Goal: Task Accomplishment & Management: Use online tool/utility

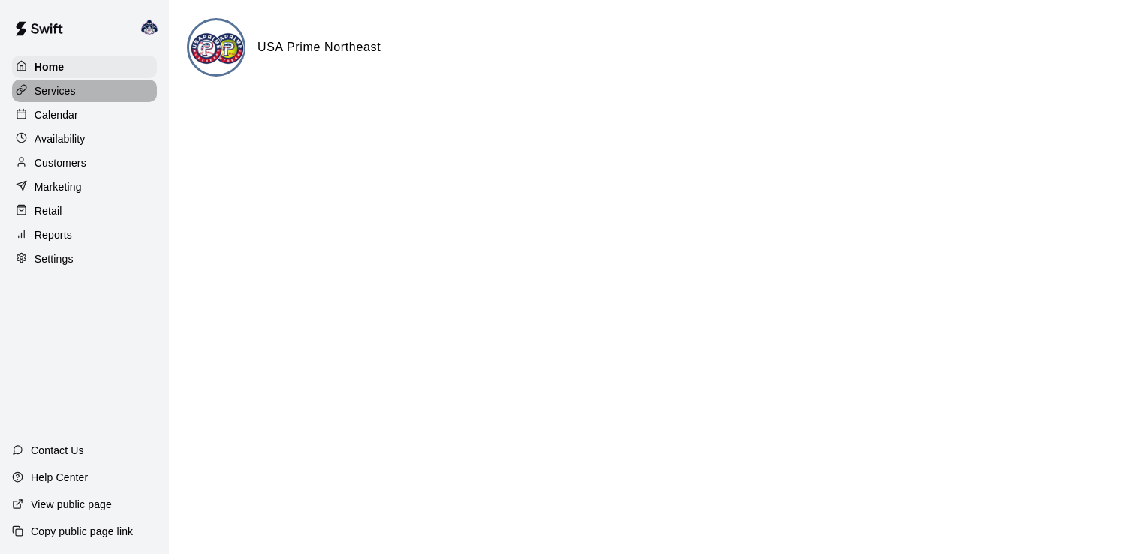
click at [72, 92] on p "Services" at bounding box center [55, 90] width 41 height 15
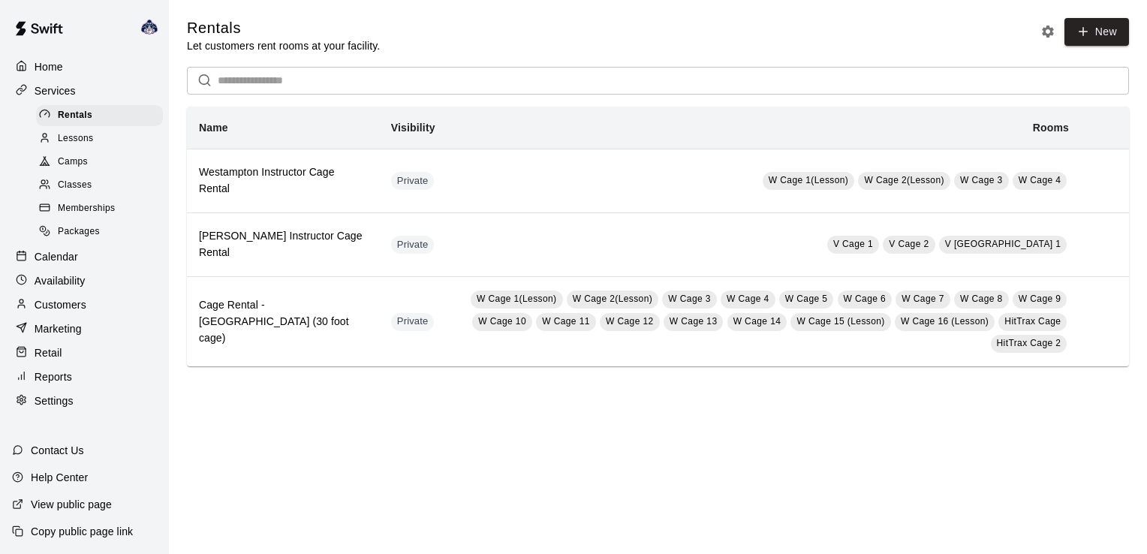
click at [49, 312] on p "Customers" at bounding box center [61, 304] width 52 height 15
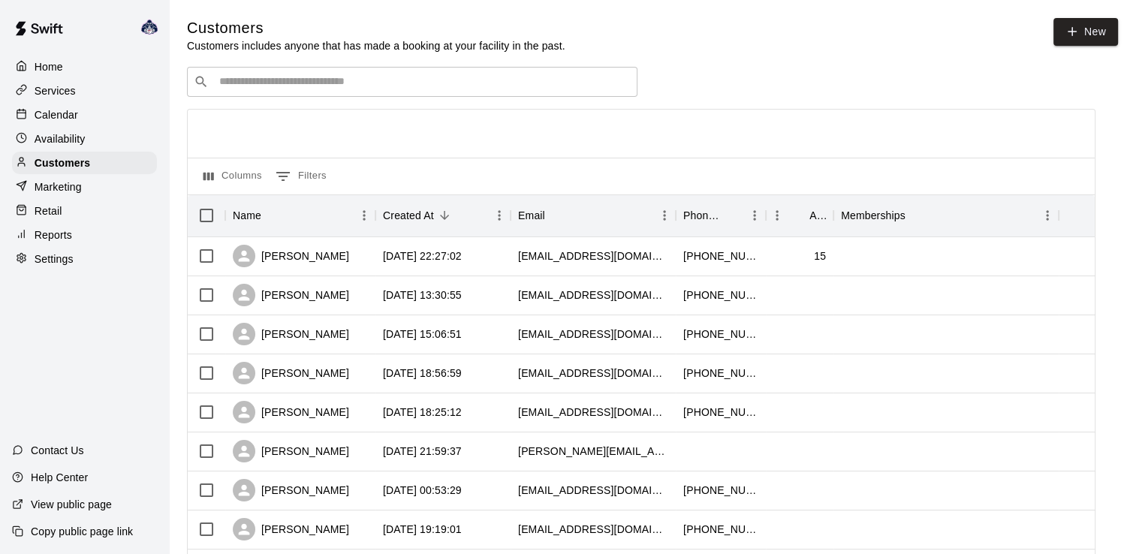
click at [281, 89] on input "Search customers by name or email" at bounding box center [423, 81] width 416 height 15
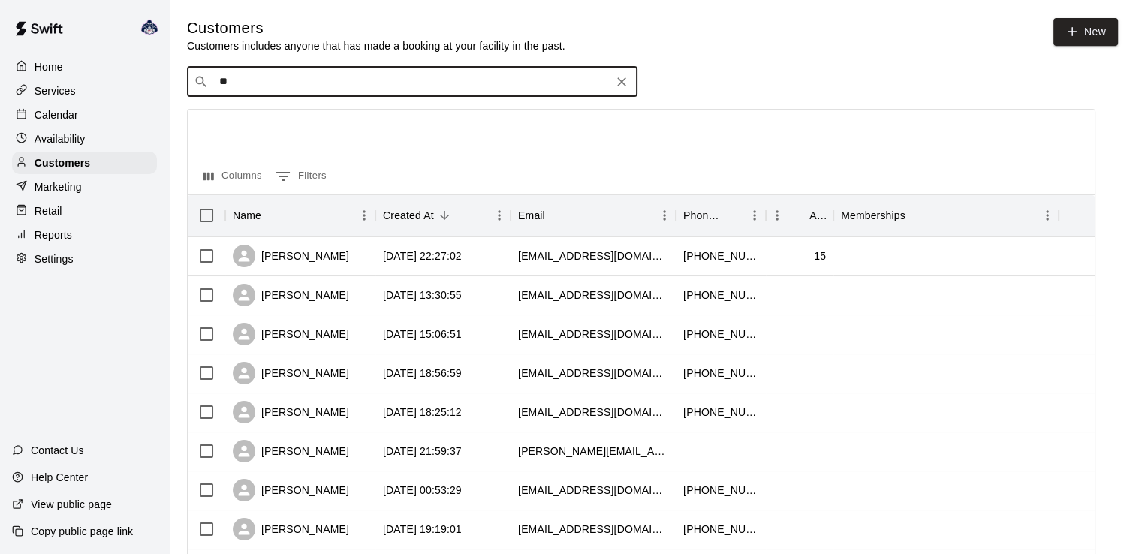
type input "***"
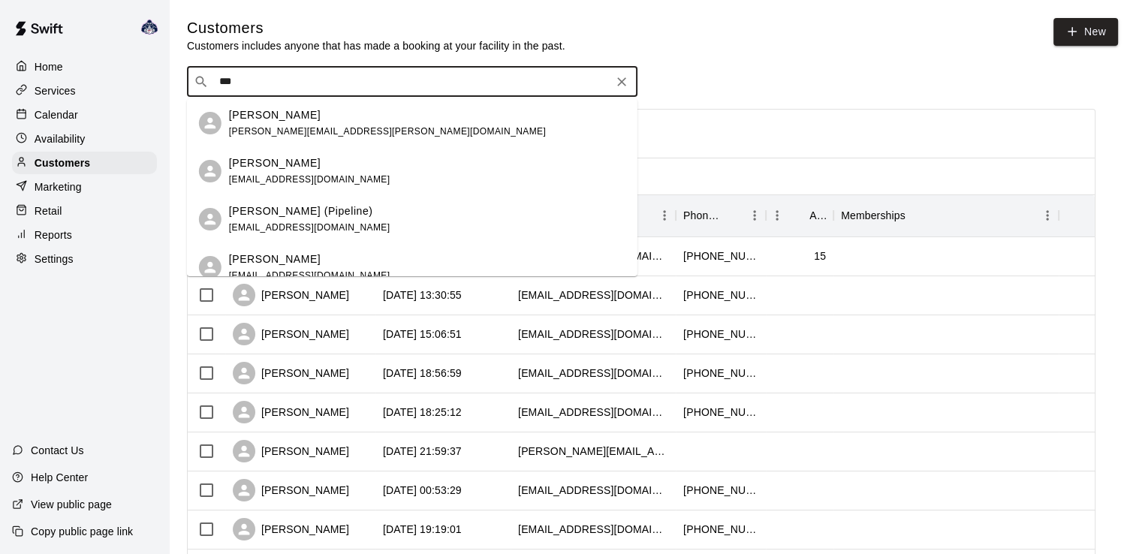
click at [297, 211] on p "[PERSON_NAME] (Pipeline)" at bounding box center [301, 211] width 144 height 16
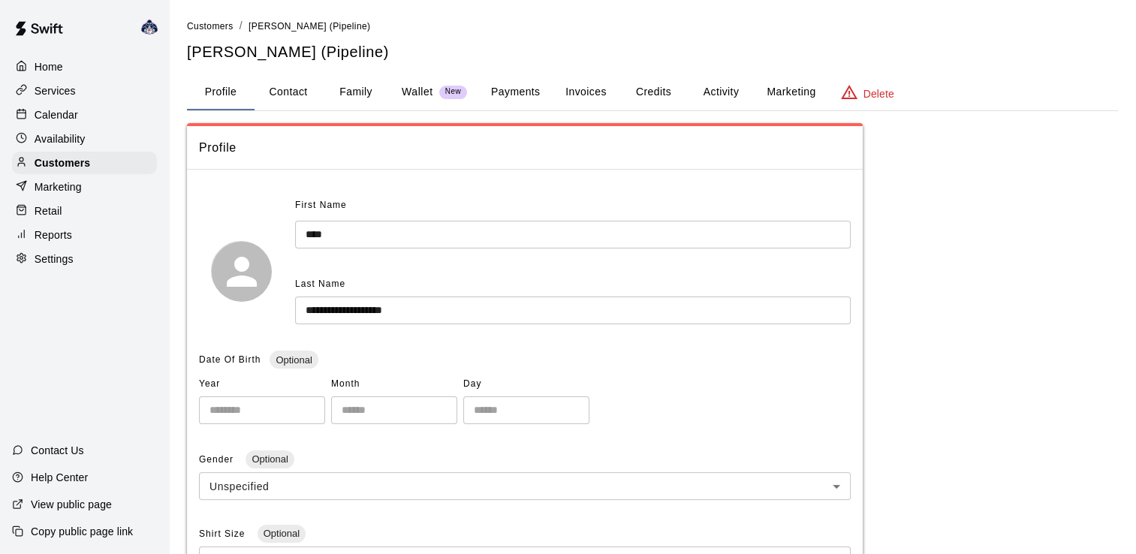
click at [582, 86] on button "Invoices" at bounding box center [586, 92] width 68 height 36
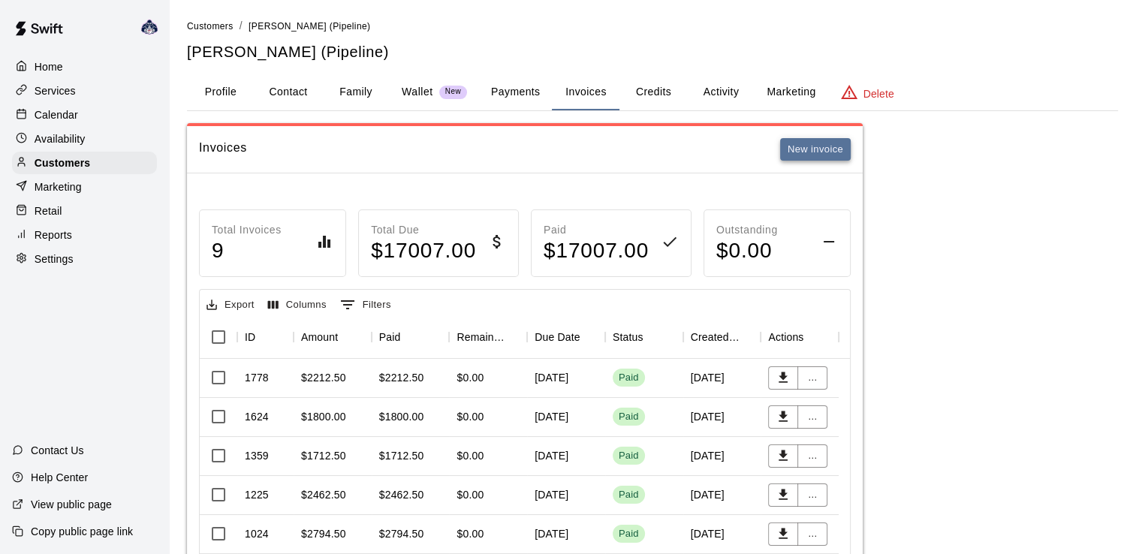
click at [808, 155] on button "New invoice" at bounding box center [815, 149] width 71 height 23
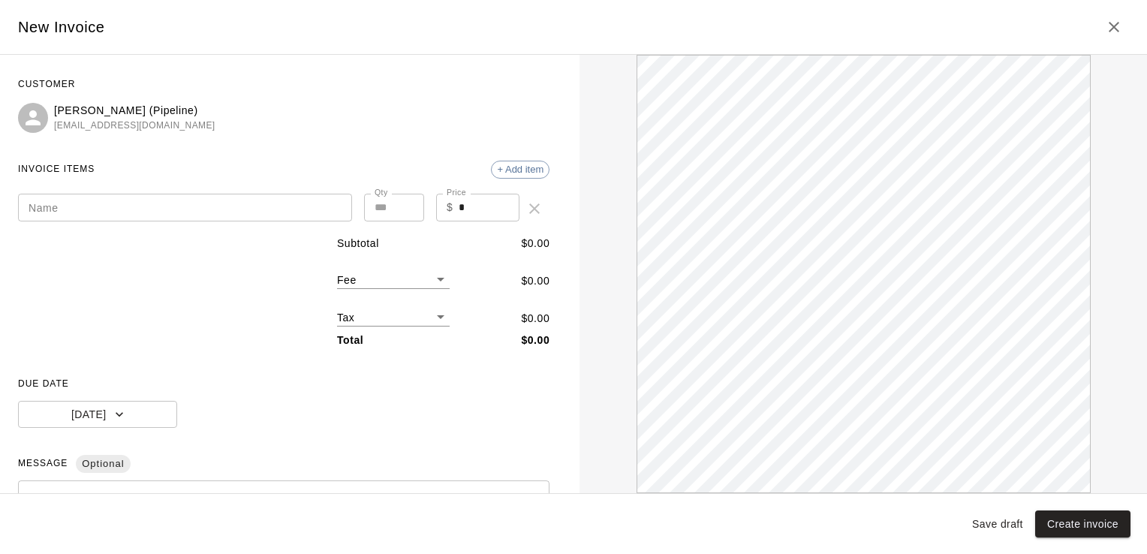
click at [134, 208] on input "Name" at bounding box center [185, 208] width 334 height 28
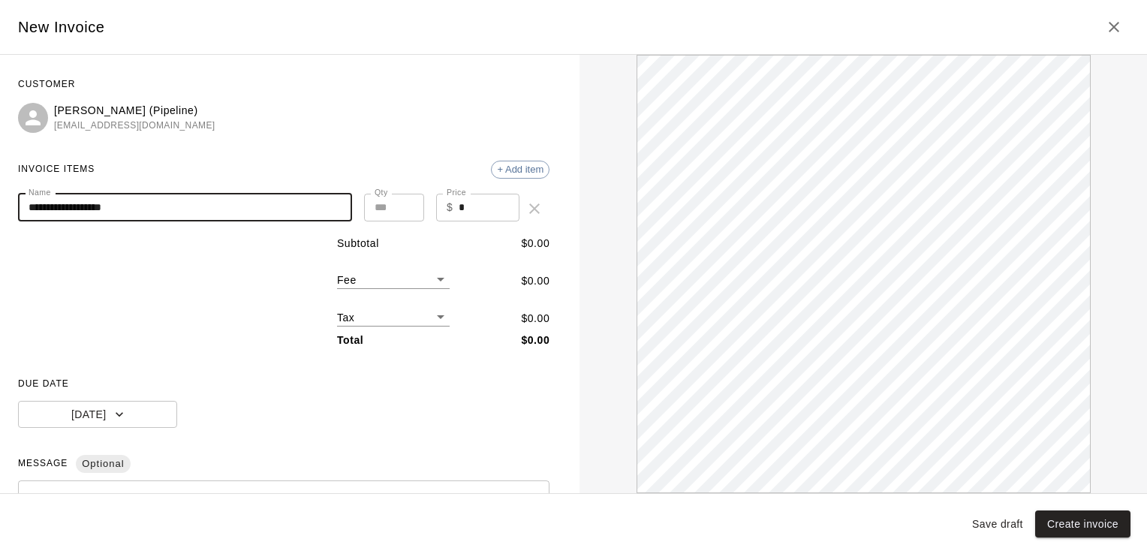
type input "**********"
click at [490, 212] on input "*" at bounding box center [489, 208] width 61 height 28
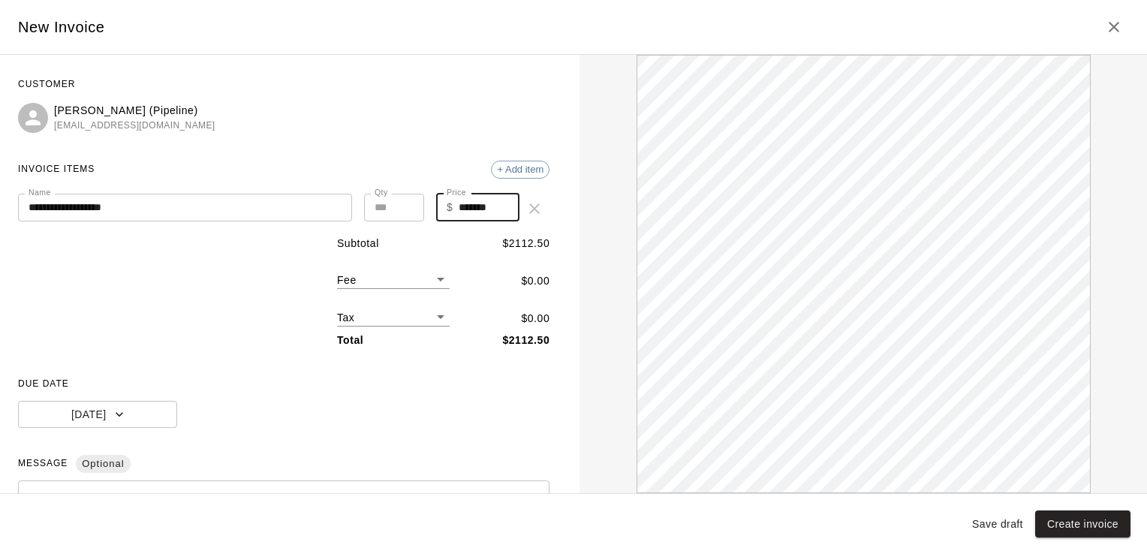
type input "*******"
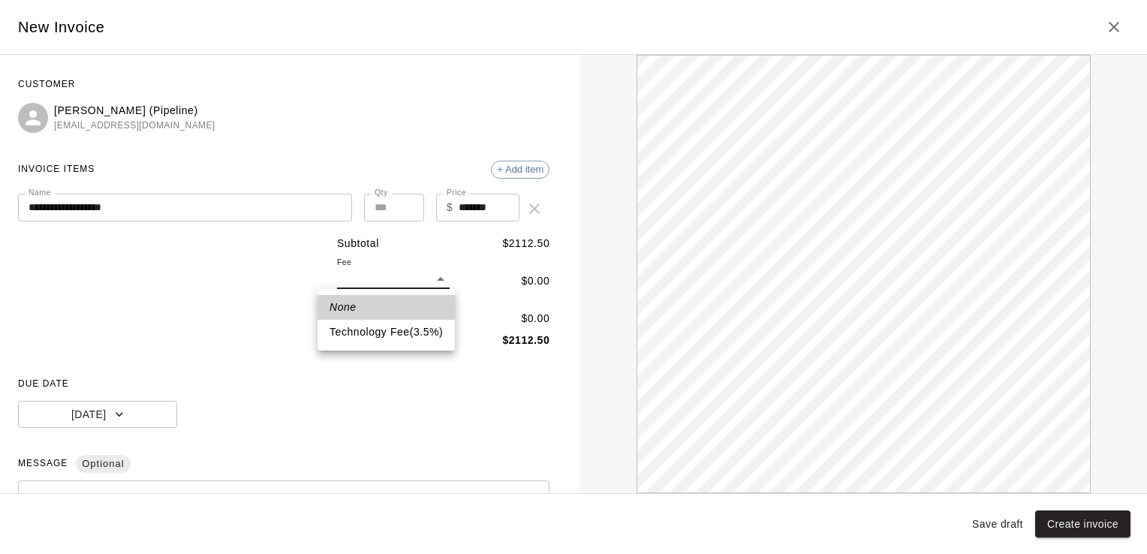
click at [436, 279] on body "Home Services Calendar Availability Customers Marketing Retail Reports Settings…" at bounding box center [573, 399] width 1147 height 799
click at [435, 279] on div at bounding box center [573, 277] width 1147 height 554
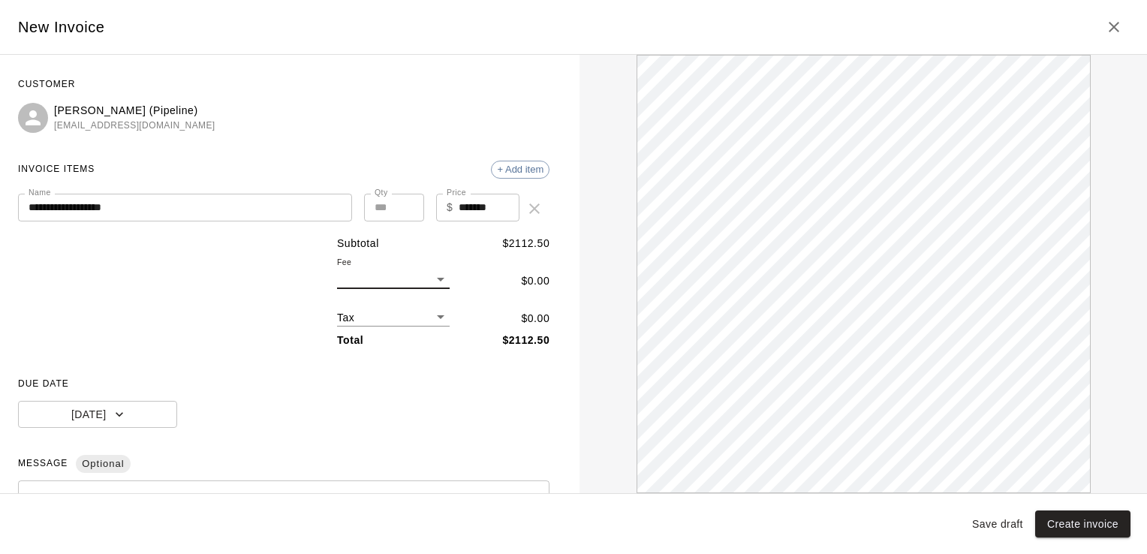
click at [433, 367] on div "**********" at bounding box center [283, 367] width 531 height 588
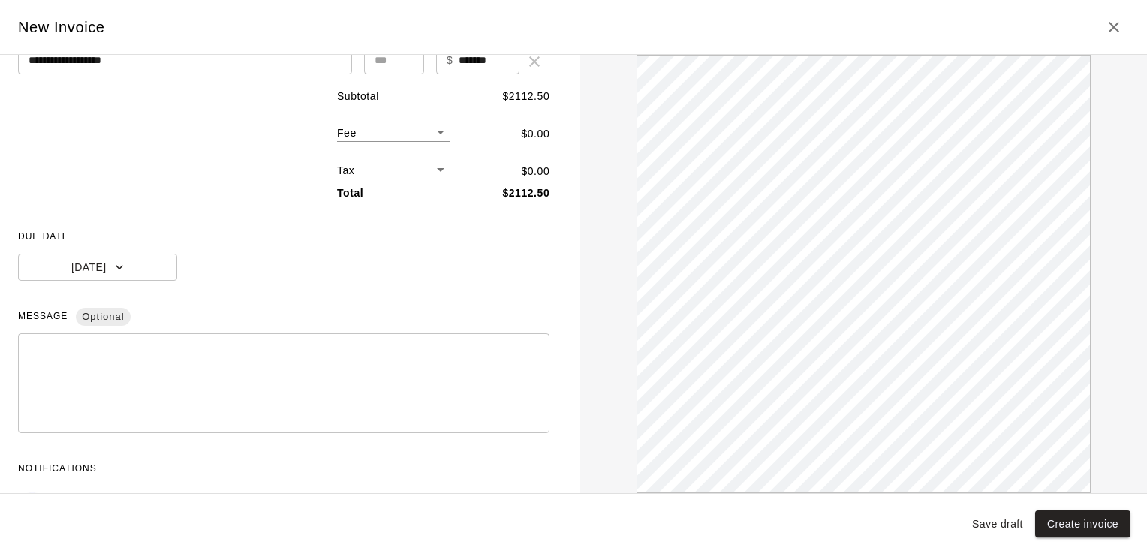
scroll to position [150, 0]
click at [135, 266] on button "[DATE]" at bounding box center [97, 265] width 159 height 28
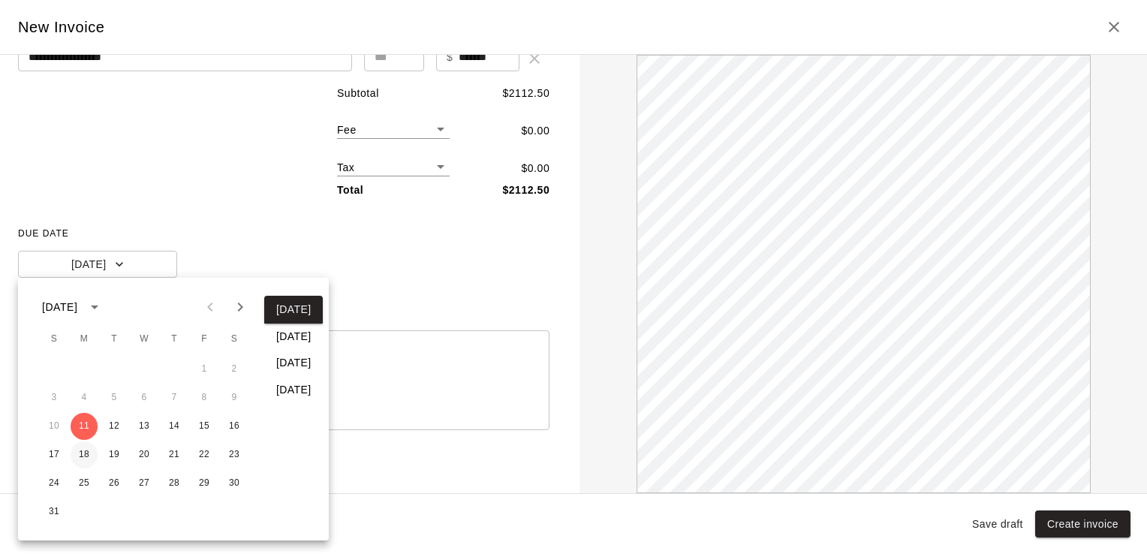
click at [86, 459] on button "18" at bounding box center [84, 454] width 27 height 27
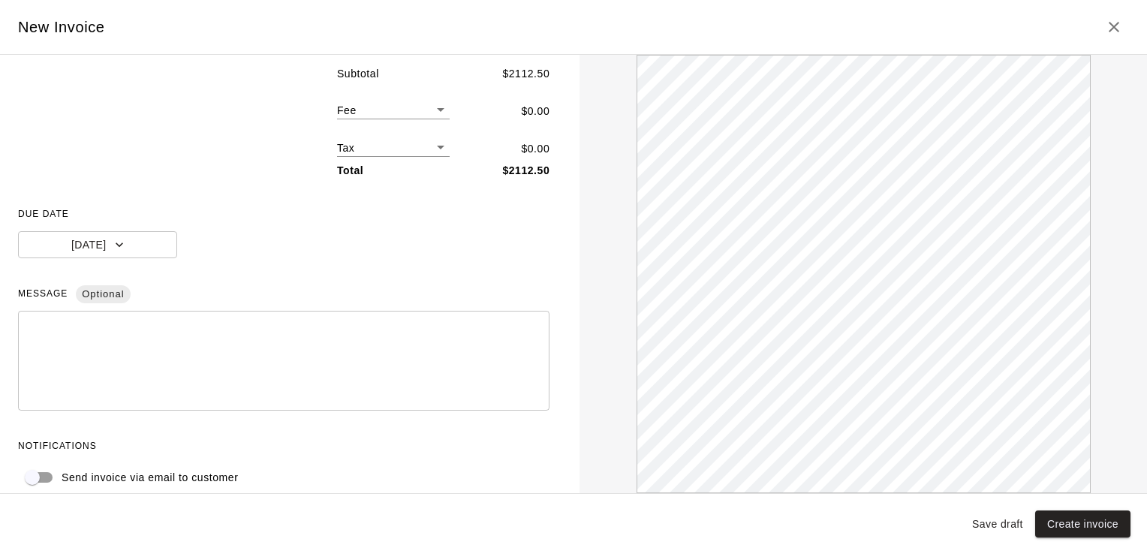
scroll to position [186, 0]
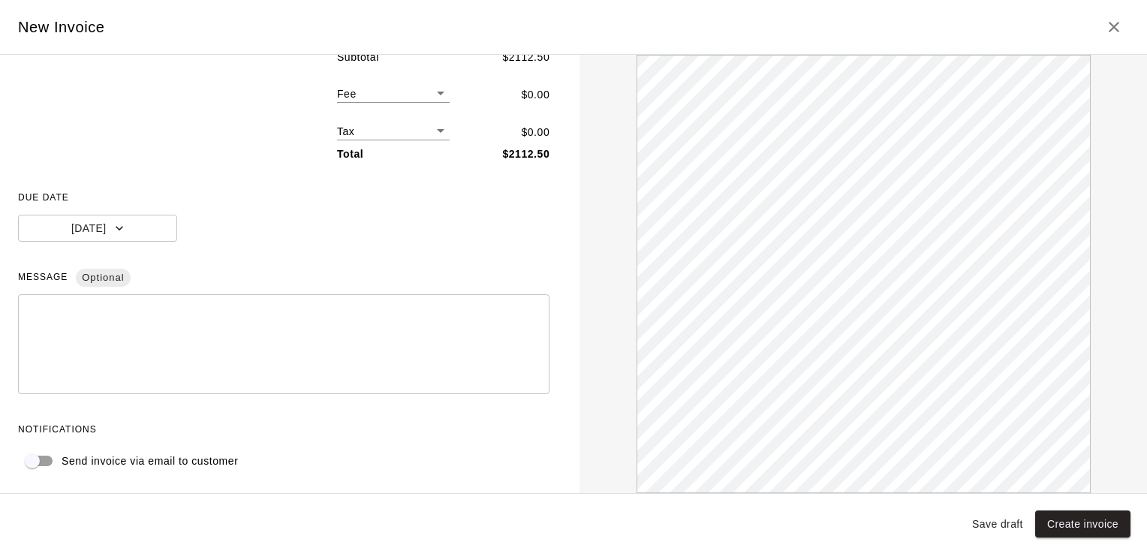
click at [189, 309] on textarea at bounding box center [284, 344] width 510 height 75
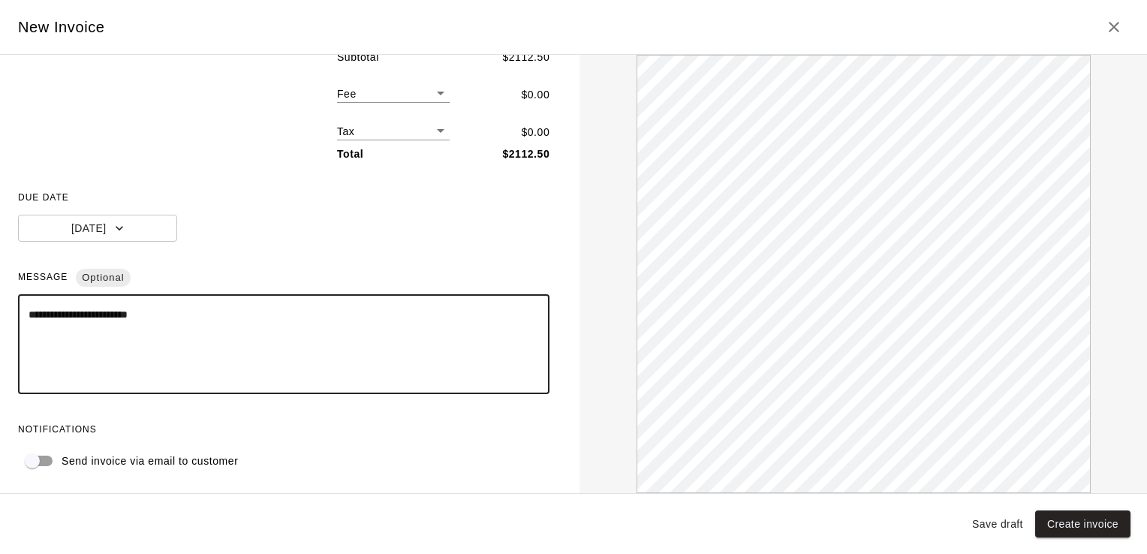
scroll to position [0, 0]
type textarea "**********"
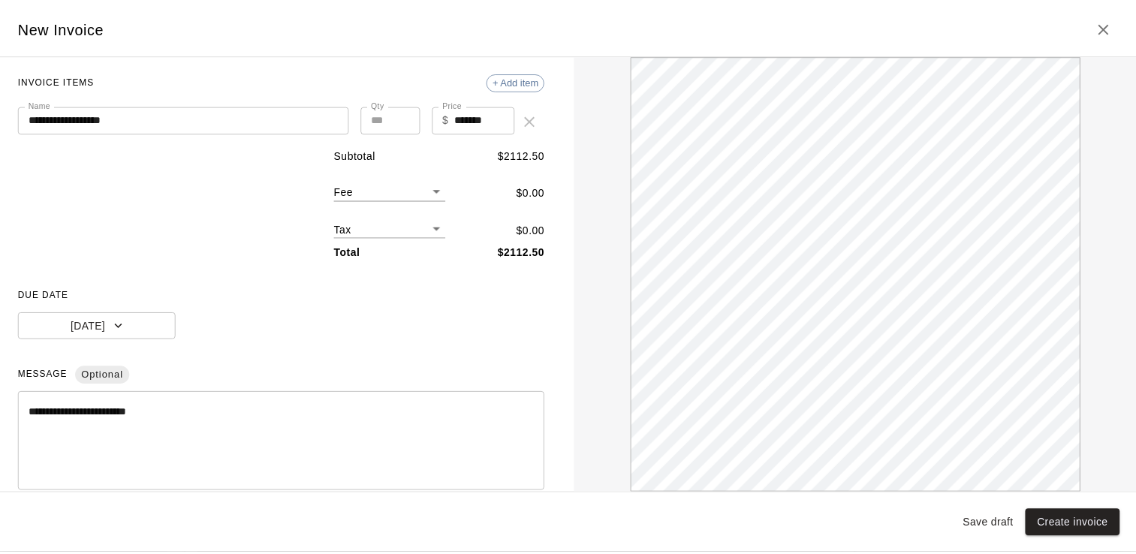
scroll to position [186, 0]
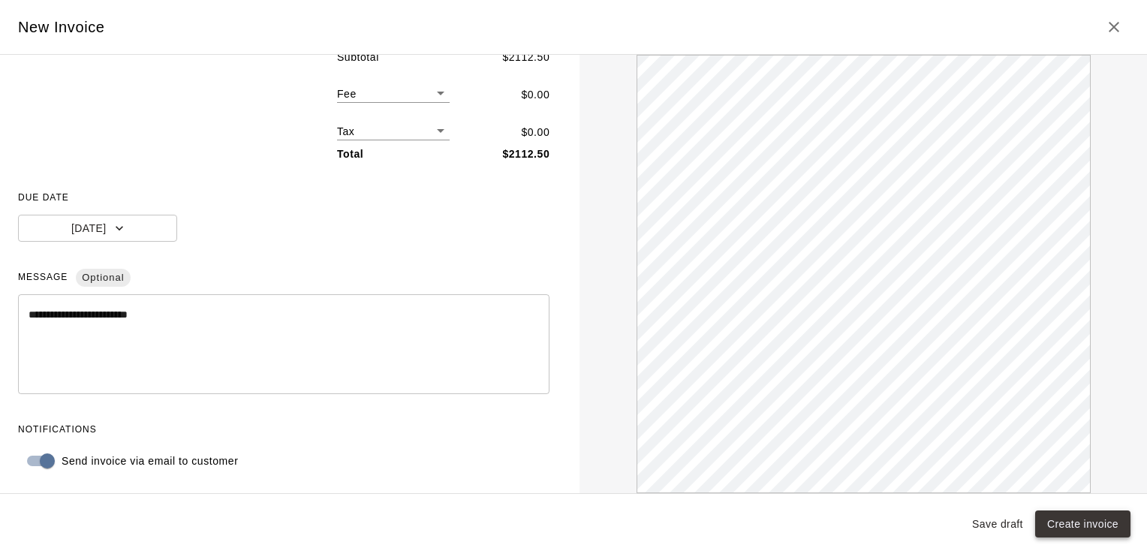
click at [1087, 528] on button "Create invoice" at bounding box center [1082, 524] width 95 height 28
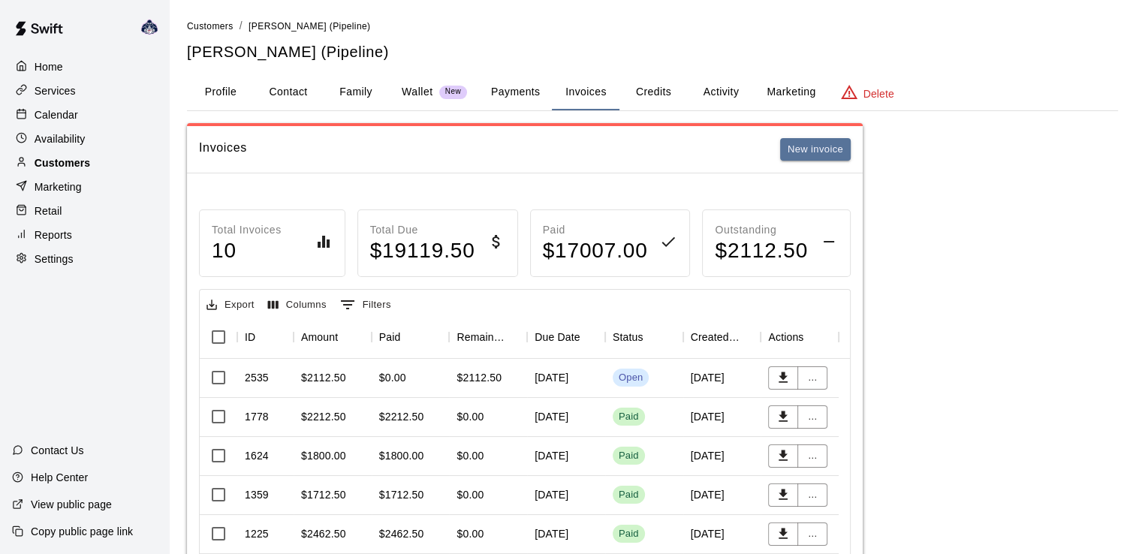
click at [65, 168] on p "Customers" at bounding box center [63, 162] width 56 height 15
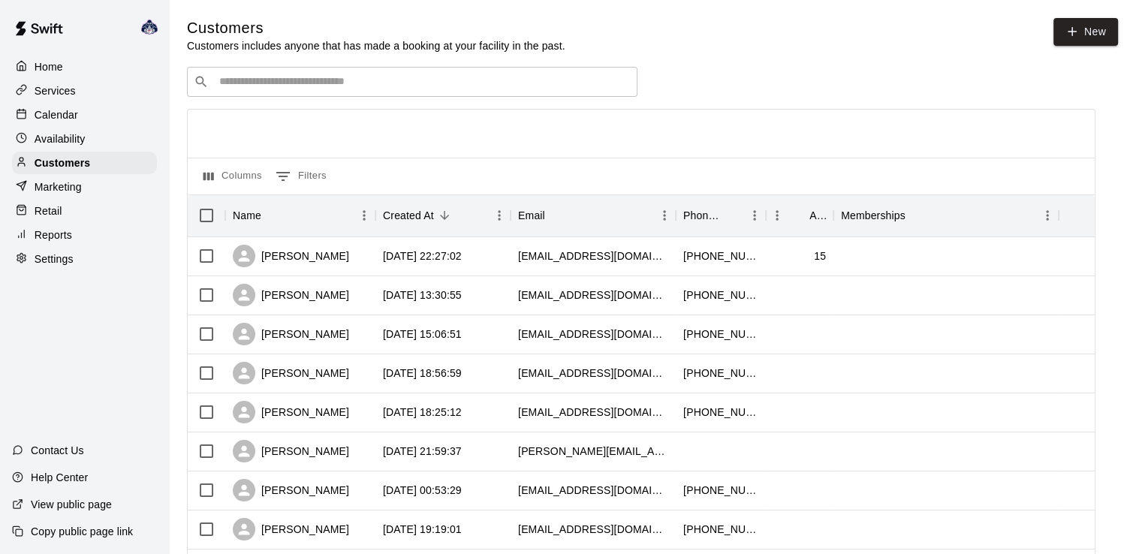
click at [283, 95] on div "​ ​" at bounding box center [412, 82] width 450 height 30
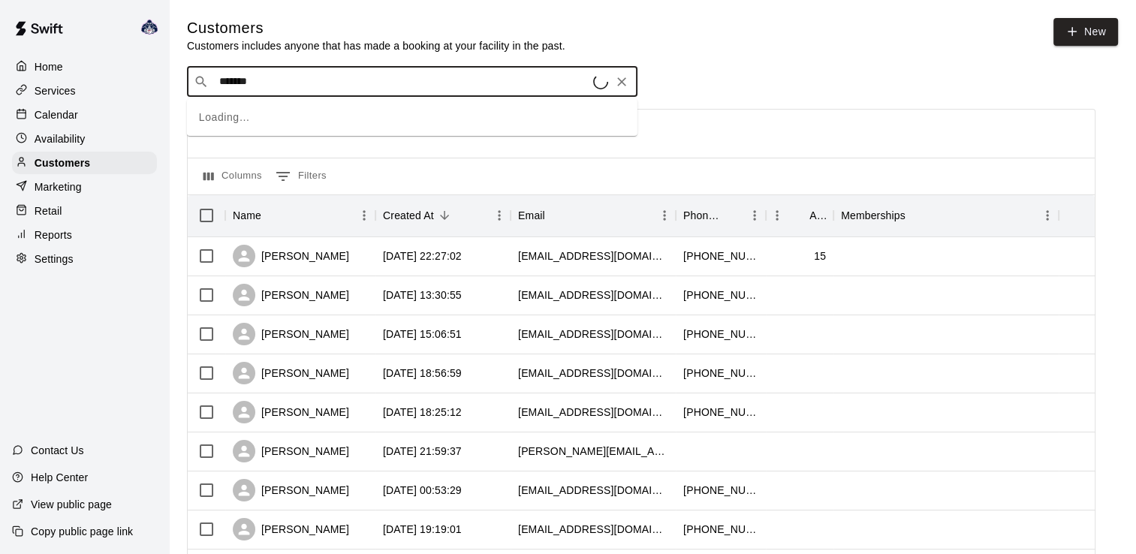
type input "********"
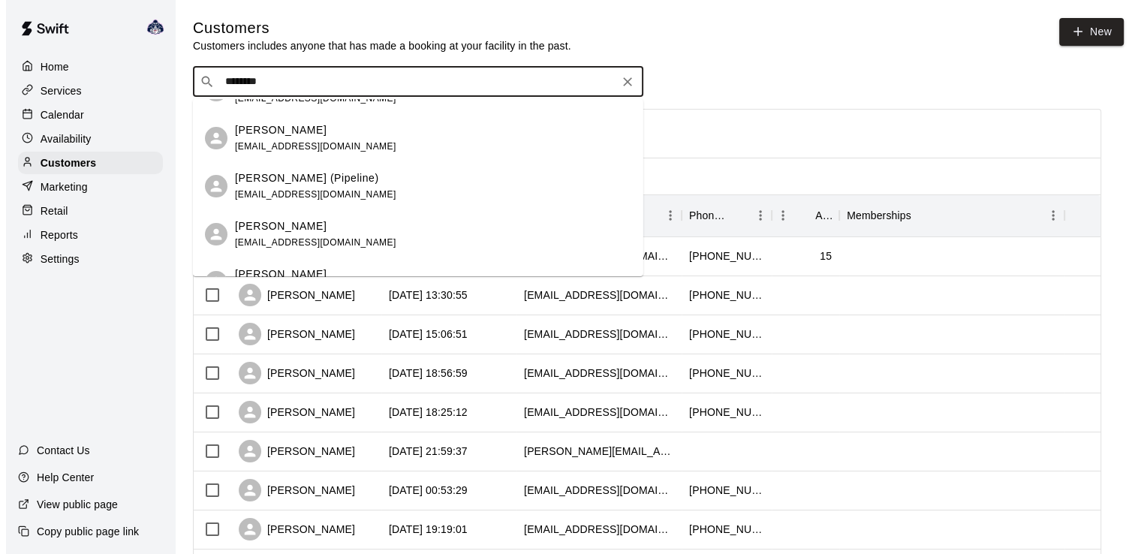
scroll to position [300, 0]
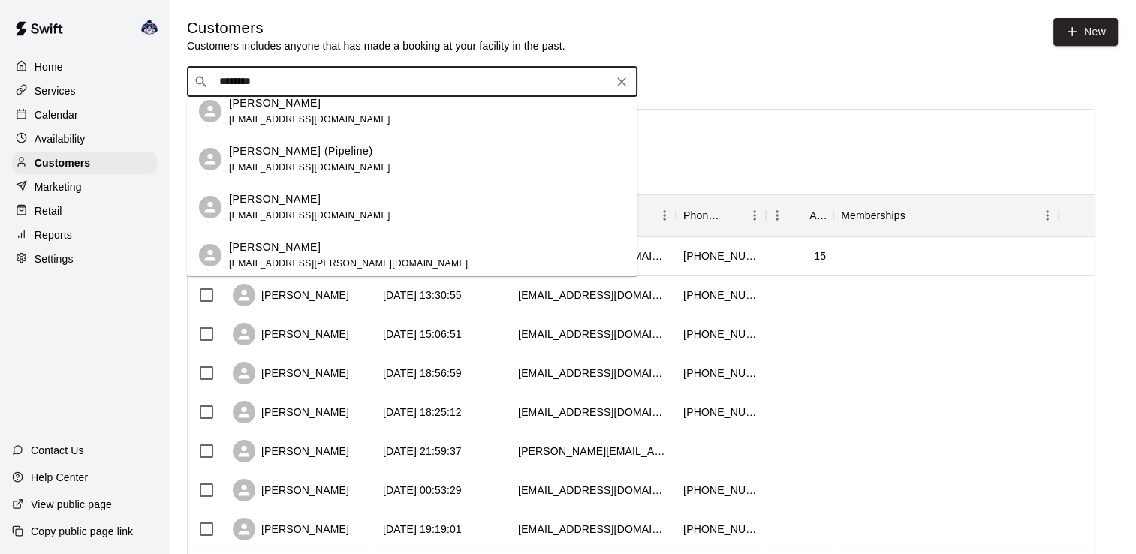
click at [318, 161] on div "[PERSON_NAME] (Pipeline) [PERSON_NAME][EMAIL_ADDRESS][DOMAIN_NAME]" at bounding box center [309, 159] width 161 height 32
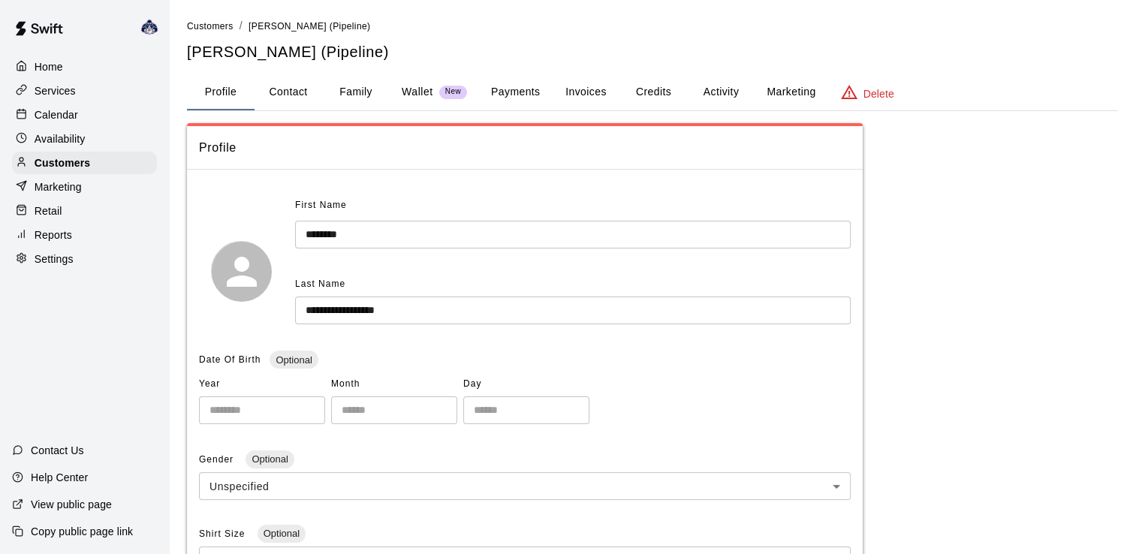
click at [582, 98] on button "Invoices" at bounding box center [586, 92] width 68 height 36
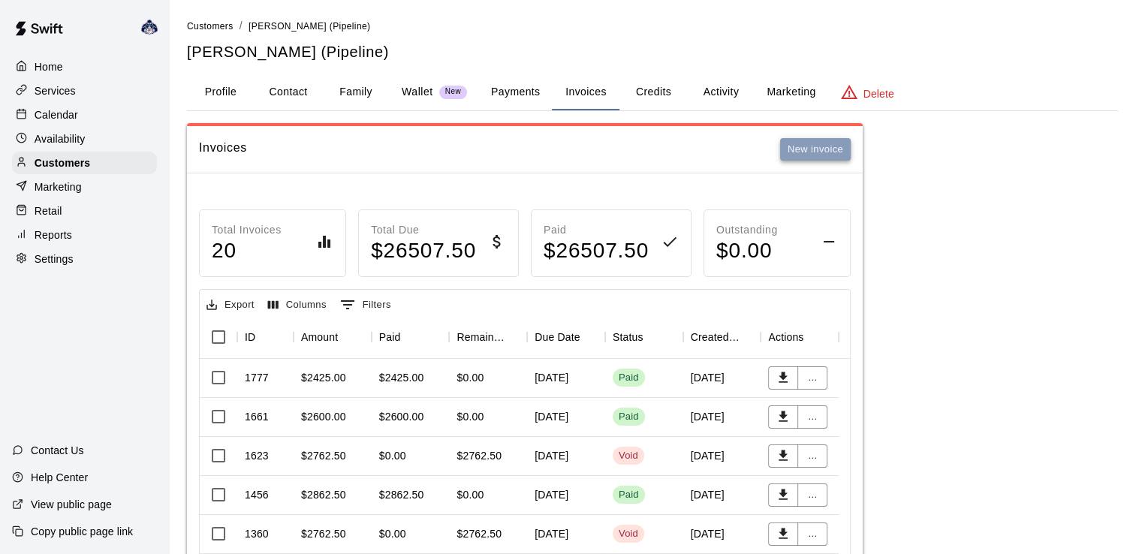
click at [821, 146] on button "New invoice" at bounding box center [815, 149] width 71 height 23
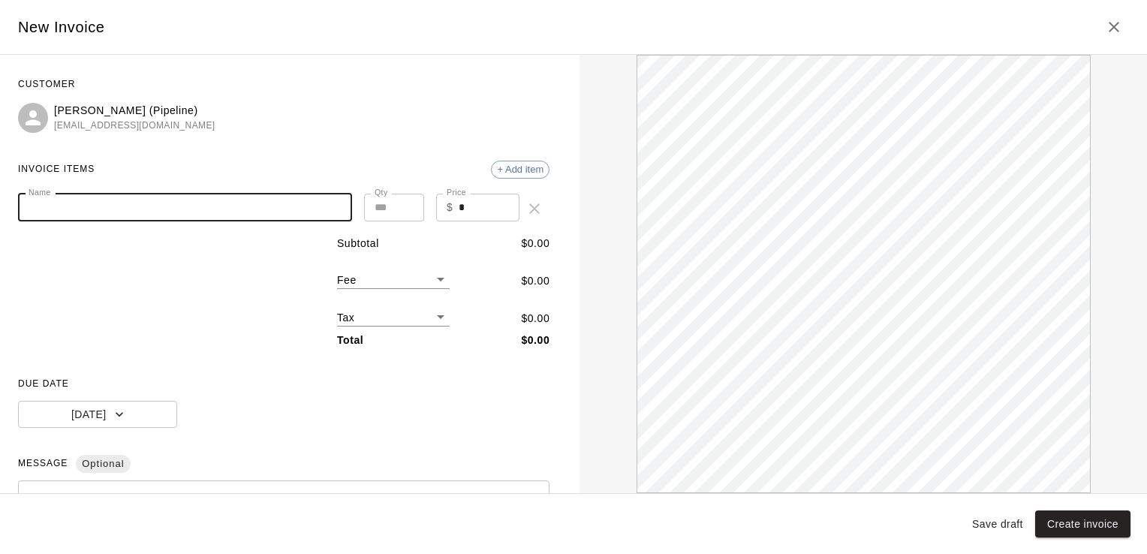
click at [179, 204] on input "Name" at bounding box center [185, 208] width 334 height 28
type input "**********"
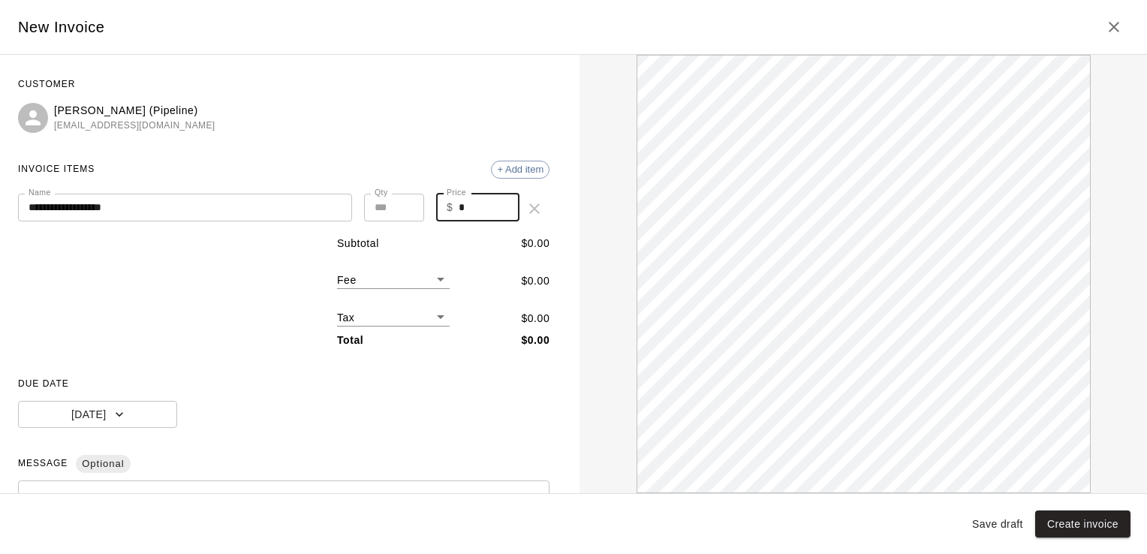
click at [486, 204] on input "*" at bounding box center [489, 208] width 61 height 28
type input "*****"
drag, startPoint x: 225, startPoint y: 416, endPoint x: 152, endPoint y: 416, distance: 73.6
click at [224, 416] on div "DUE DATE [DATE]" at bounding box center [283, 400] width 531 height 56
click at [125, 417] on button "[DATE]" at bounding box center [97, 415] width 159 height 28
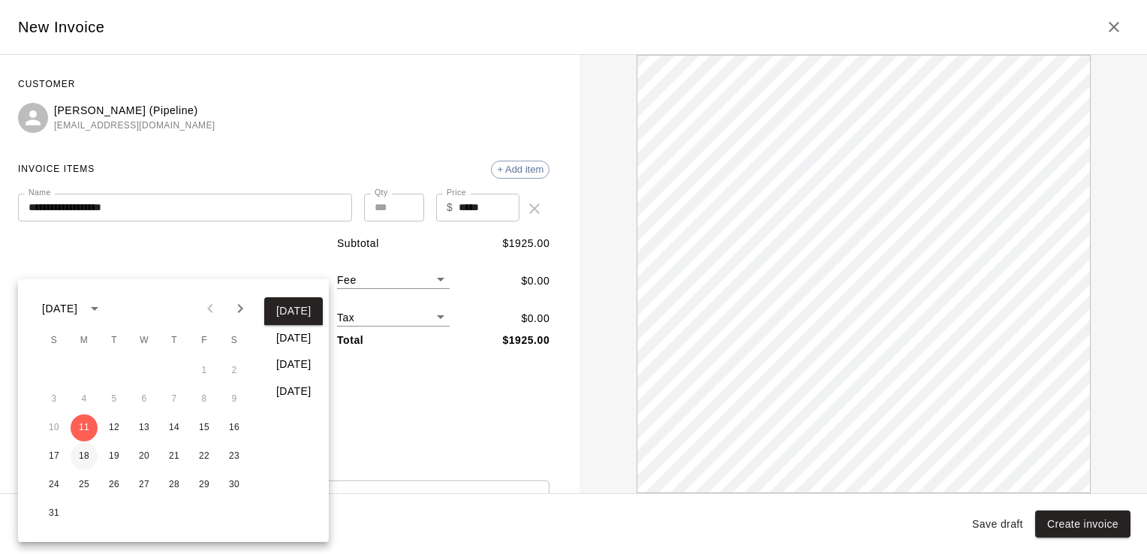
click at [85, 458] on button "18" at bounding box center [84, 456] width 27 height 27
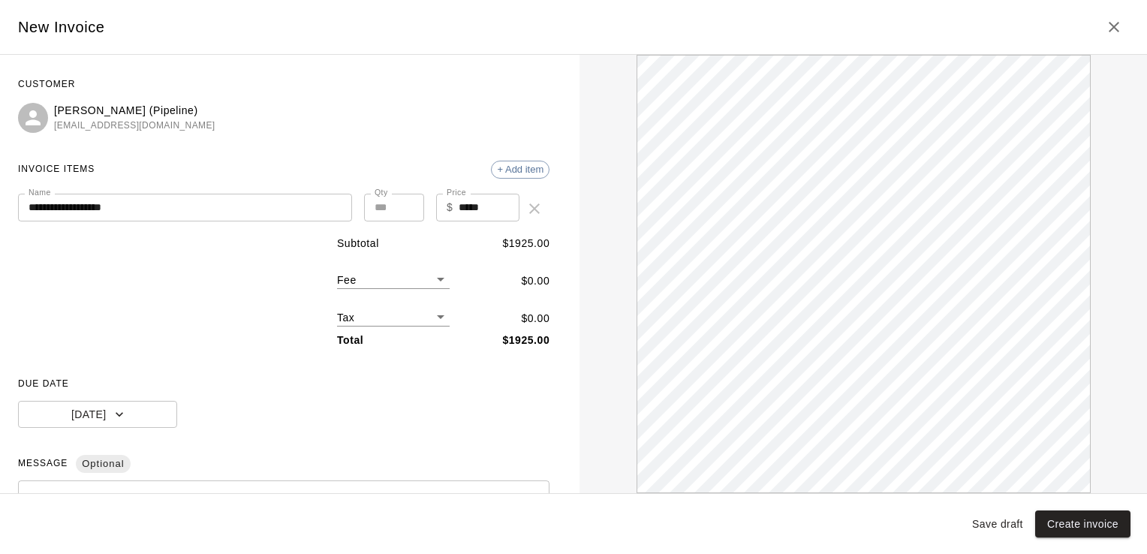
scroll to position [186, 0]
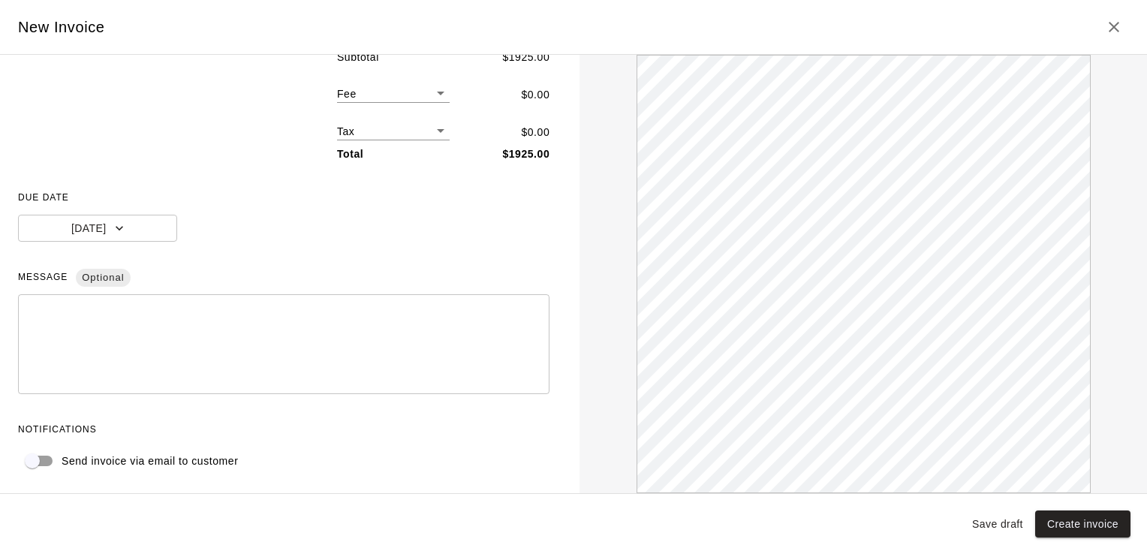
click at [225, 326] on textarea at bounding box center [284, 344] width 510 height 75
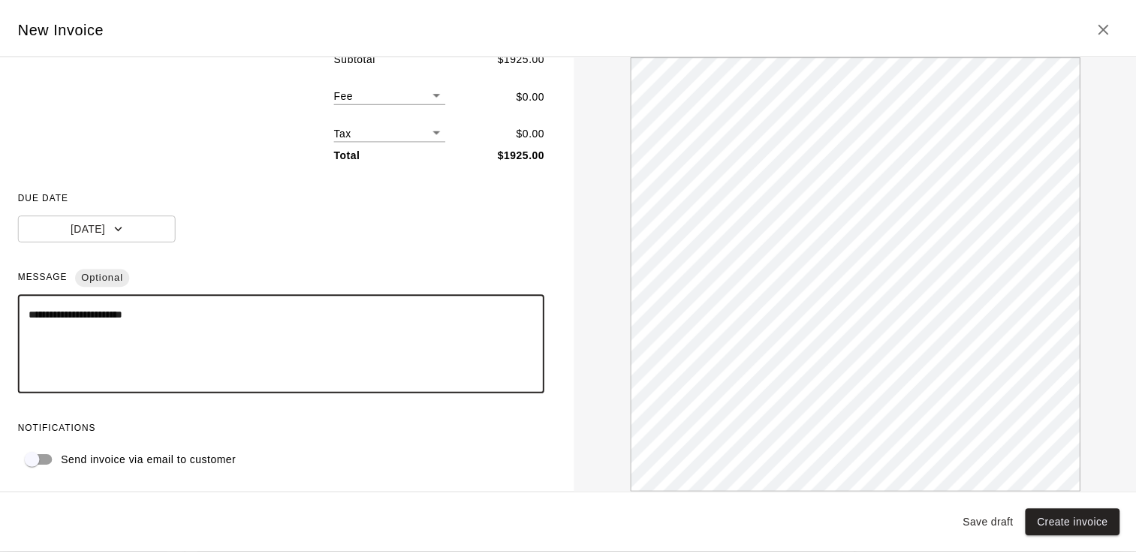
scroll to position [0, 0]
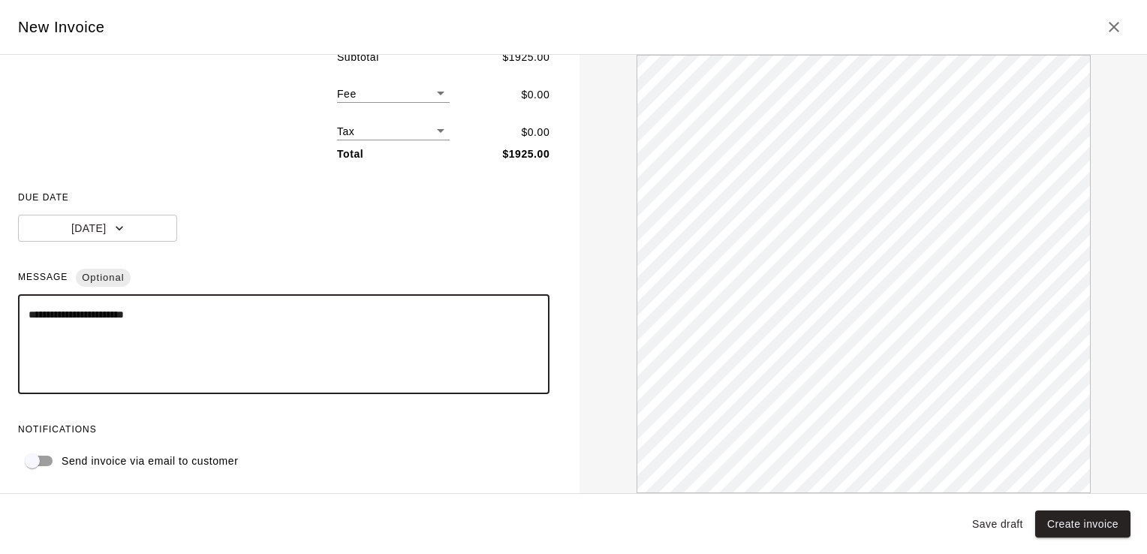
type textarea "**********"
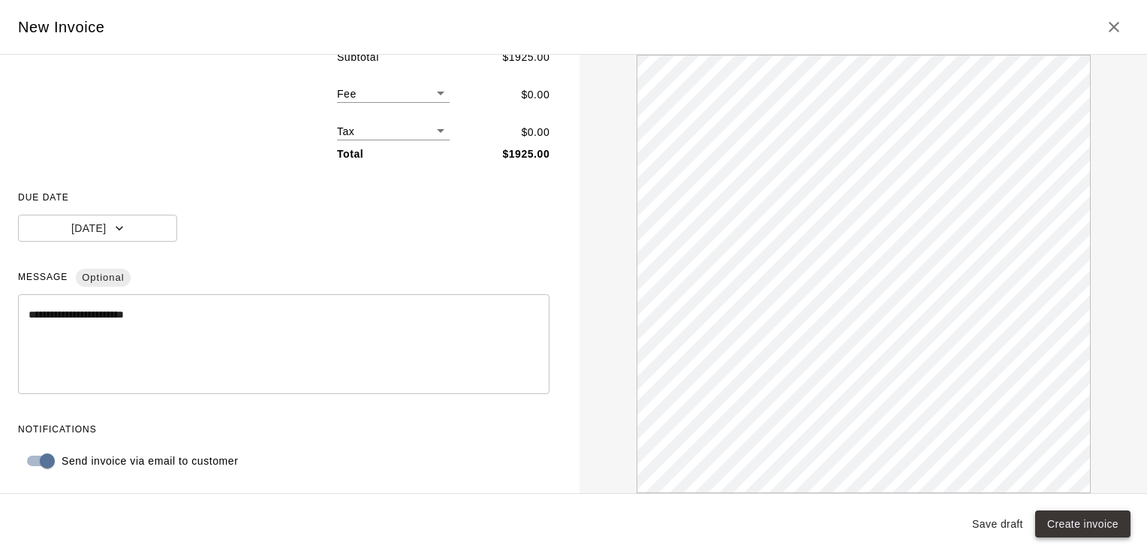
click at [1098, 533] on button "Create invoice" at bounding box center [1082, 524] width 95 height 28
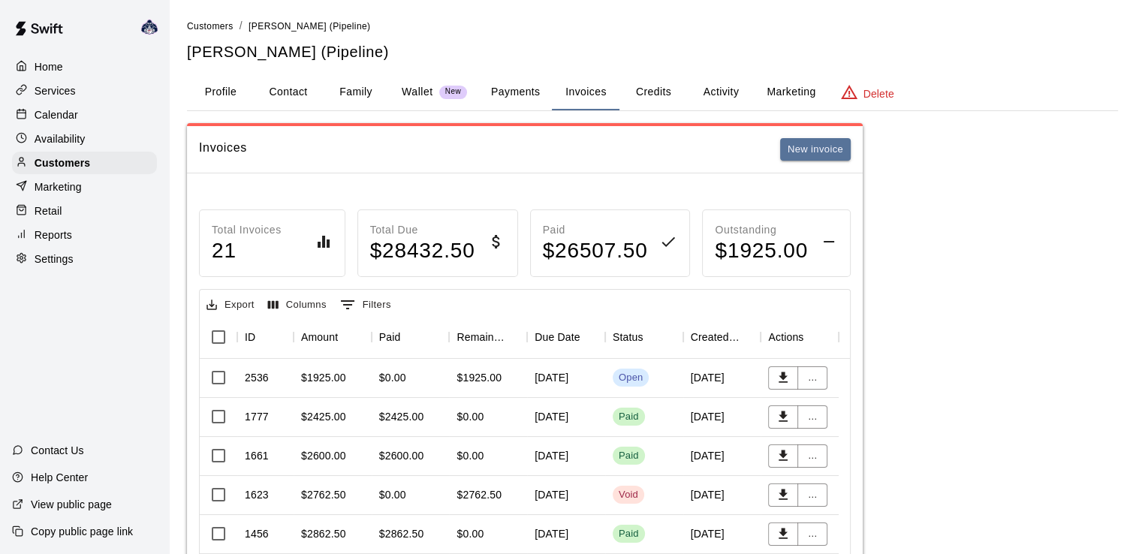
click at [68, 89] on p "Services" at bounding box center [55, 90] width 41 height 15
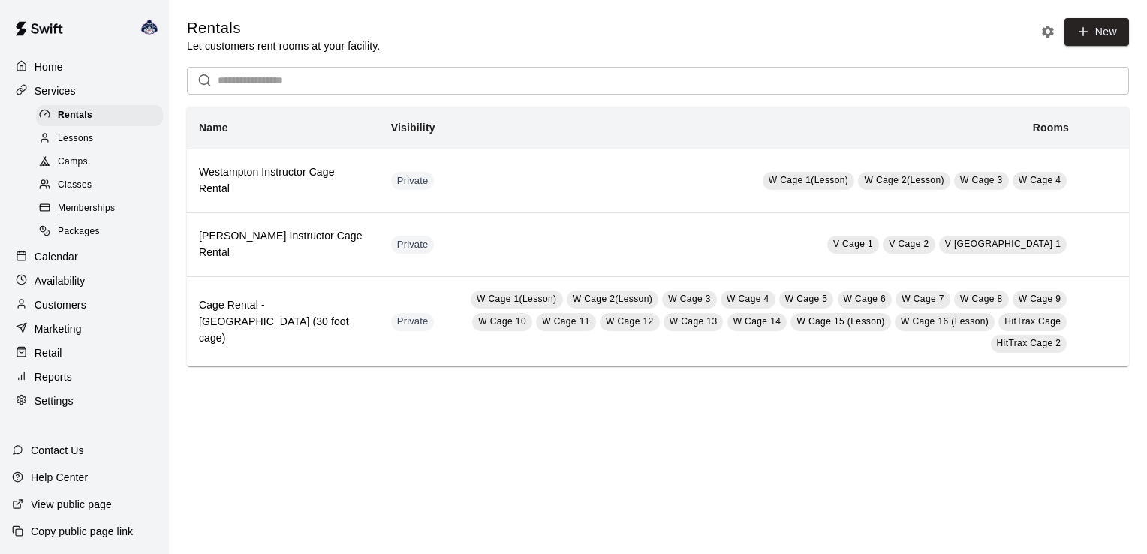
click at [65, 164] on span "Camps" at bounding box center [73, 162] width 30 height 15
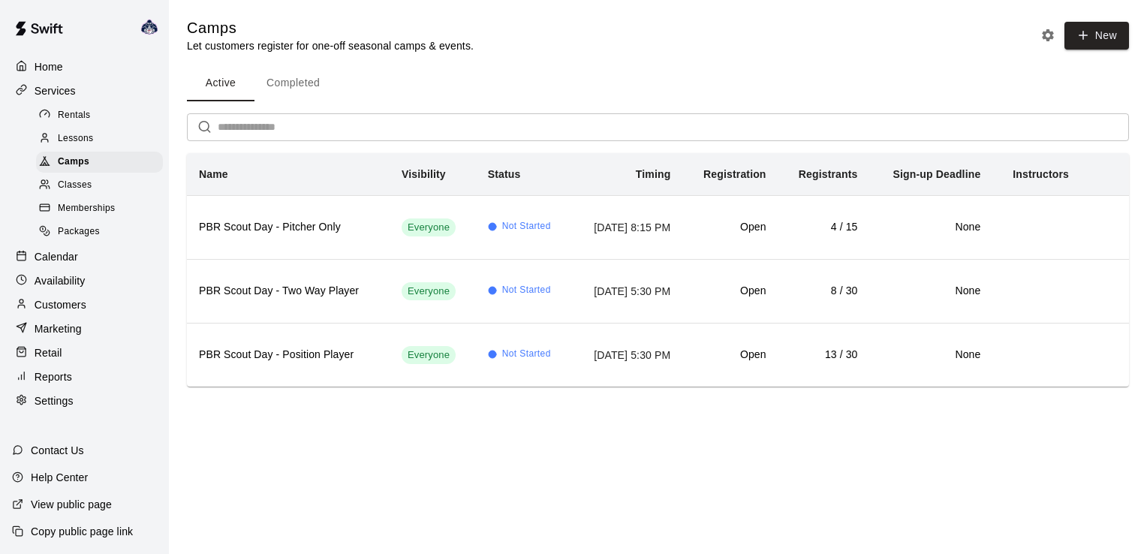
click at [284, 87] on button "Completed" at bounding box center [292, 83] width 77 height 36
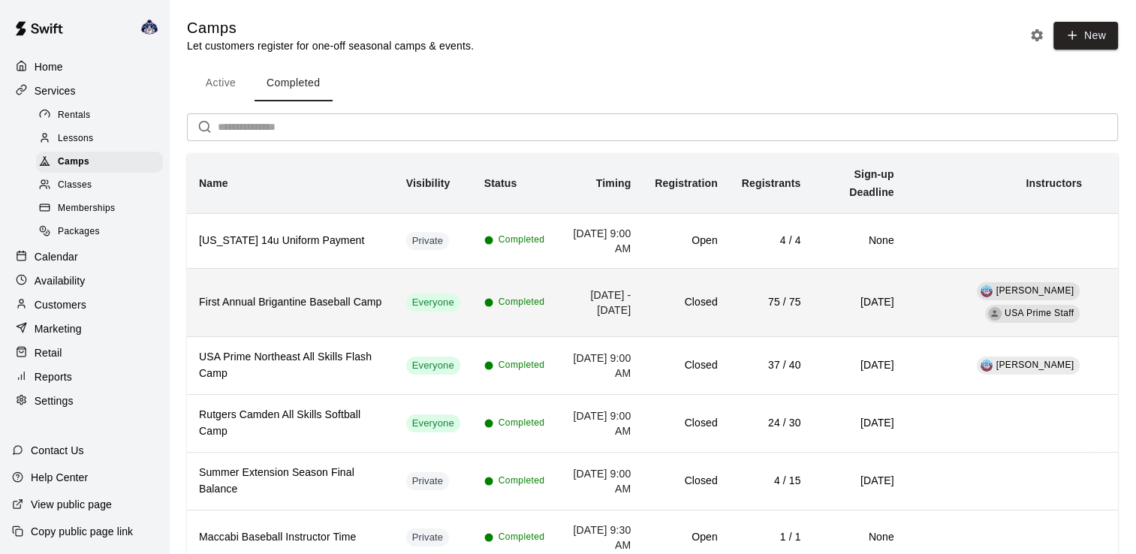
click at [312, 294] on h6 "First Annual Brigantine Baseball Camp" at bounding box center [290, 302] width 183 height 17
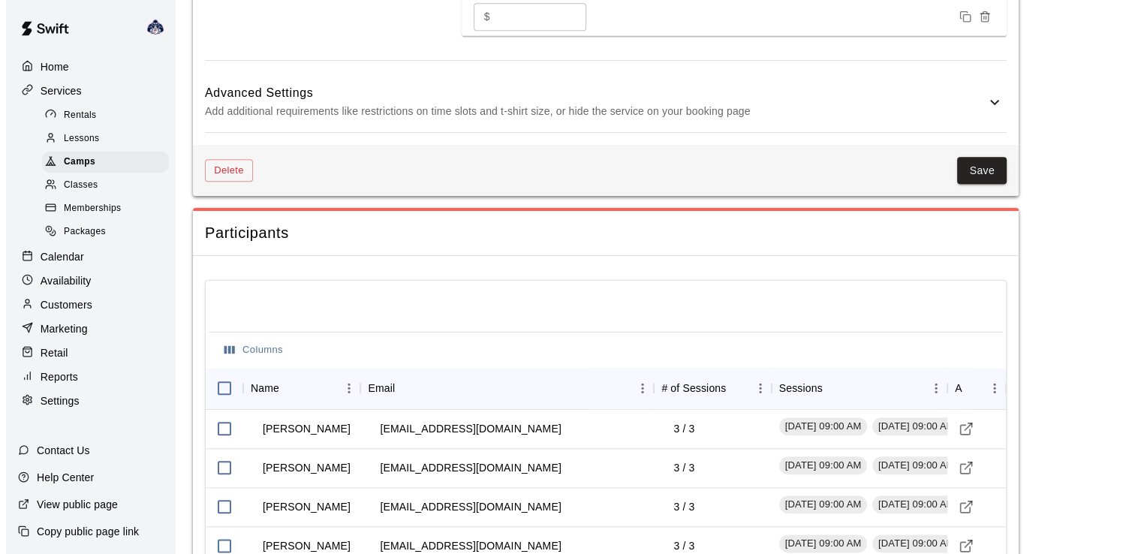
scroll to position [1825, 0]
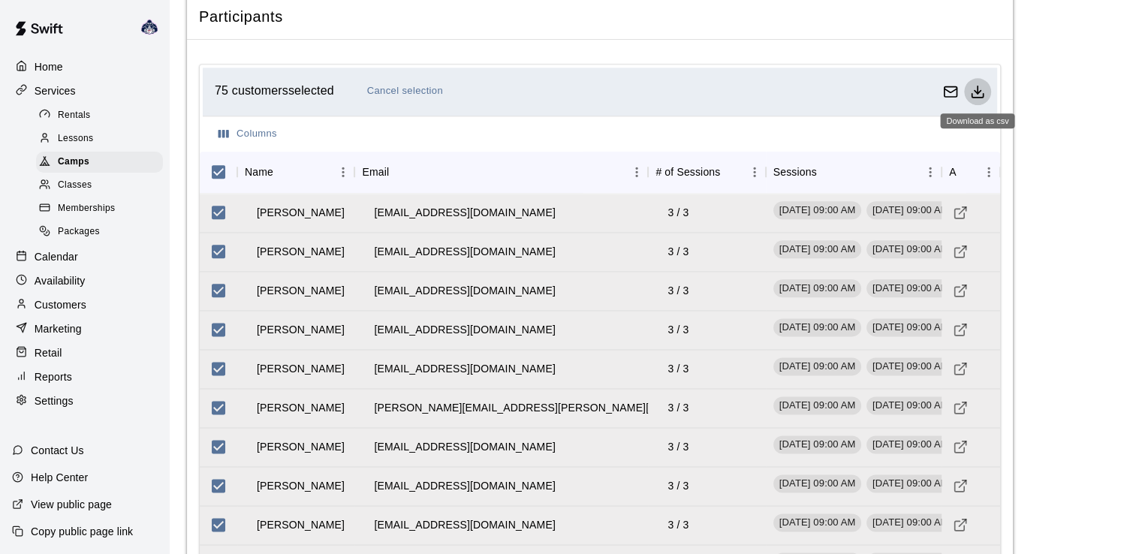
click at [979, 90] on polyline "Download as csv" at bounding box center [977, 91] width 6 height 3
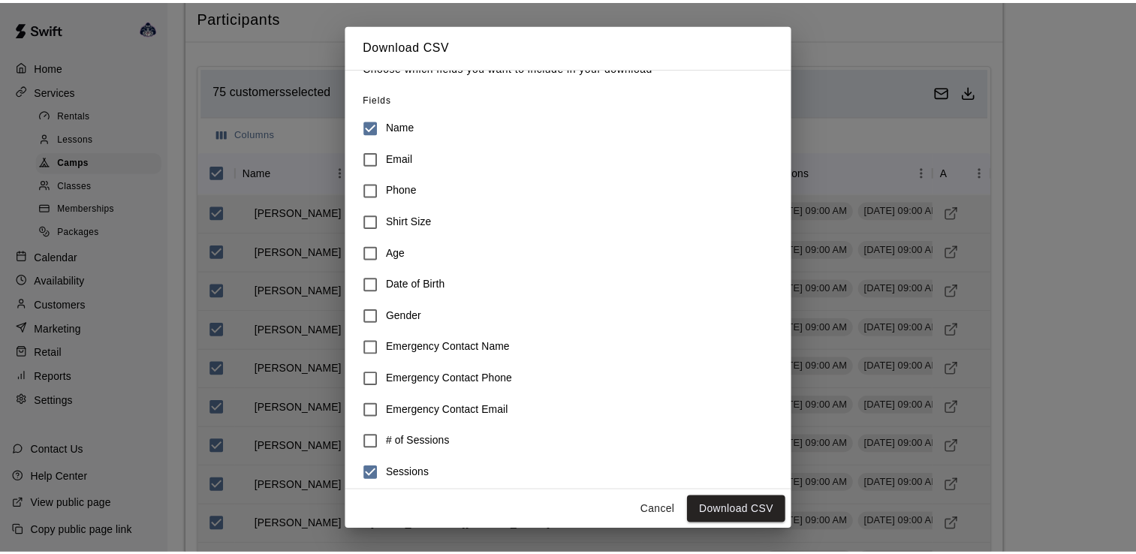
scroll to position [32, 0]
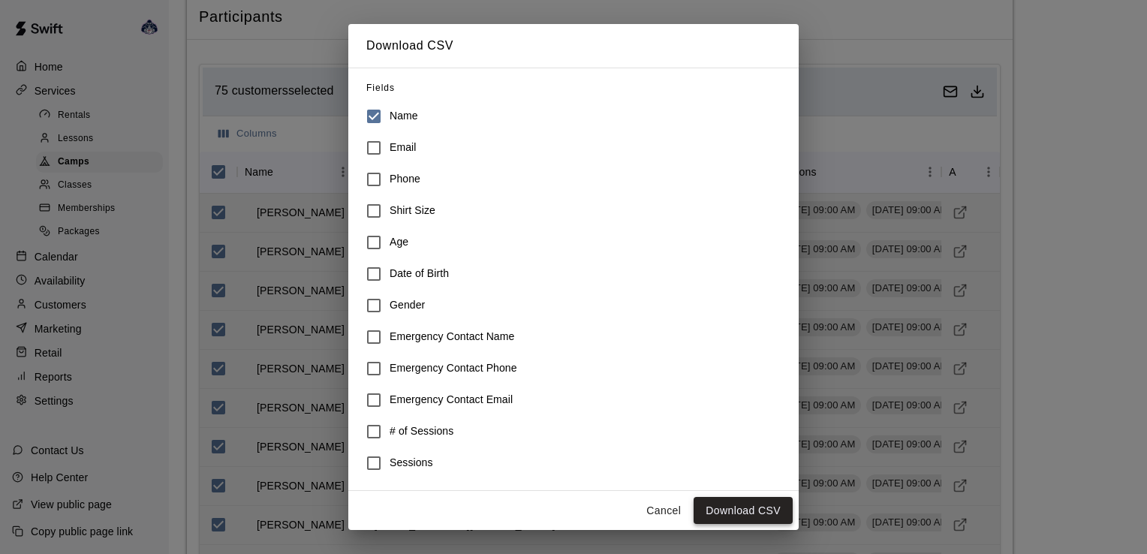
click at [739, 513] on button "Download CSV" at bounding box center [743, 511] width 99 height 28
click at [664, 515] on button "Cancel" at bounding box center [663, 511] width 48 height 28
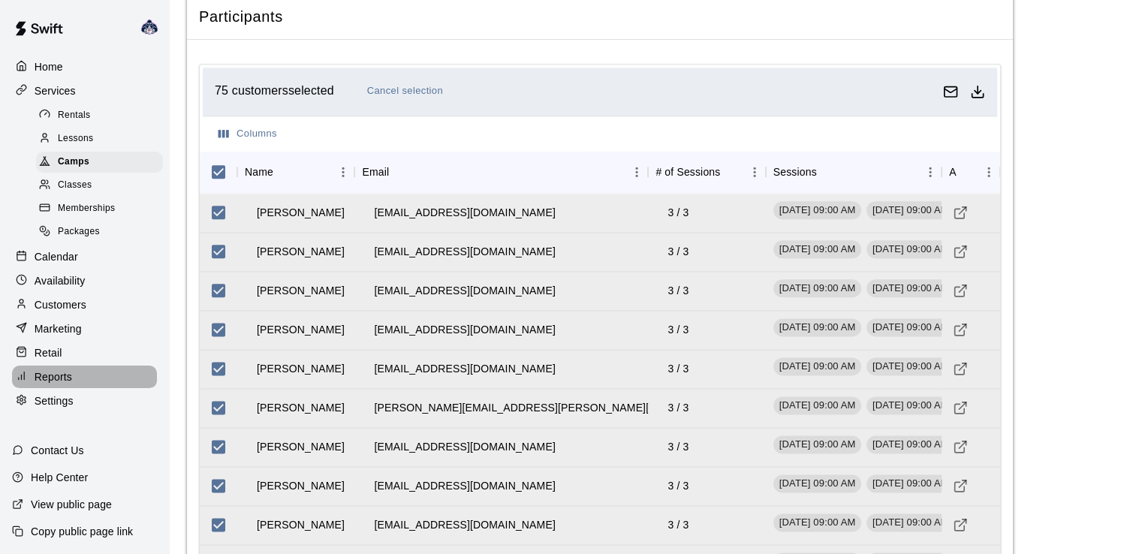
click at [69, 384] on p "Reports" at bounding box center [54, 376] width 38 height 15
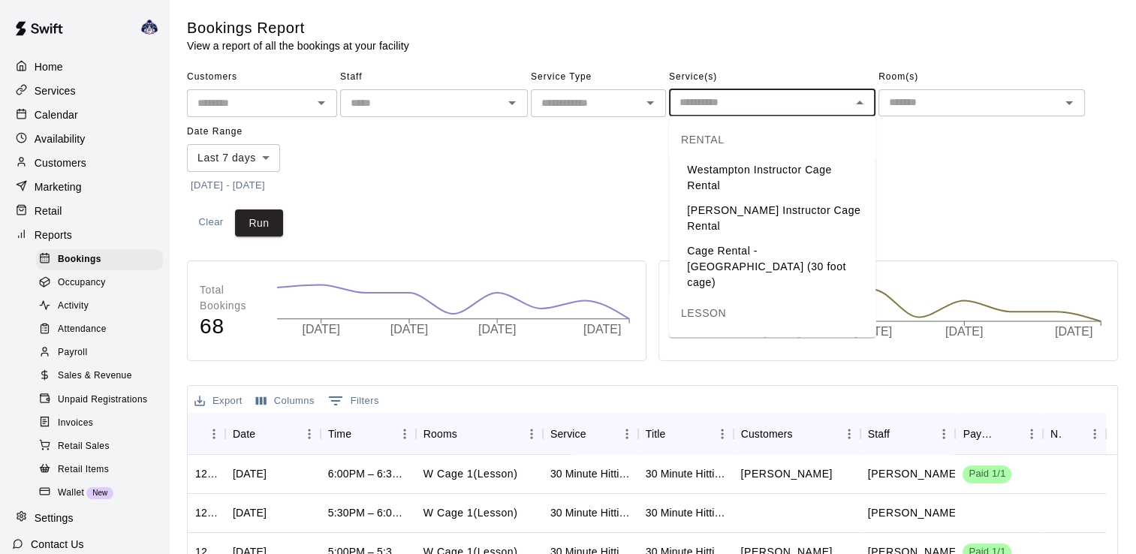
click at [799, 101] on input "text" at bounding box center [759, 102] width 173 height 19
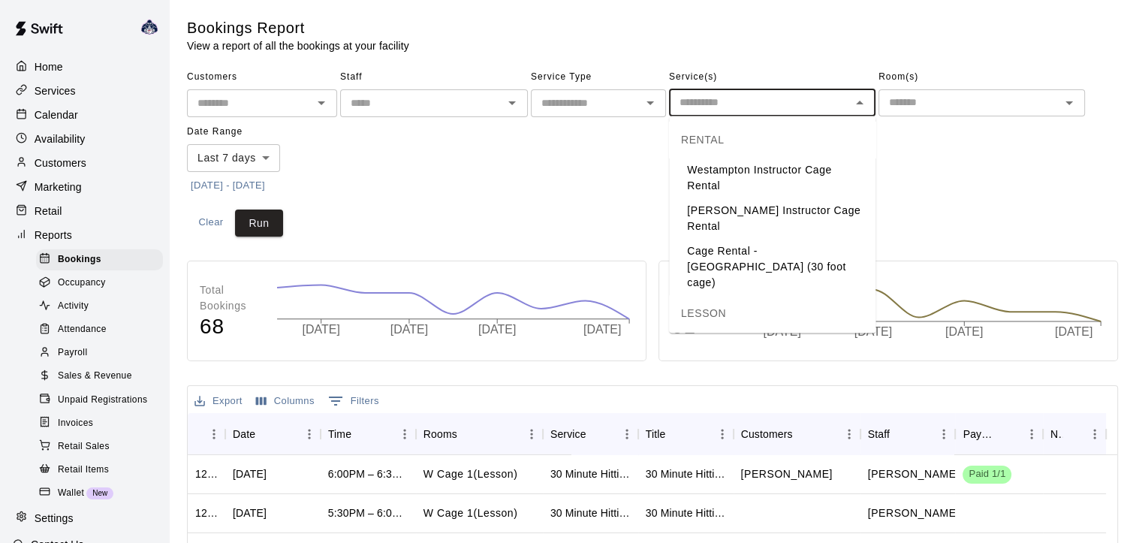
click at [649, 102] on icon "Open" at bounding box center [650, 103] width 8 height 4
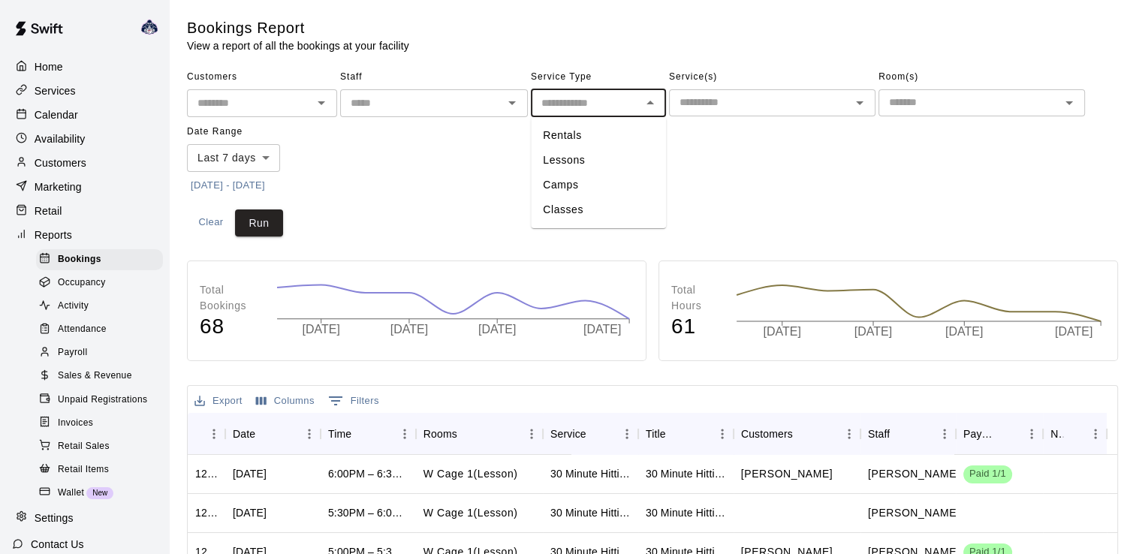
click at [612, 191] on li "Camps" at bounding box center [598, 185] width 135 height 25
type input "*****"
click at [775, 101] on input "text" at bounding box center [759, 102] width 173 height 19
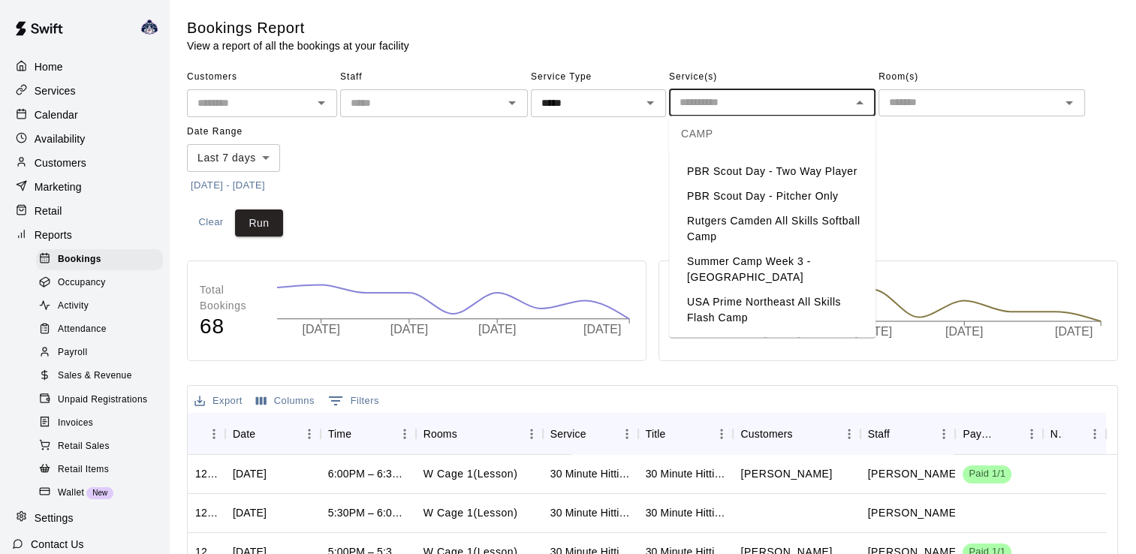
scroll to position [757, 0]
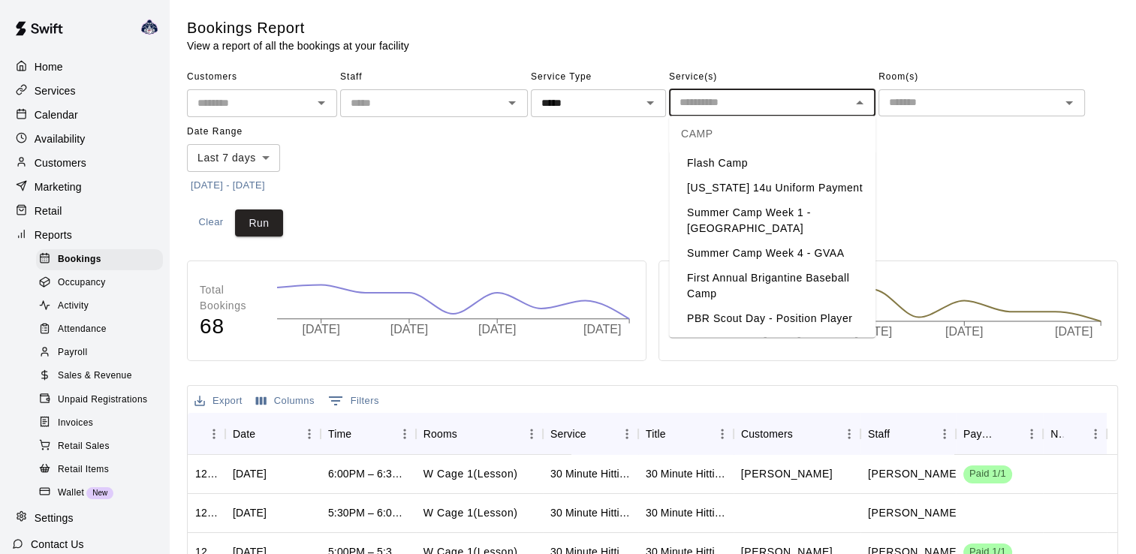
click at [804, 278] on li "First Annual Brigantine Baseball Camp" at bounding box center [772, 286] width 206 height 41
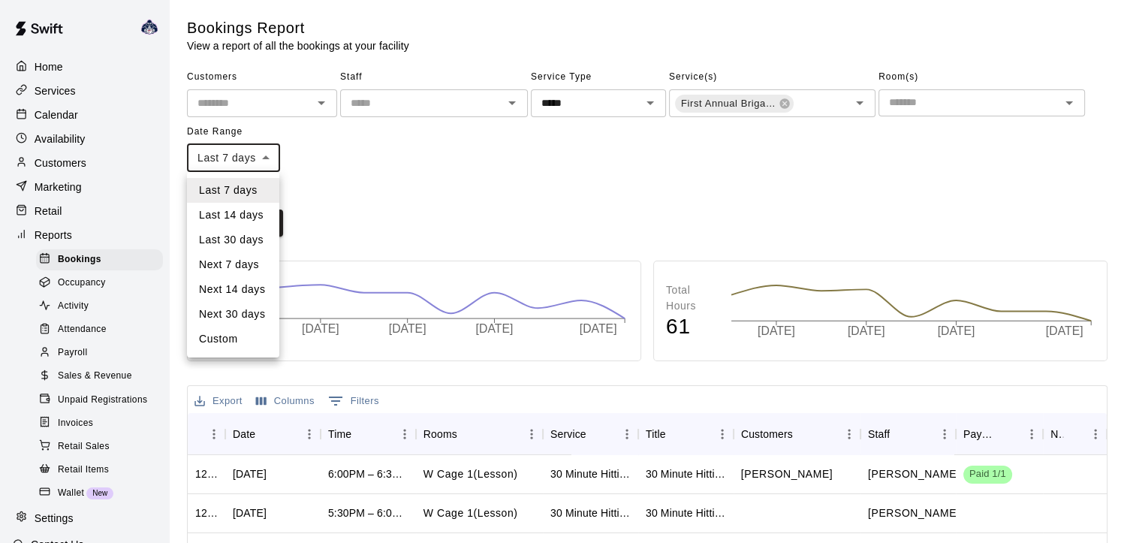
click at [269, 156] on body "Home Services Calendar Availability Customers Marketing Retail Reports Bookings…" at bounding box center [568, 458] width 1136 height 916
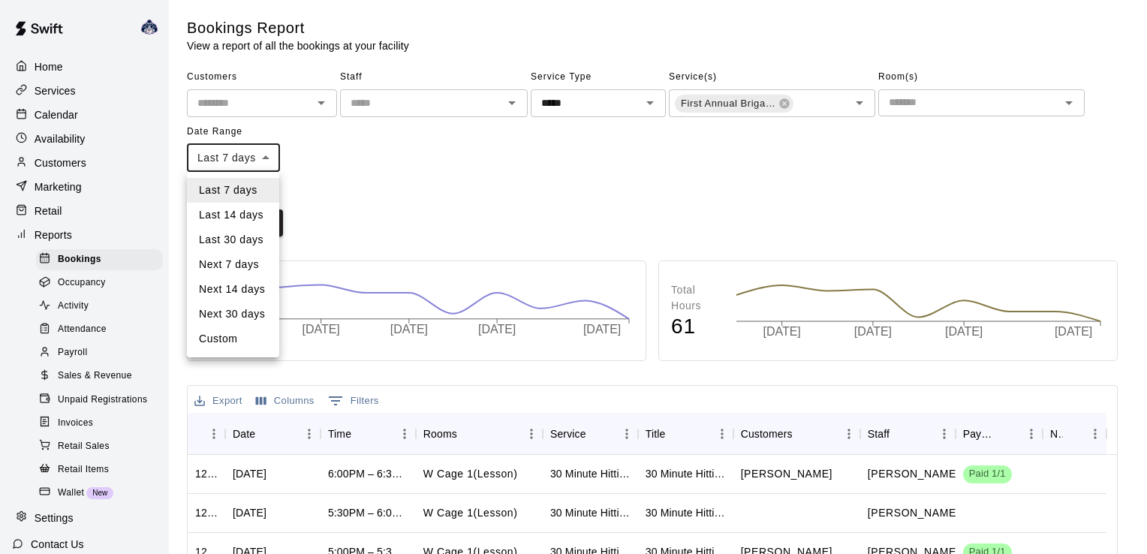
click at [255, 236] on li "Last 30 days" at bounding box center [233, 239] width 92 height 25
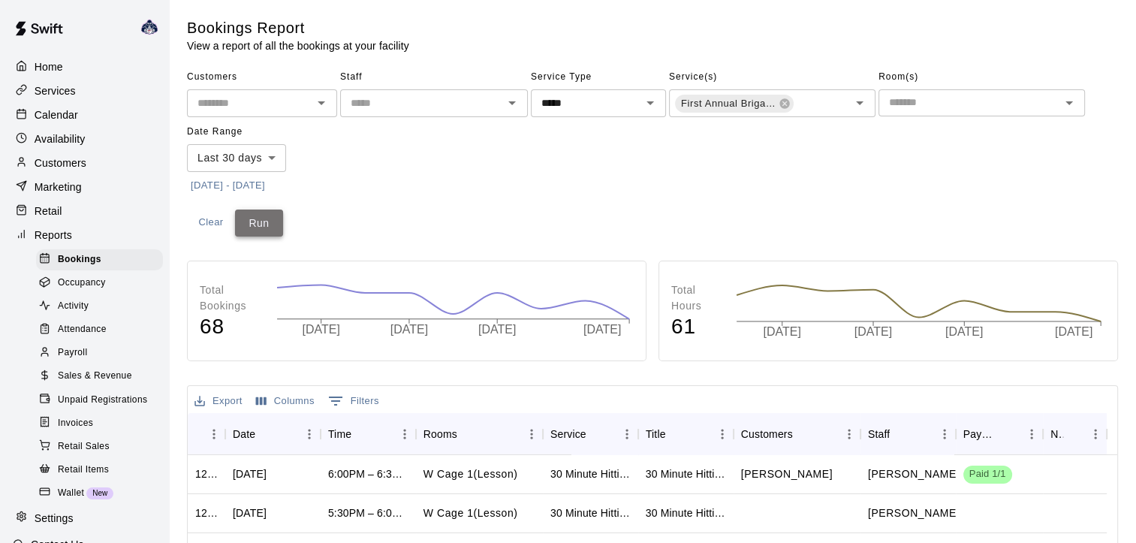
click at [261, 226] on button "Run" at bounding box center [259, 223] width 48 height 28
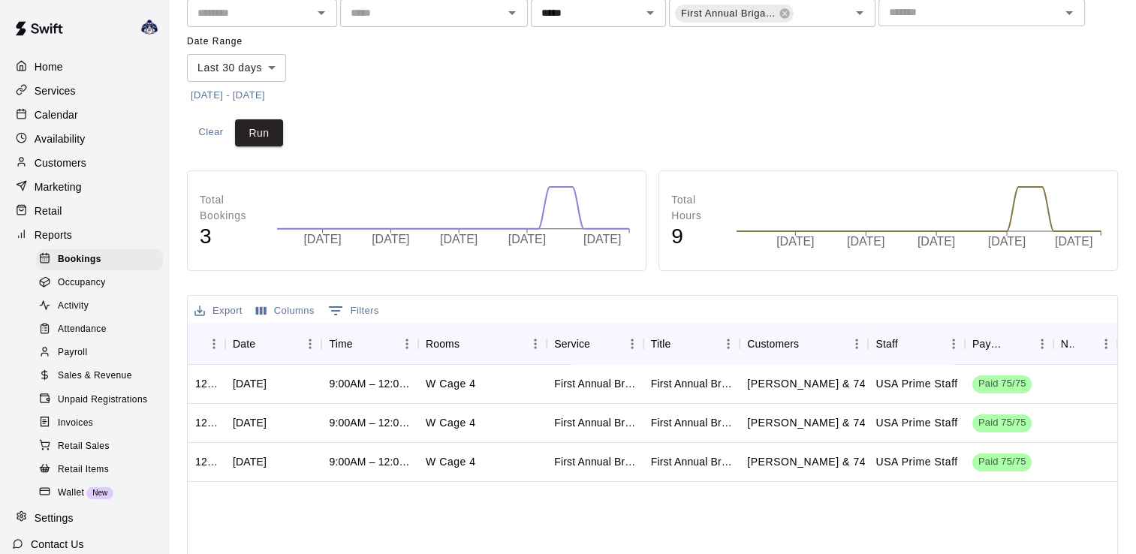
scroll to position [0, 0]
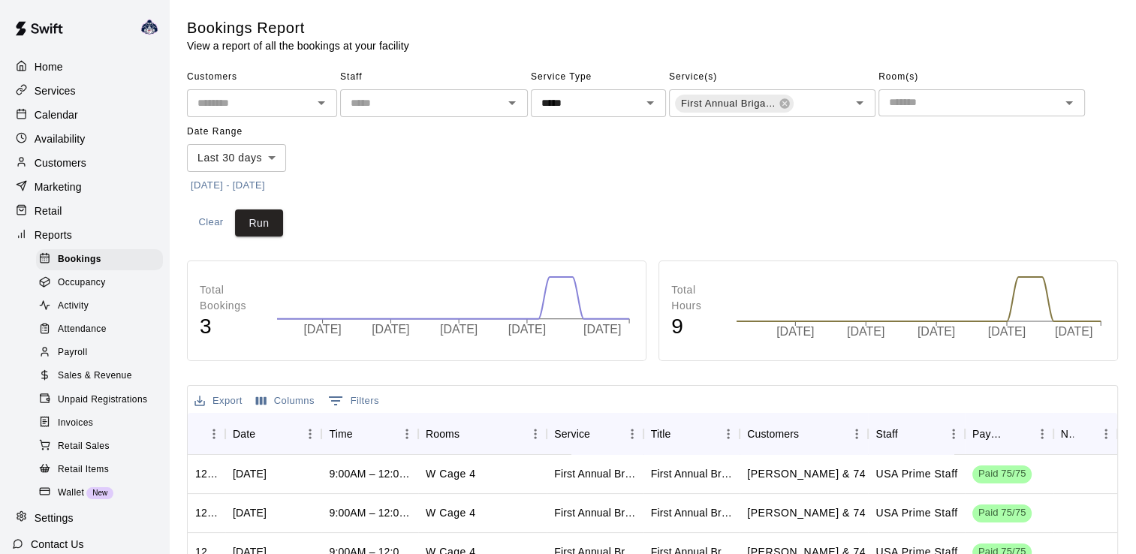
click at [320, 101] on icon "Open" at bounding box center [321, 103] width 18 height 18
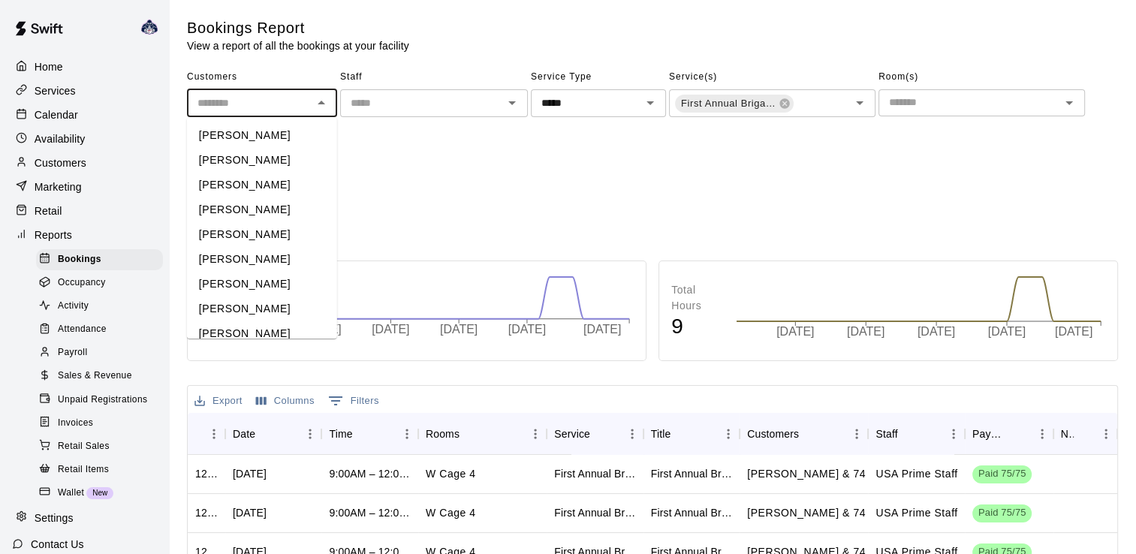
click at [320, 101] on icon "Close" at bounding box center [321, 103] width 18 height 18
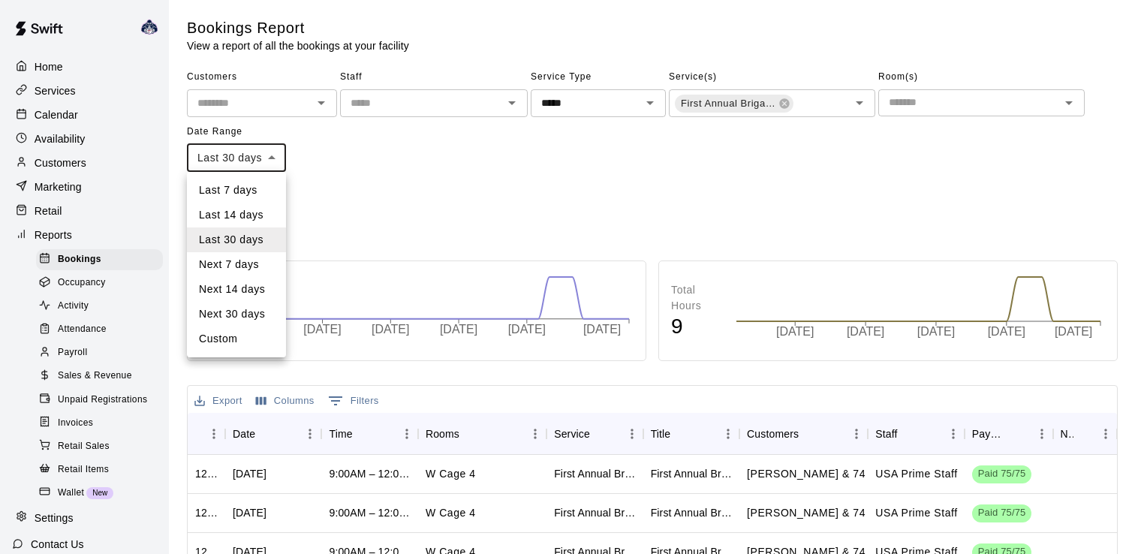
click at [279, 159] on body "Home Services Calendar Availability Customers Marketing Retail Reports Bookings…" at bounding box center [573, 458] width 1147 height 916
click at [244, 338] on li "Custom" at bounding box center [236, 339] width 99 height 25
type input "******"
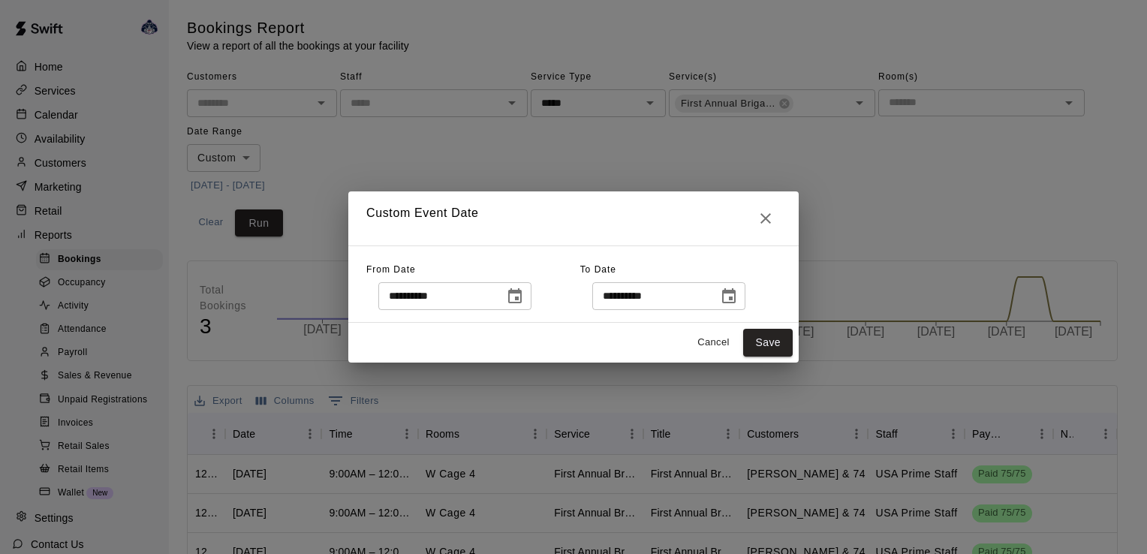
click at [524, 296] on icon "Choose date, selected date is Jul 12, 2025" at bounding box center [515, 296] width 18 height 18
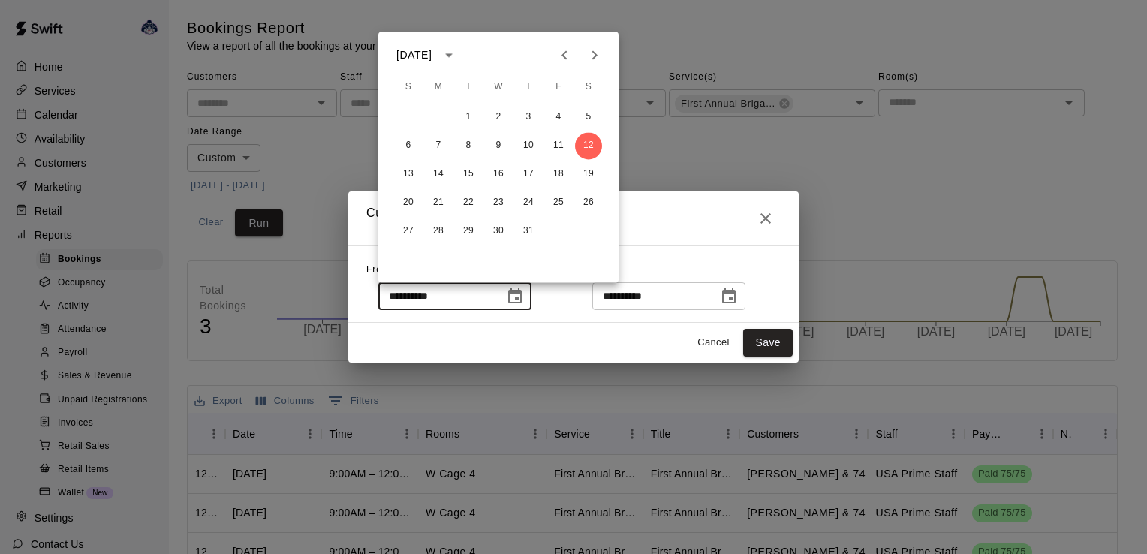
click at [564, 54] on icon "Previous month" at bounding box center [563, 54] width 5 height 9
click at [531, 146] on button "12" at bounding box center [528, 145] width 27 height 27
type input "**********"
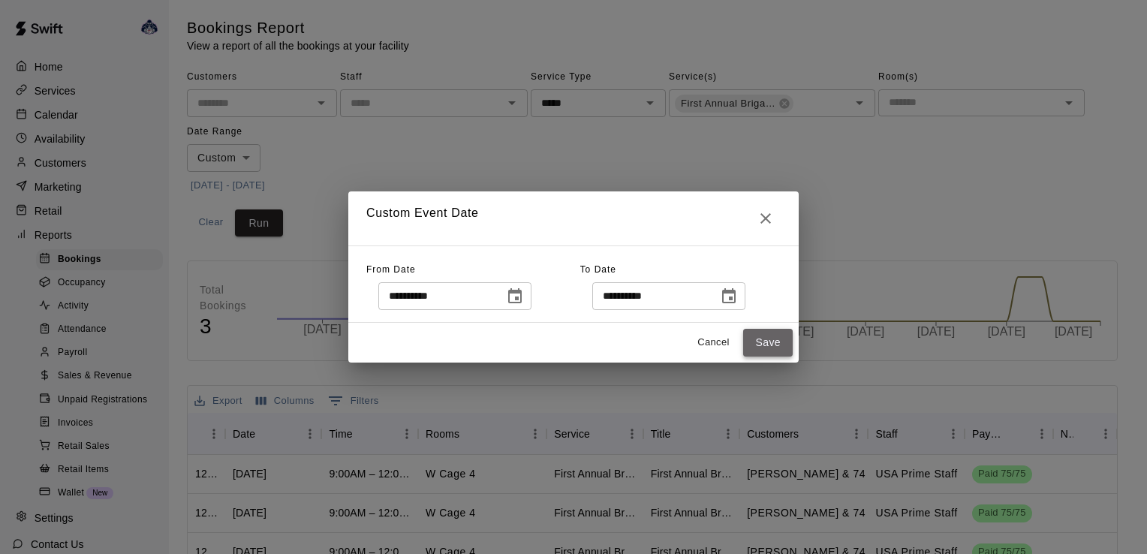
click at [772, 342] on button "Save" at bounding box center [768, 343] width 50 height 28
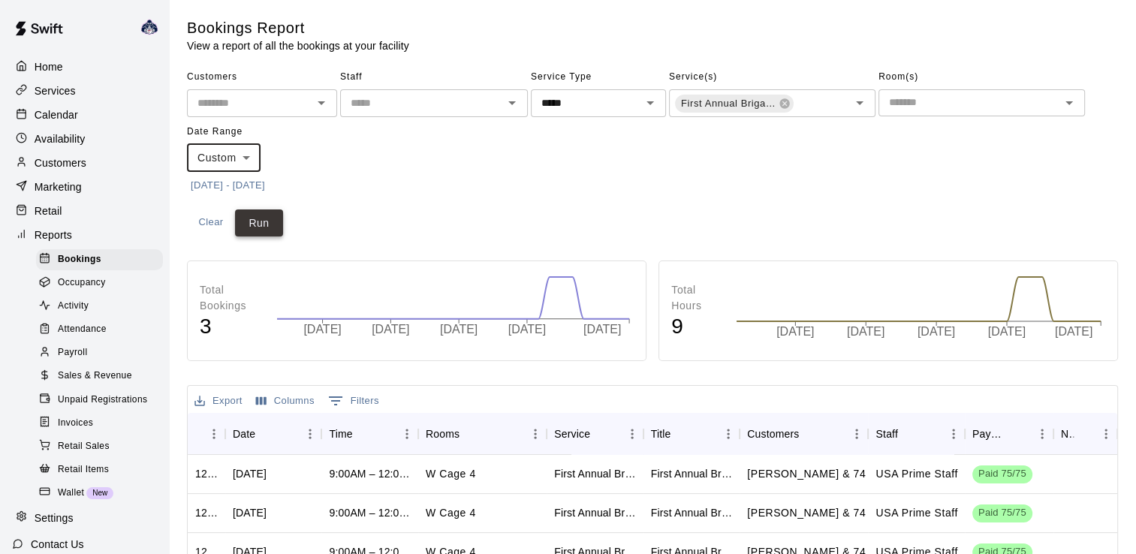
click at [254, 218] on button "Run" at bounding box center [259, 223] width 48 height 28
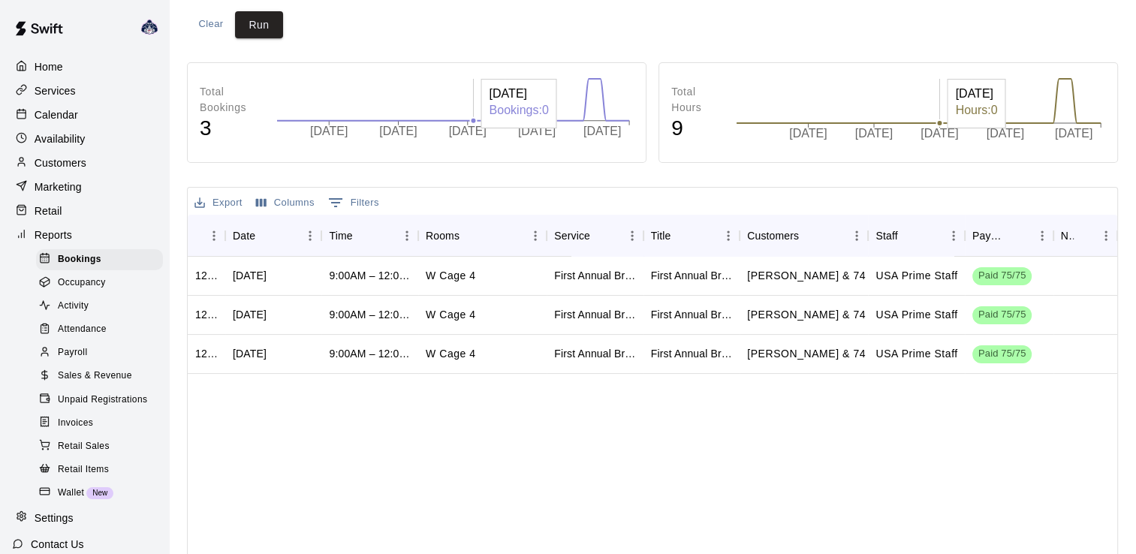
scroll to position [225, 0]
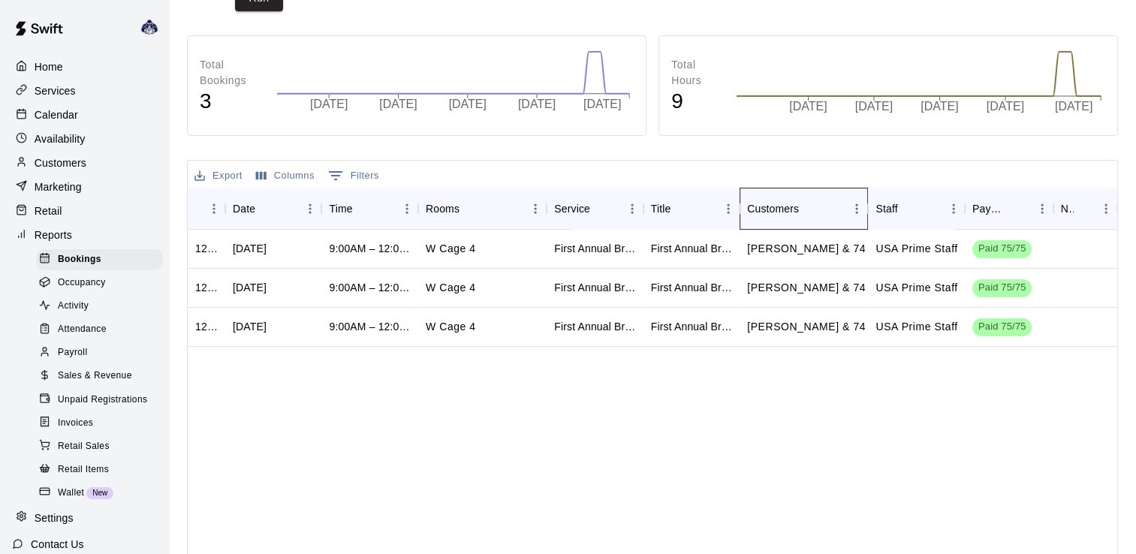
click at [748, 212] on div "Customers" at bounding box center [773, 209] width 52 height 42
click at [276, 172] on button "Columns" at bounding box center [285, 175] width 66 height 23
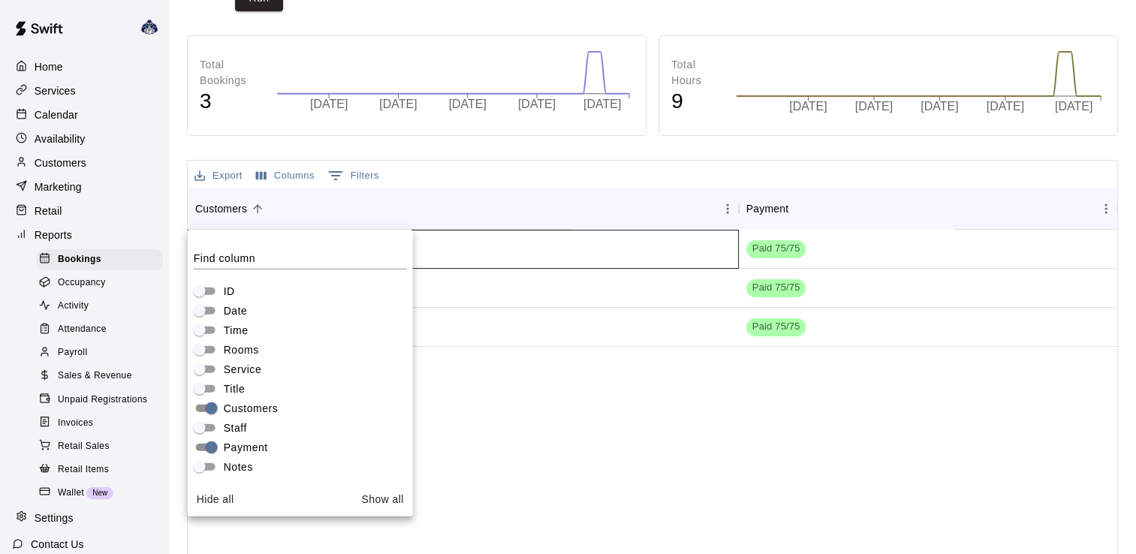
click at [521, 266] on div "[PERSON_NAME] & 74 others..." at bounding box center [463, 249] width 551 height 39
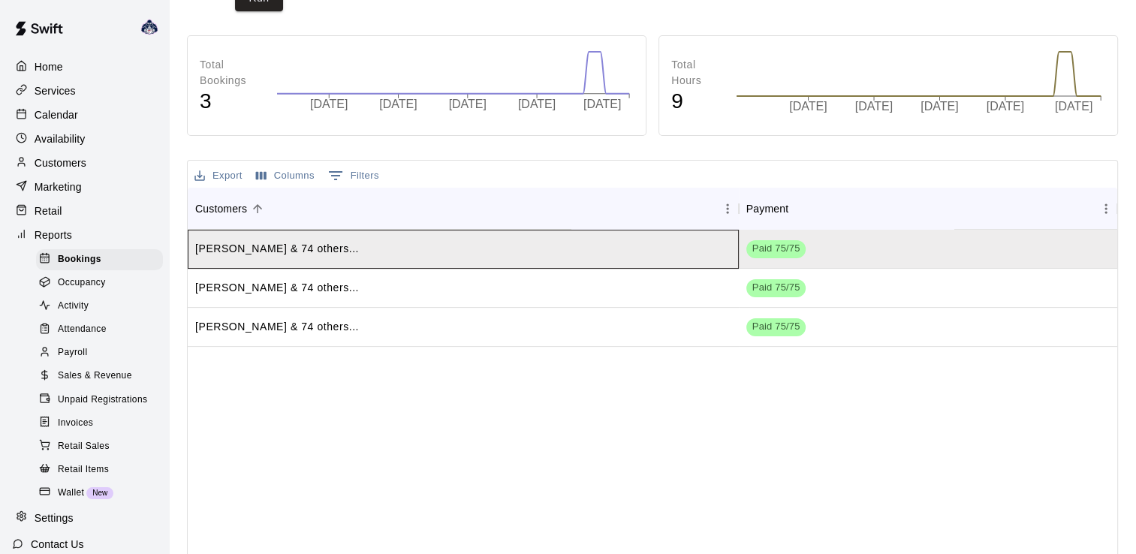
click at [520, 266] on div "[PERSON_NAME] & 74 others..." at bounding box center [463, 249] width 551 height 39
click at [517, 266] on div "[PERSON_NAME] & 74 others..." at bounding box center [463, 249] width 551 height 39
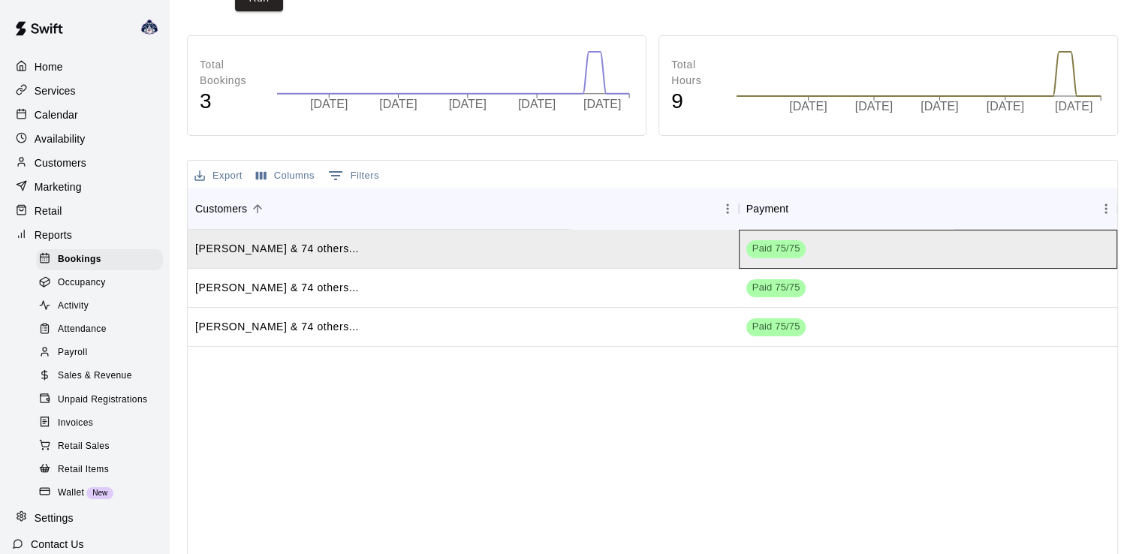
click at [758, 242] on span "Paid 75/75" at bounding box center [776, 249] width 60 height 14
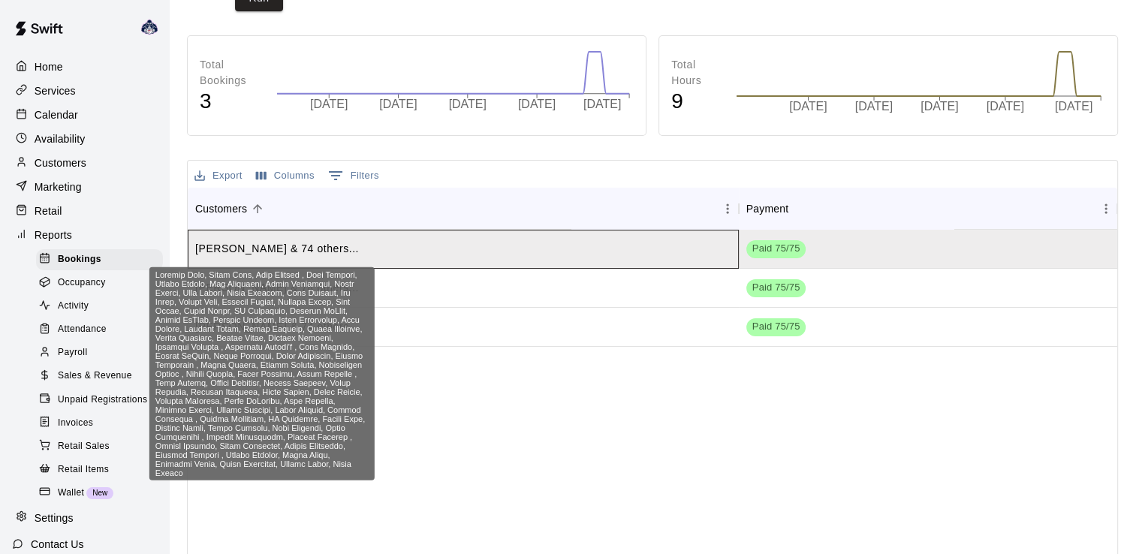
click at [302, 248] on p "[PERSON_NAME] & 74 others..." at bounding box center [277, 249] width 164 height 16
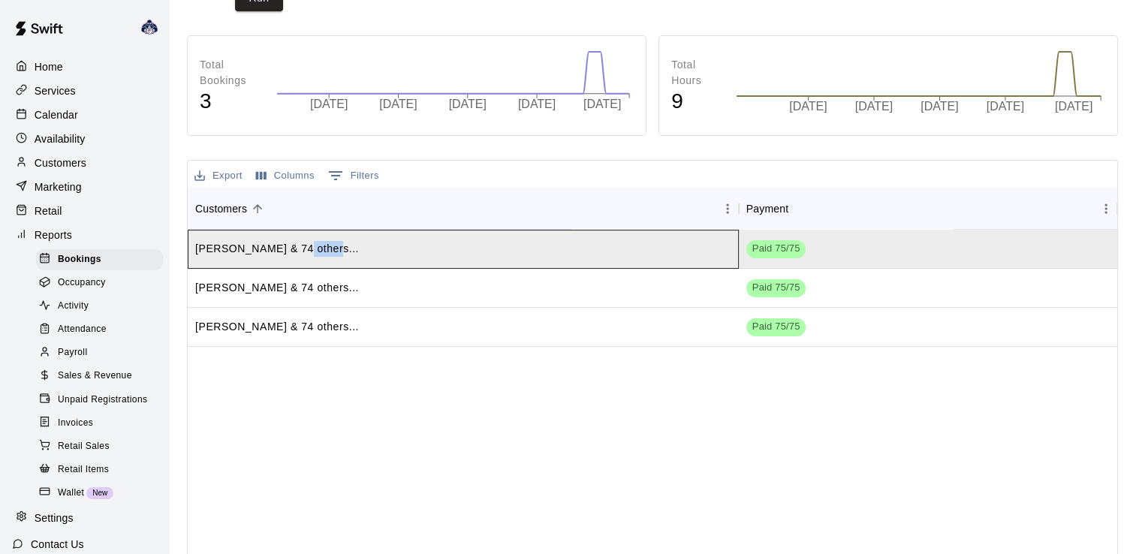
click at [302, 248] on p "[PERSON_NAME] & 74 others..." at bounding box center [277, 249] width 164 height 16
click at [222, 172] on button "Export" at bounding box center [219, 175] width 56 height 23
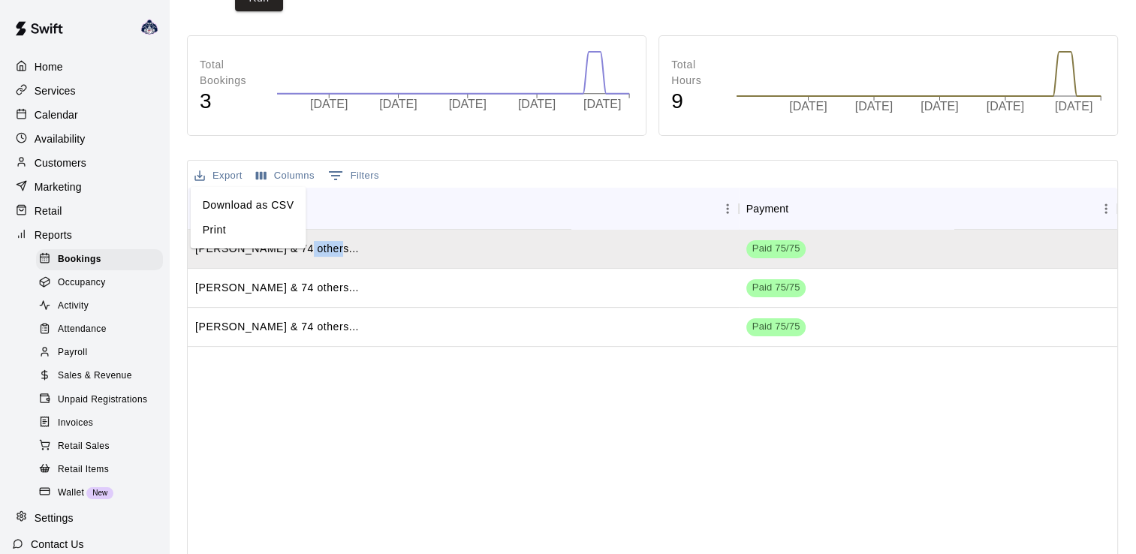
click at [260, 206] on li "Download as CSV" at bounding box center [249, 205] width 116 height 25
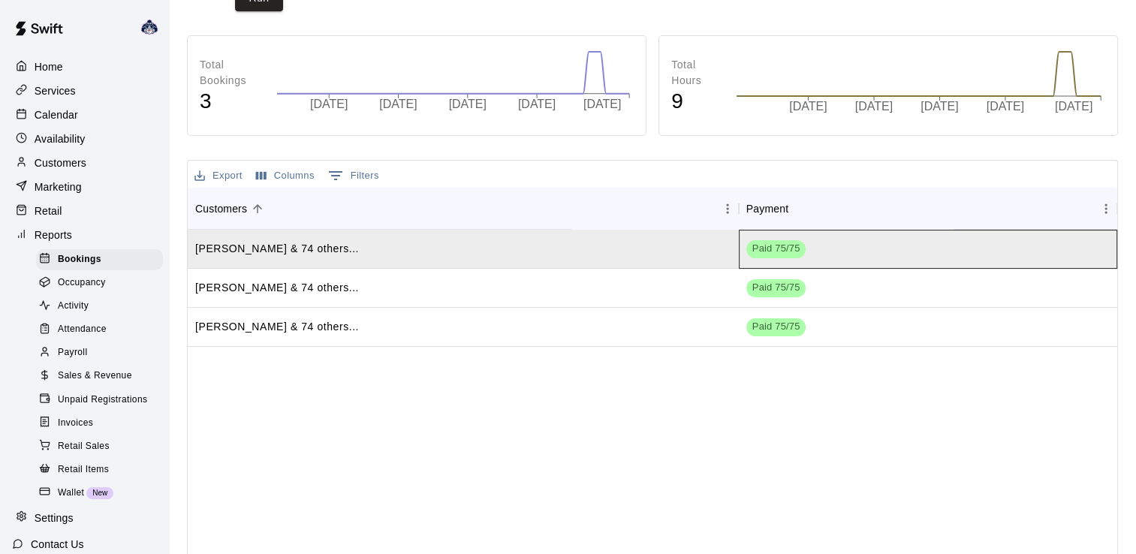
click at [763, 240] on div "Paid 75/75" at bounding box center [776, 249] width 60 height 18
click at [380, 176] on button "0 Filters" at bounding box center [353, 176] width 59 height 24
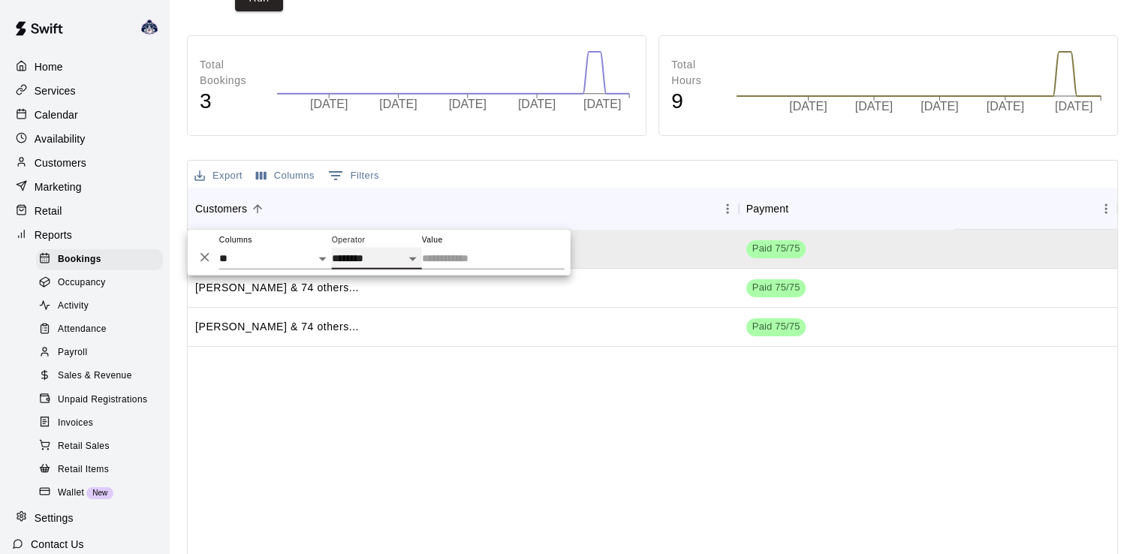
click at [412, 258] on select "**********" at bounding box center [377, 259] width 90 height 22
click at [323, 257] on select "** **** **** ***** ******* ***** ********* ***** *******" at bounding box center [275, 259] width 113 height 22
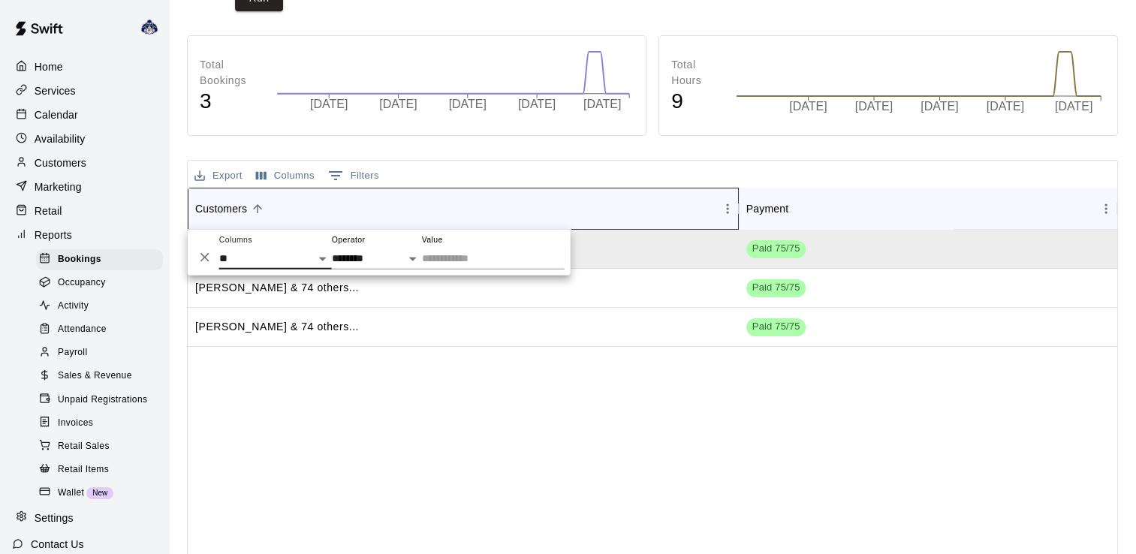
click at [403, 194] on div "Customers" at bounding box center [455, 209] width 521 height 42
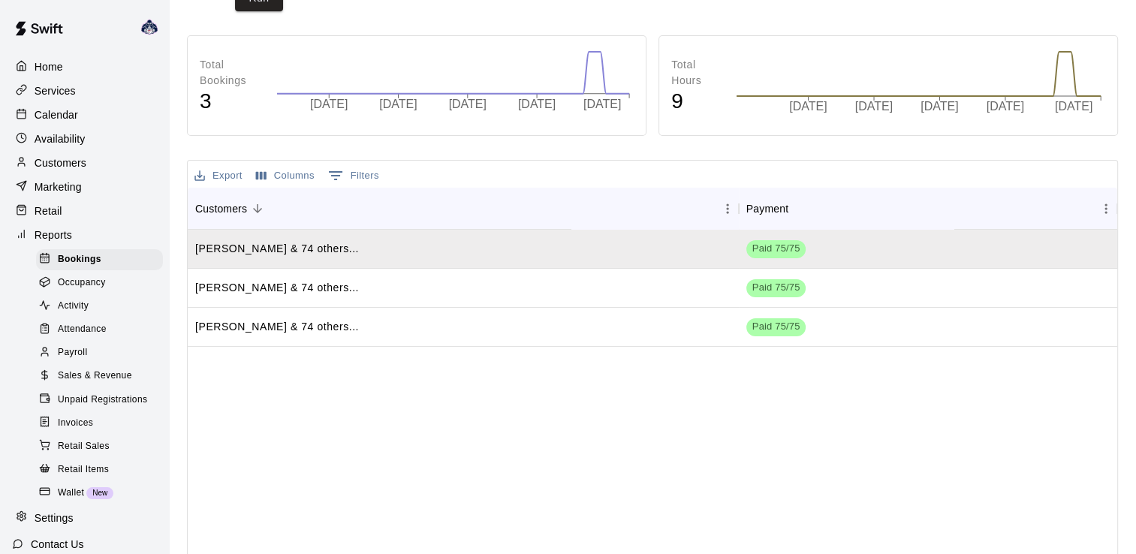
scroll to position [0, 0]
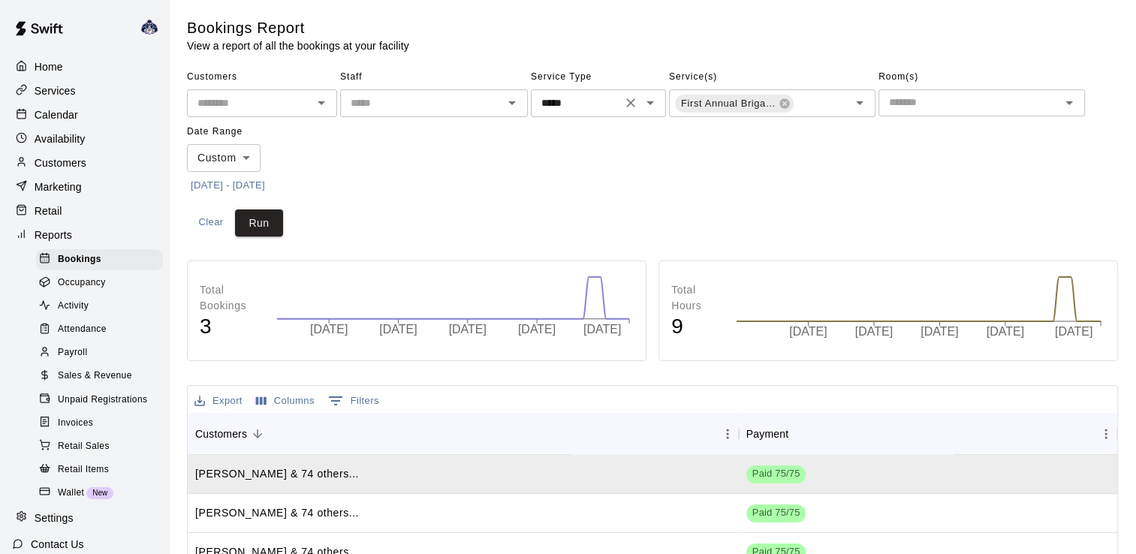
click at [633, 105] on icon "Clear" at bounding box center [630, 102] width 15 height 15
drag, startPoint x: 274, startPoint y: 218, endPoint x: 330, endPoint y: 218, distance: 55.5
click at [275, 218] on button "Run" at bounding box center [259, 223] width 48 height 28
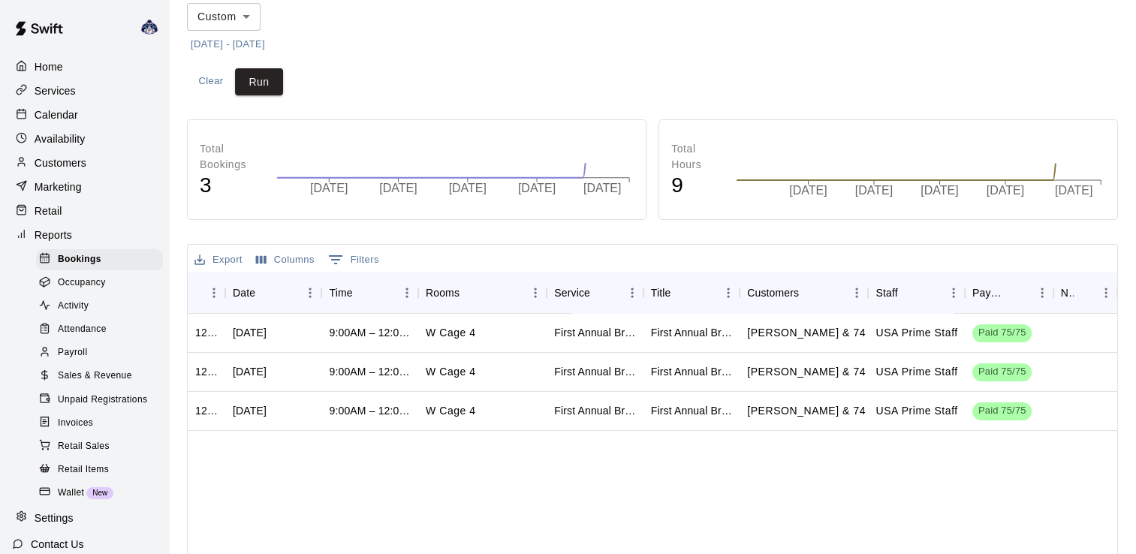
scroll to position [150, 0]
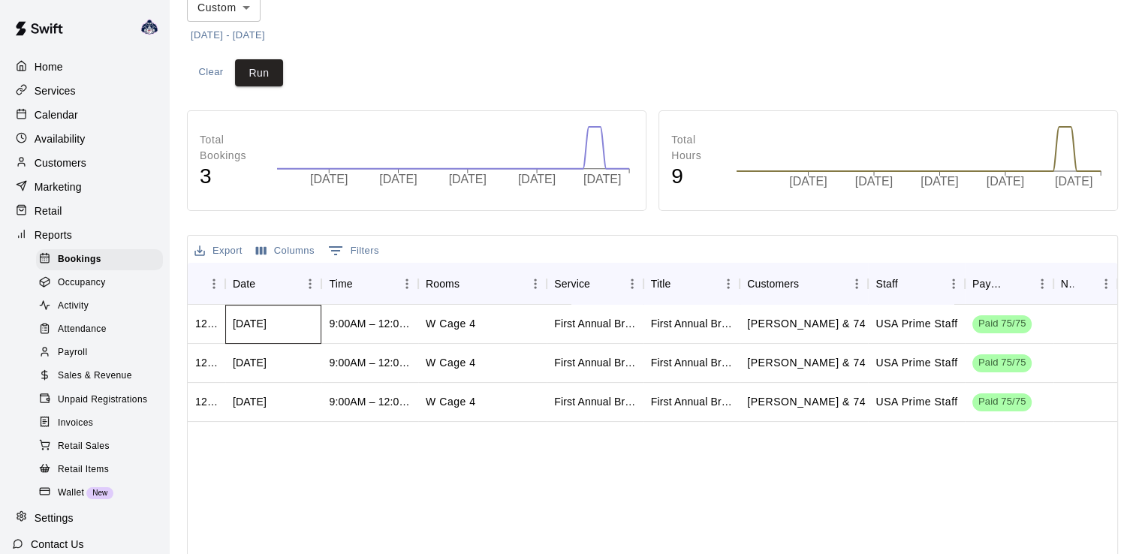
click at [266, 329] on div "[DATE]" at bounding box center [250, 323] width 34 height 15
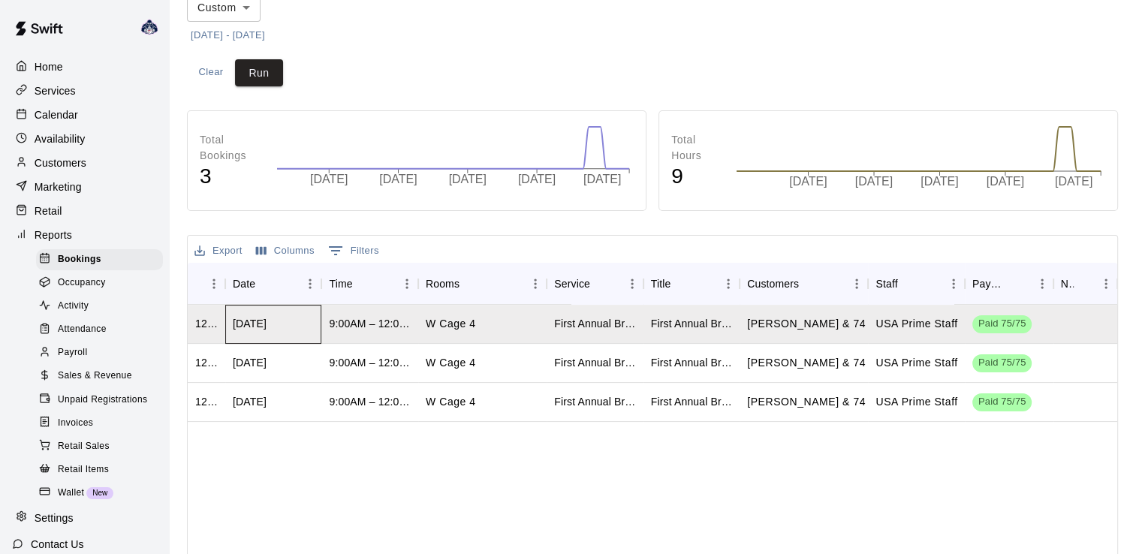
click at [266, 328] on div "[DATE]" at bounding box center [250, 323] width 34 height 15
click at [502, 332] on div "W Cage 4" at bounding box center [482, 324] width 128 height 39
click at [506, 332] on div "W Cage 4" at bounding box center [482, 324] width 128 height 39
click at [660, 327] on div "First Annual Brigantine Baseball Camp" at bounding box center [691, 323] width 81 height 15
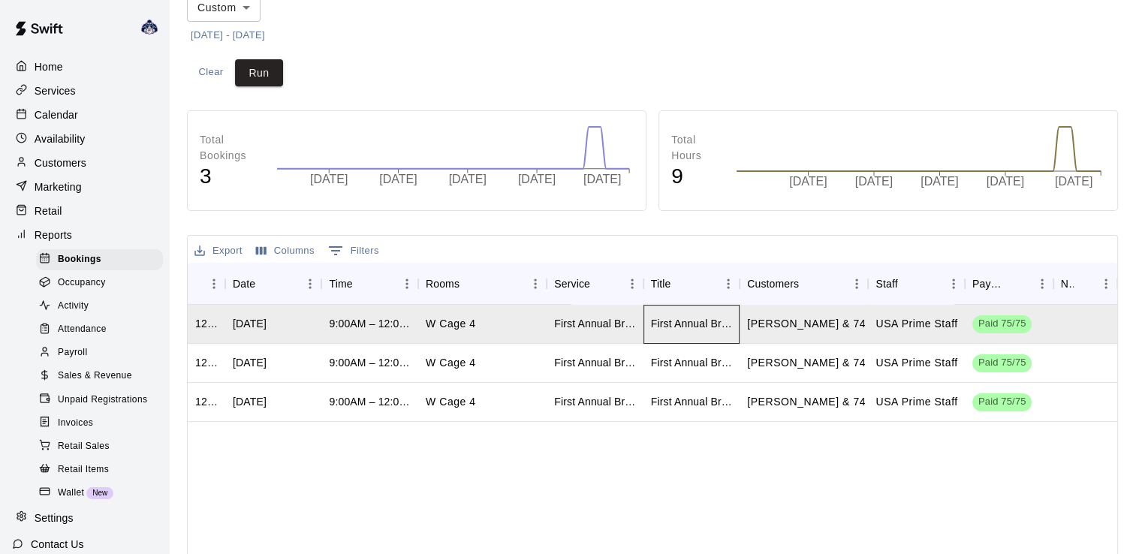
click at [666, 328] on div "First Annual Brigantine Baseball Camp" at bounding box center [691, 323] width 81 height 15
drag, startPoint x: 667, startPoint y: 328, endPoint x: 845, endPoint y: 327, distance: 177.9
click at [845, 327] on p "[PERSON_NAME] & 74 others..." at bounding box center [829, 324] width 164 height 16
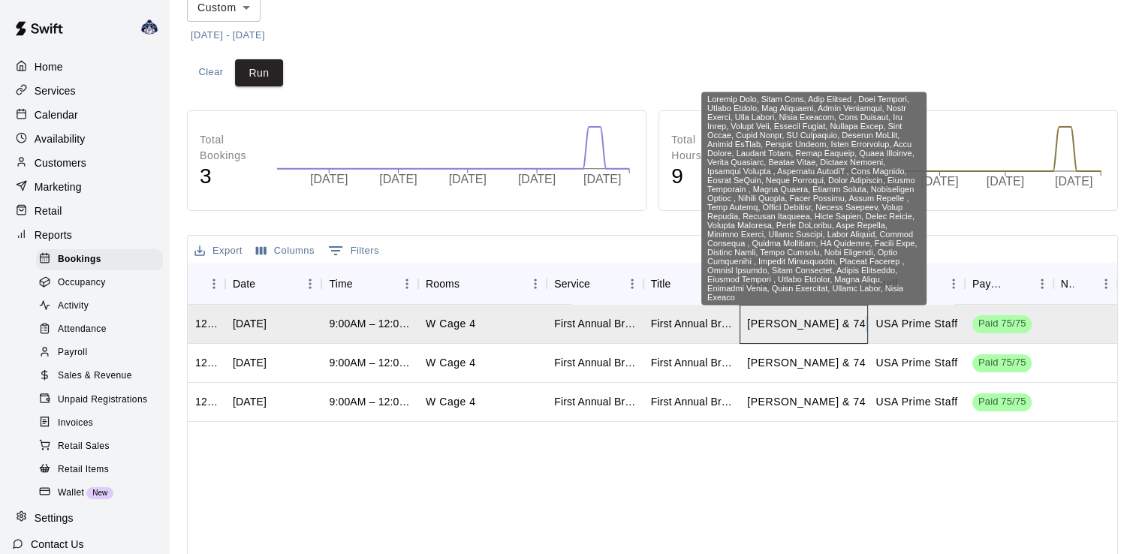
click at [846, 327] on p "[PERSON_NAME] & 74 others..." at bounding box center [829, 324] width 164 height 16
drag, startPoint x: 846, startPoint y: 327, endPoint x: 946, endPoint y: 321, distance: 100.7
click at [932, 320] on p "USA Prime Staff" at bounding box center [916, 324] width 82 height 16
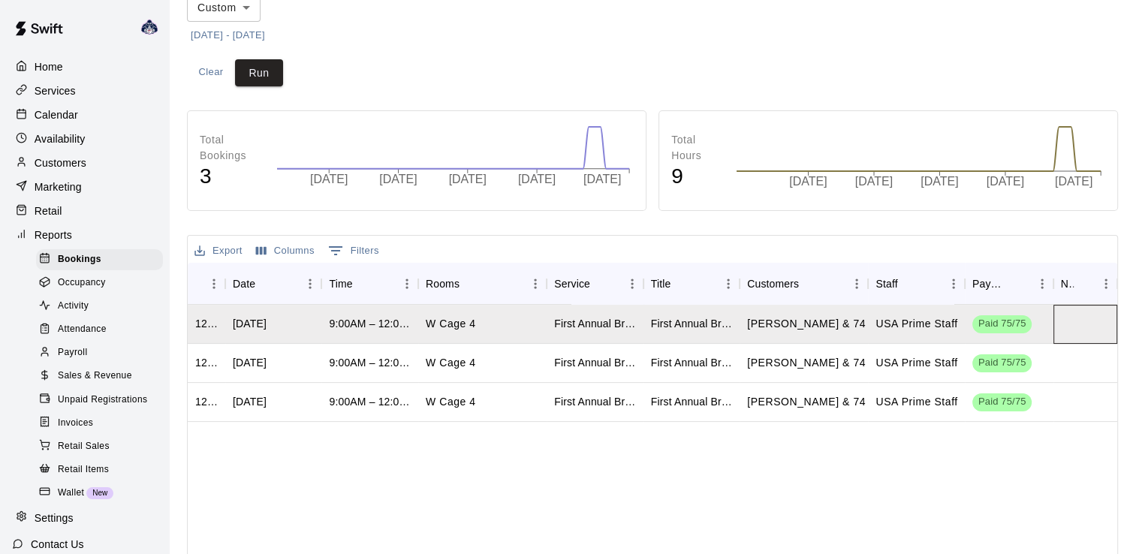
click at [1079, 323] on div at bounding box center [1085, 324] width 65 height 39
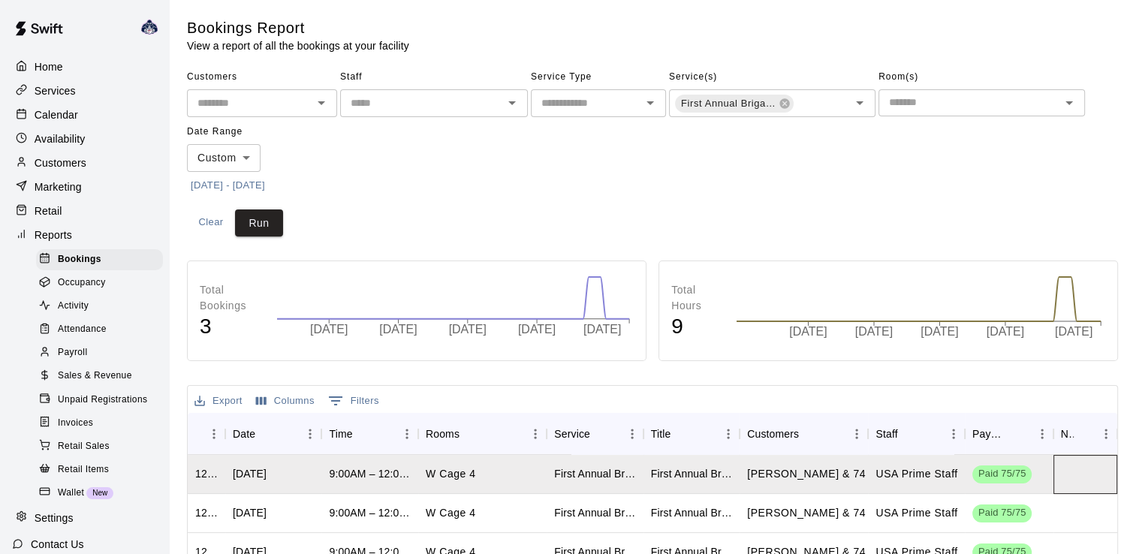
scroll to position [0, 0]
click at [109, 384] on span "Sales & Revenue" at bounding box center [95, 376] width 74 height 15
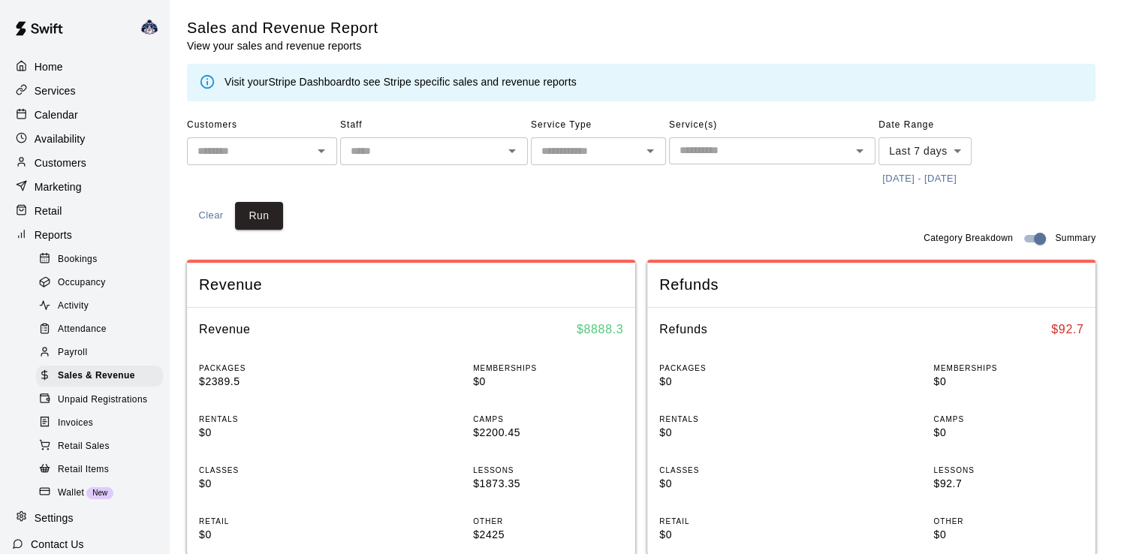
click at [742, 161] on div "​" at bounding box center [772, 150] width 206 height 27
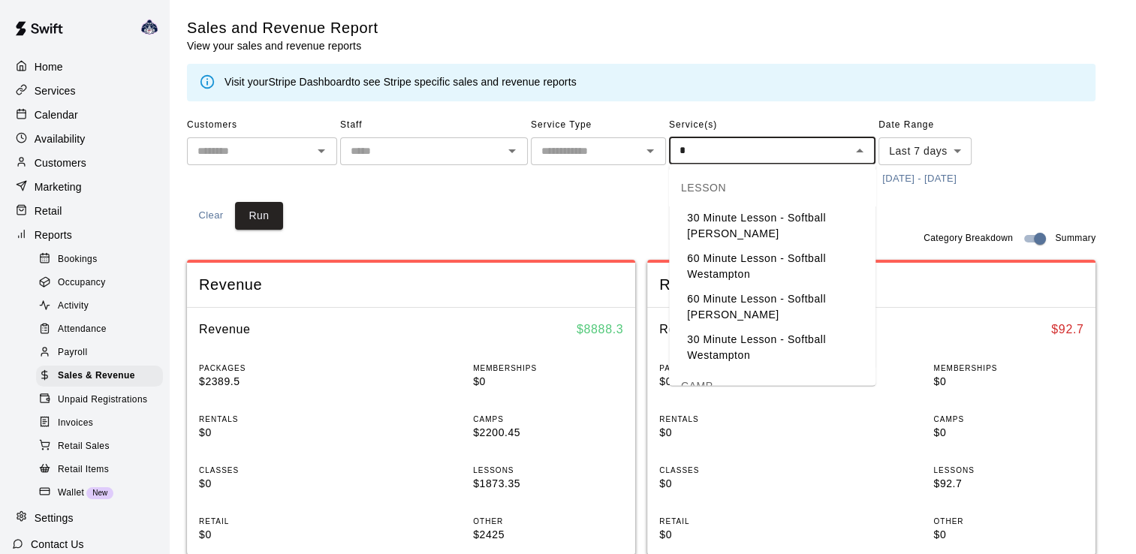
scroll to position [75, 0]
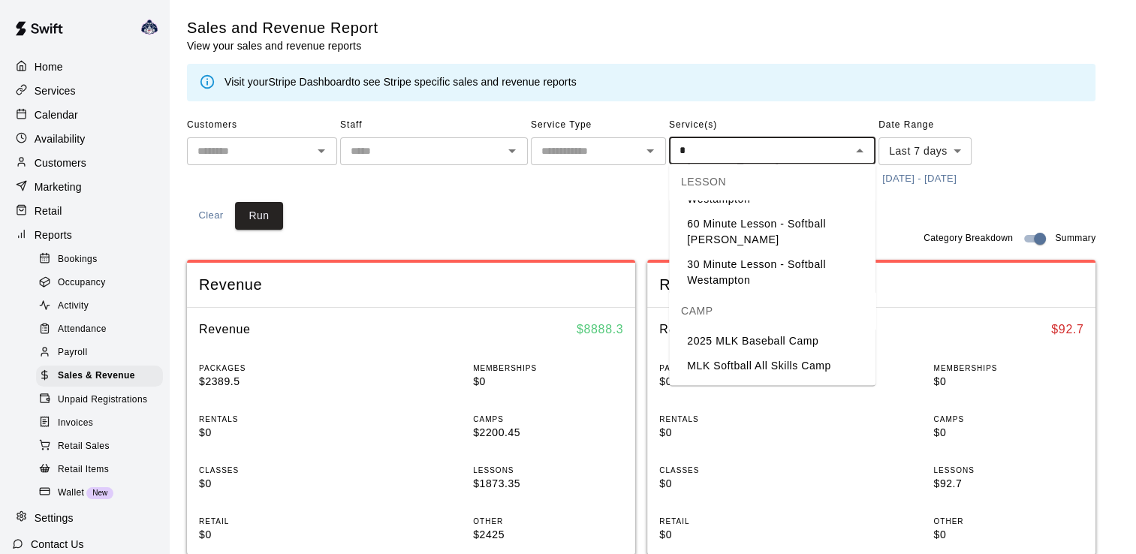
type input "**"
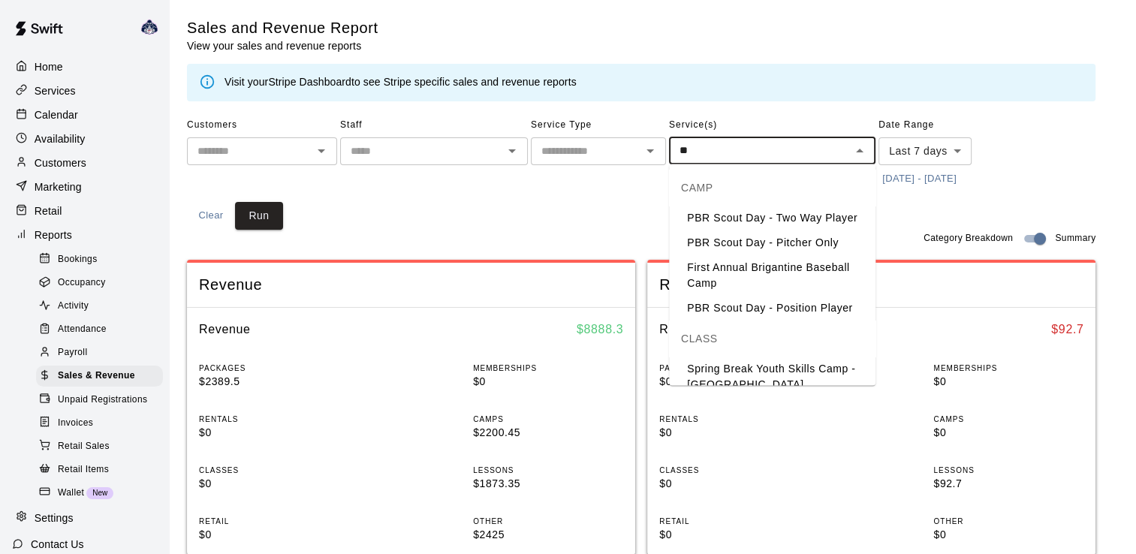
scroll to position [0, 0]
click at [762, 272] on li "First Annual Brigantine Baseball Camp" at bounding box center [772, 275] width 206 height 41
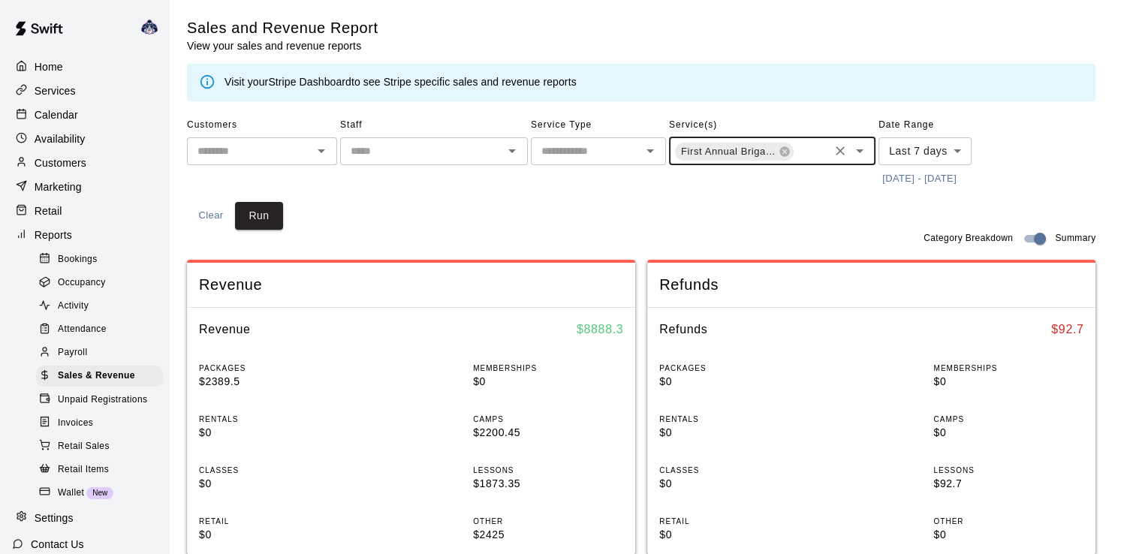
click at [957, 149] on body "Home Services Calendar Availability Customers Marketing Retail Reports Bookings…" at bounding box center [568, 561] width 1136 height 1122
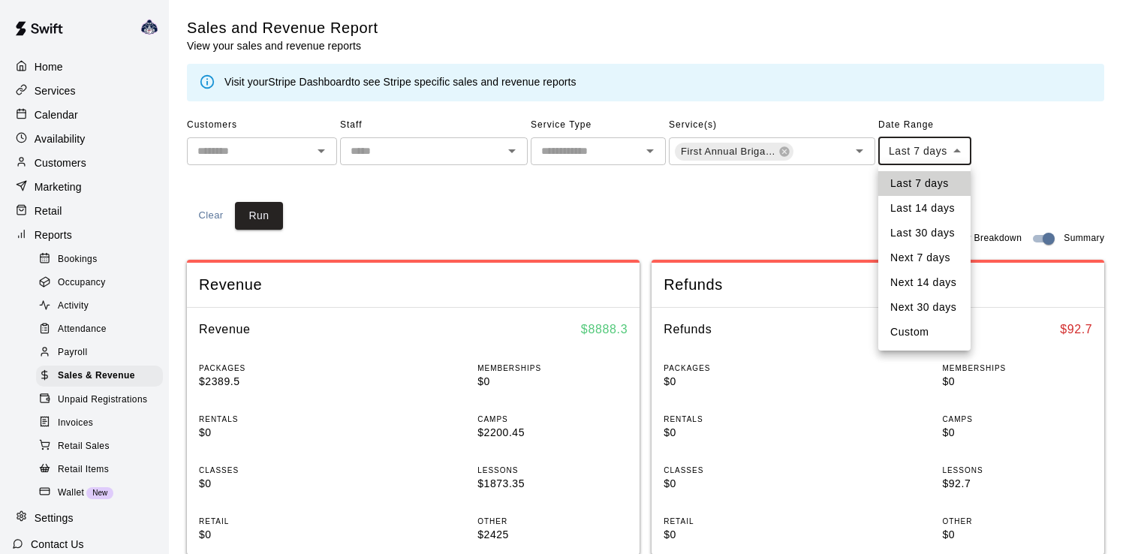
click at [924, 235] on li "Last 30 days" at bounding box center [924, 233] width 92 height 25
type input "*****"
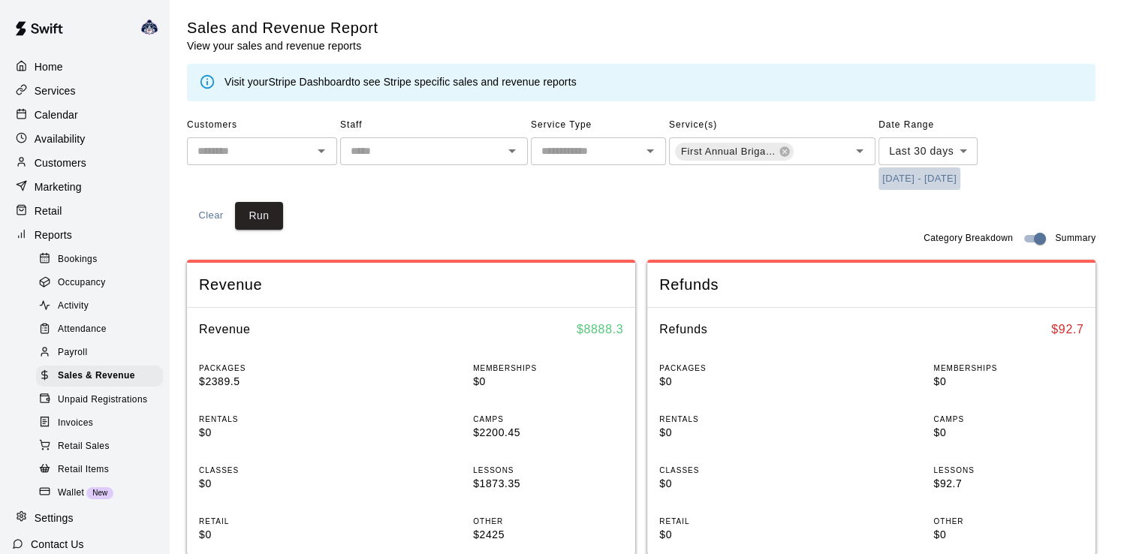
click at [922, 179] on button "[DATE] - [DATE]" at bounding box center [919, 178] width 82 height 23
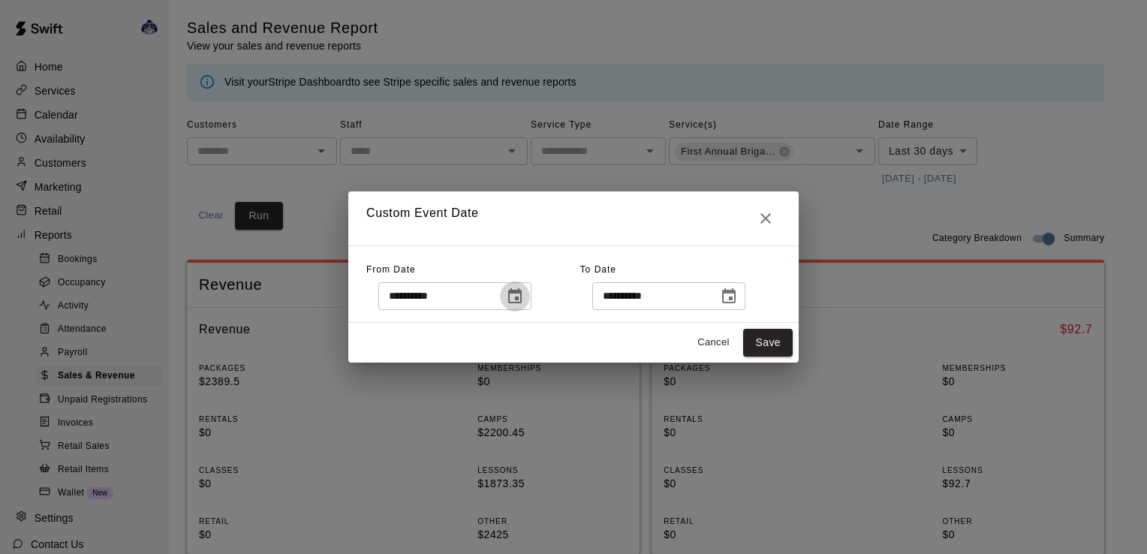
click at [524, 296] on icon "Choose date, selected date is Jul 12, 2025" at bounding box center [515, 296] width 18 height 18
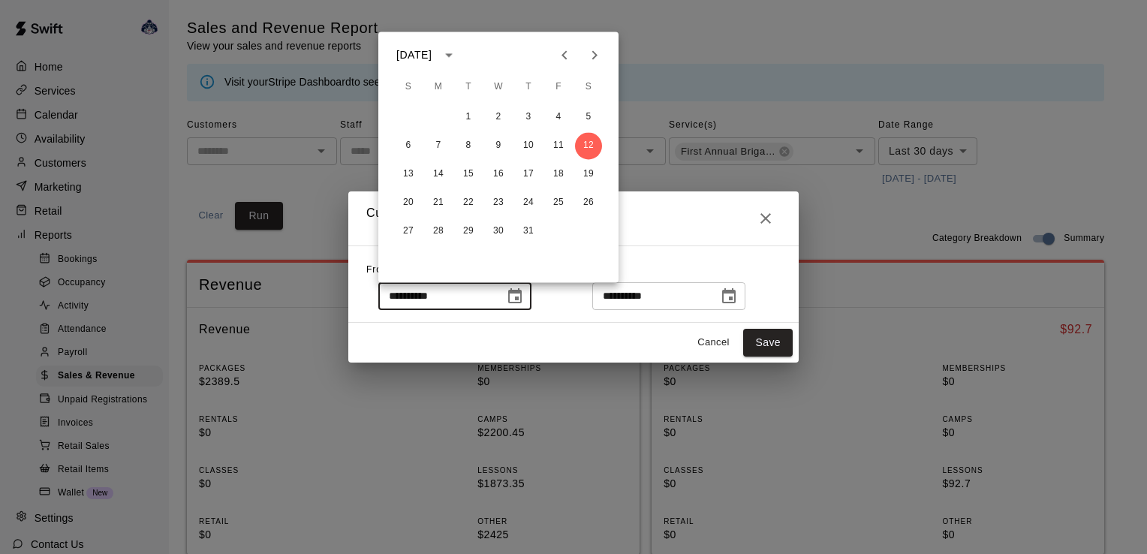
click at [555, 55] on icon "Previous month" at bounding box center [564, 55] width 18 height 18
click at [412, 119] on button "1" at bounding box center [408, 117] width 27 height 27
type input "**********"
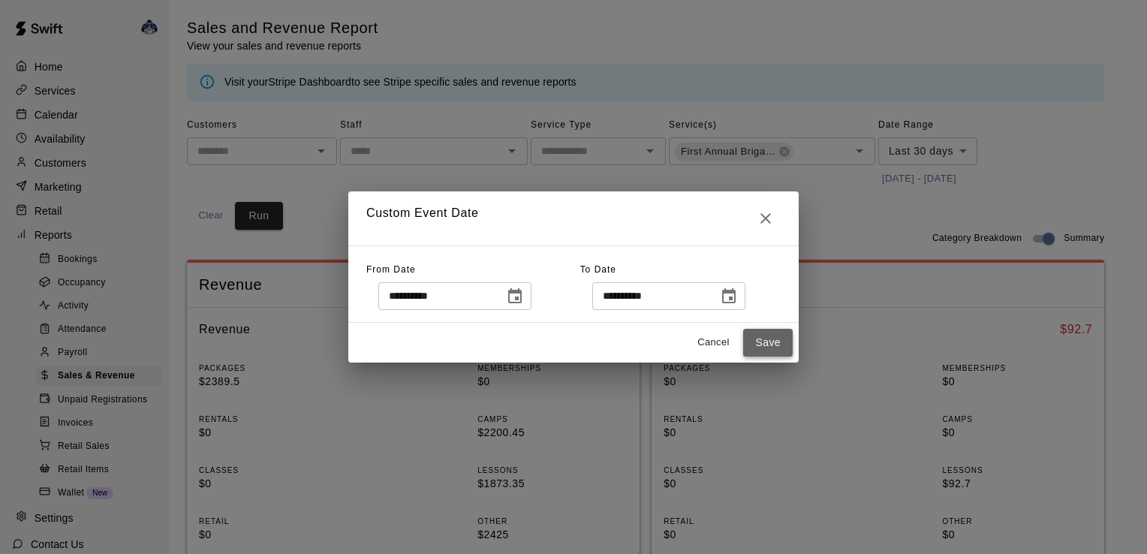
click at [764, 341] on button "Save" at bounding box center [768, 343] width 50 height 28
type input "******"
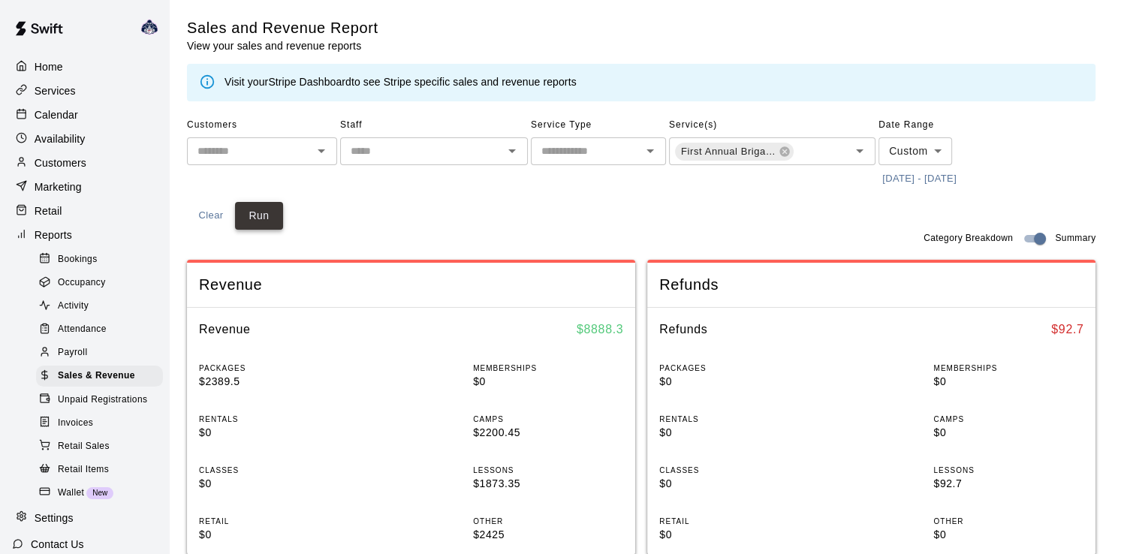
click at [246, 215] on button "Run" at bounding box center [259, 216] width 48 height 28
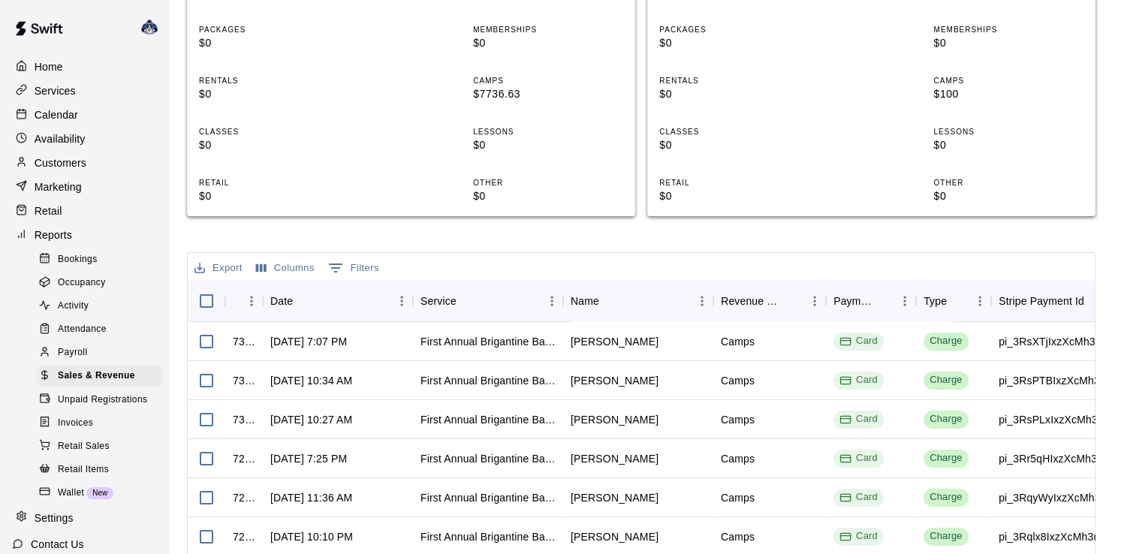
scroll to position [375, 0]
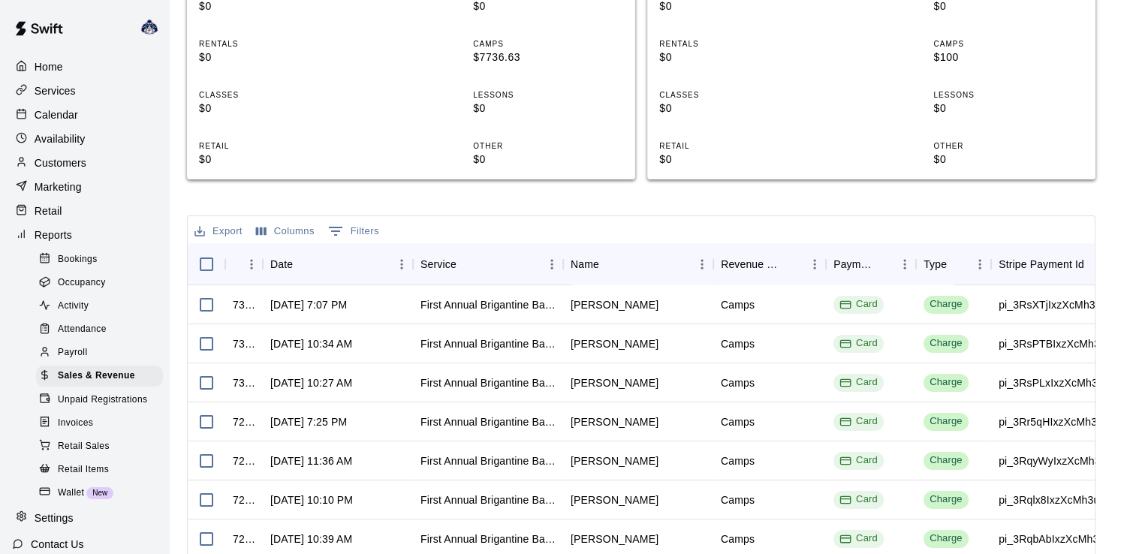
click at [303, 236] on button "Columns" at bounding box center [285, 231] width 66 height 23
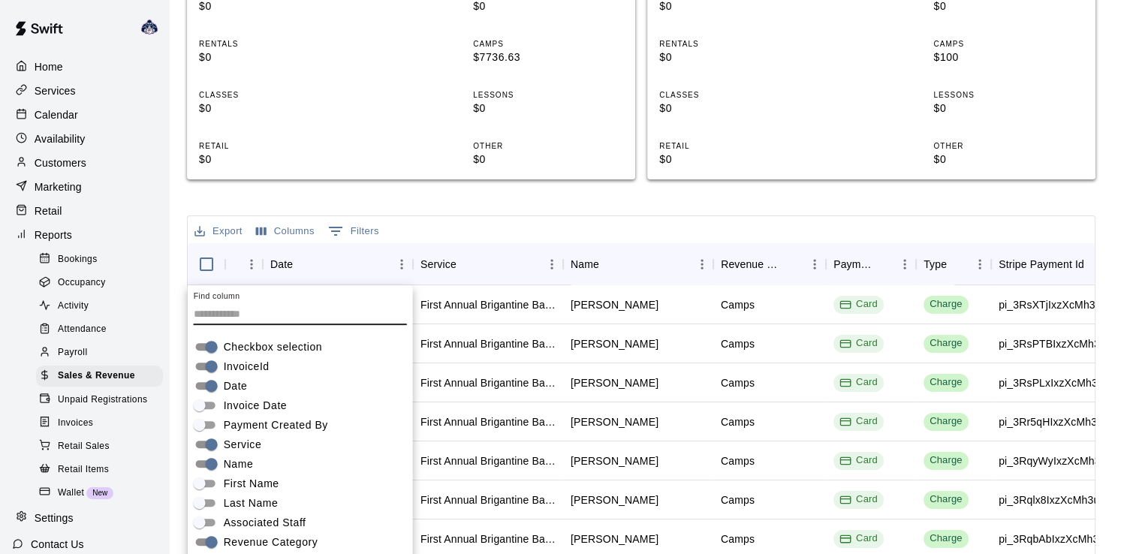
scroll to position [444, 0]
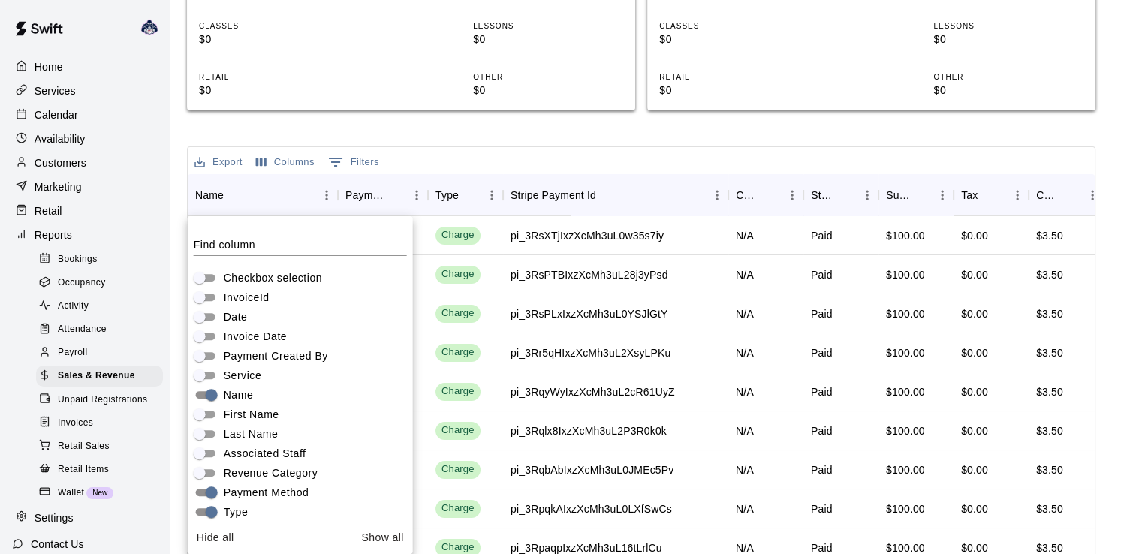
click at [570, 158] on div "Export Columns 0 Filters" at bounding box center [641, 160] width 907 height 27
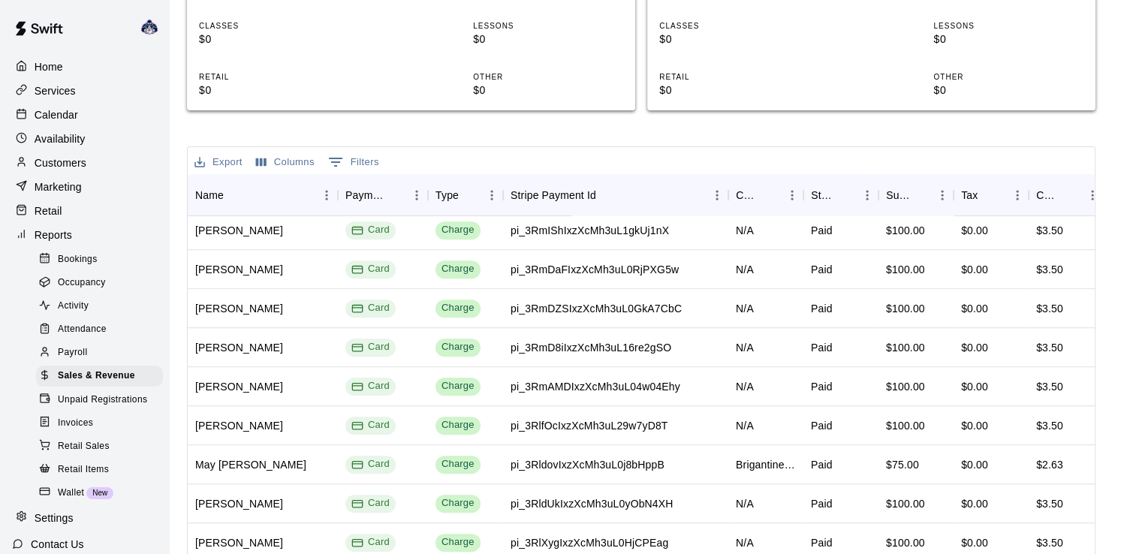
scroll to position [1126, 0]
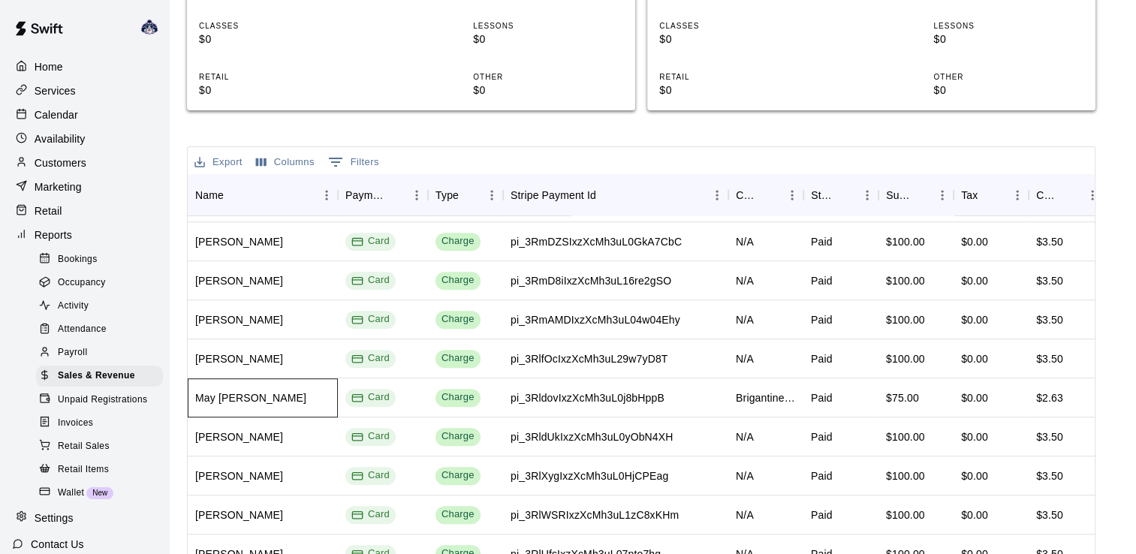
click at [272, 404] on div "May [PERSON_NAME]" at bounding box center [263, 397] width 150 height 39
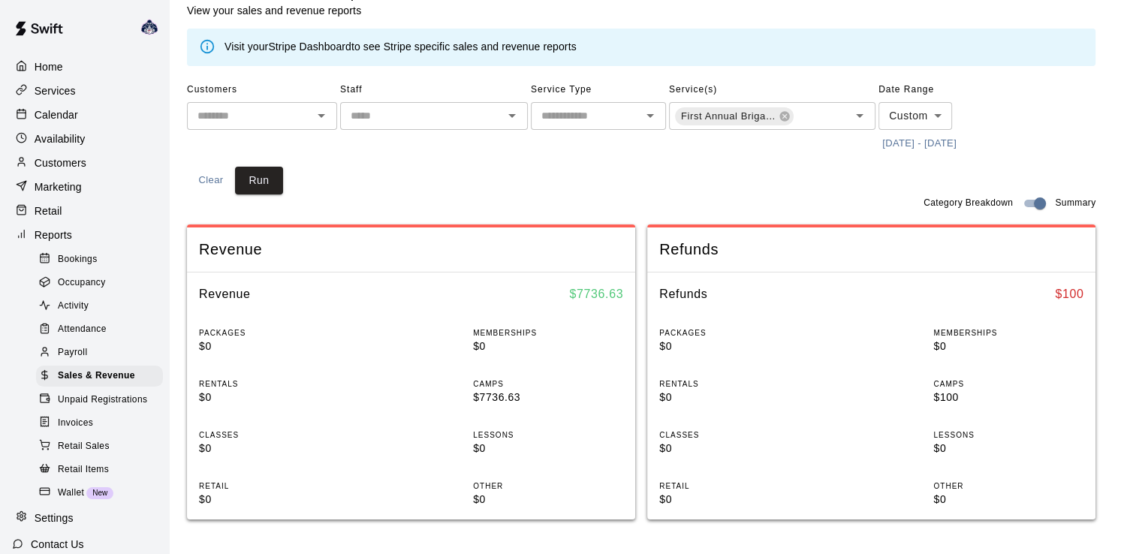
scroll to position [375, 0]
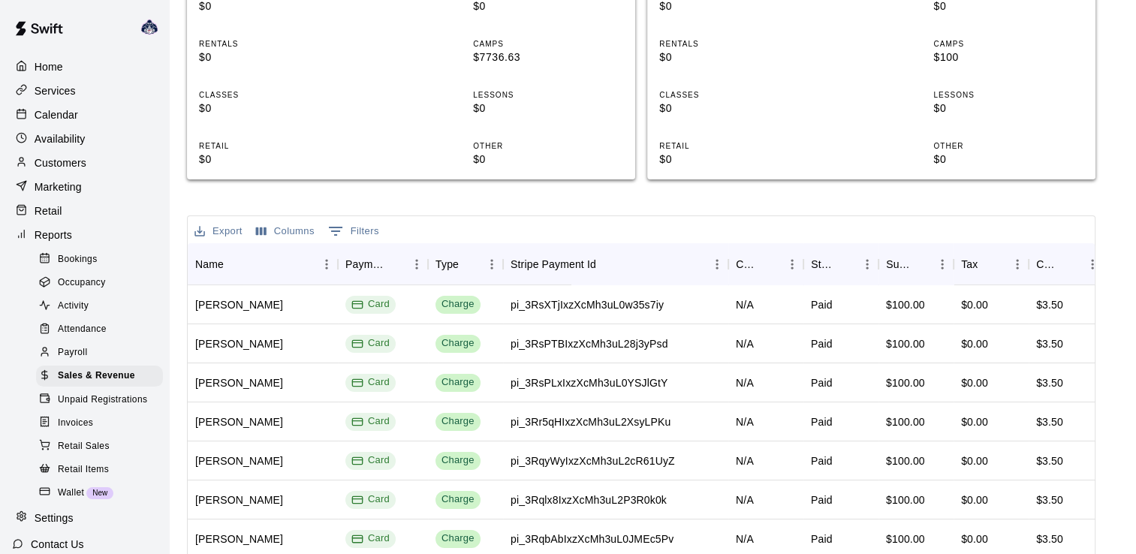
click at [284, 236] on button "Columns" at bounding box center [285, 231] width 66 height 23
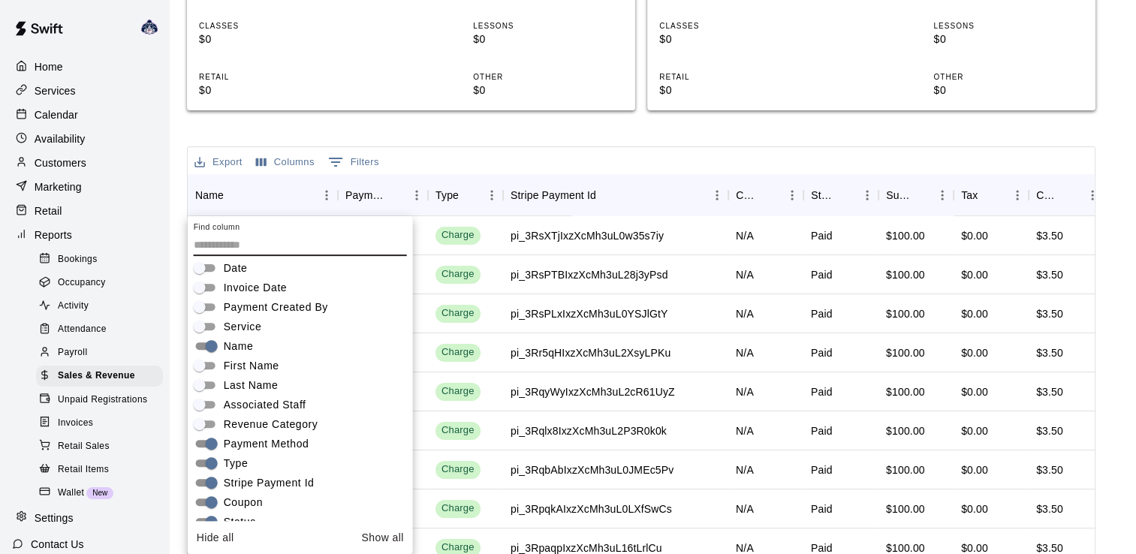
scroll to position [75, 0]
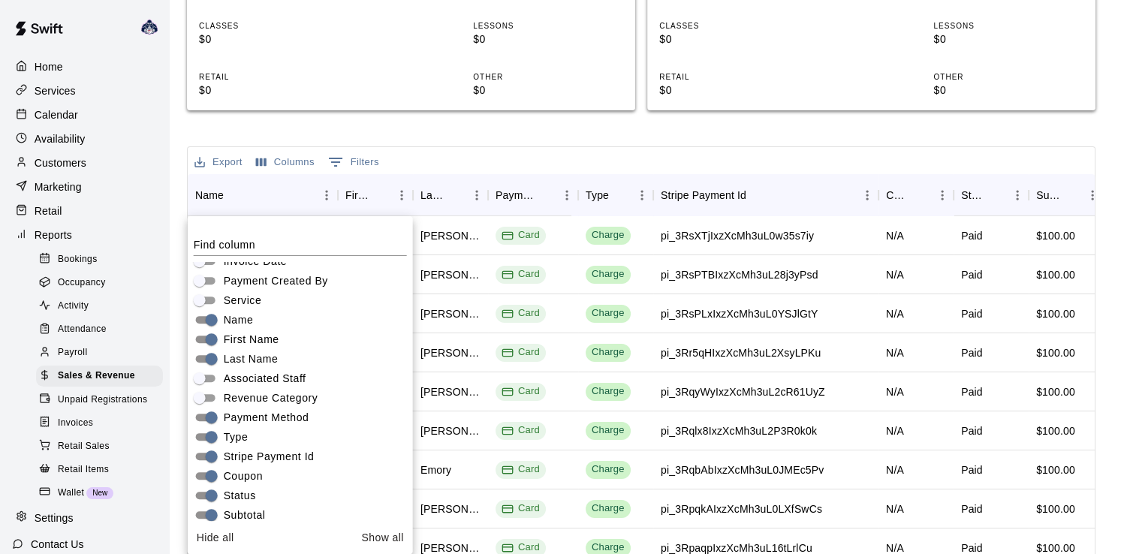
click at [767, 141] on div "Sales and Revenue Report View your sales and revenue reports Visit your Stripe …" at bounding box center [641, 123] width 908 height 1098
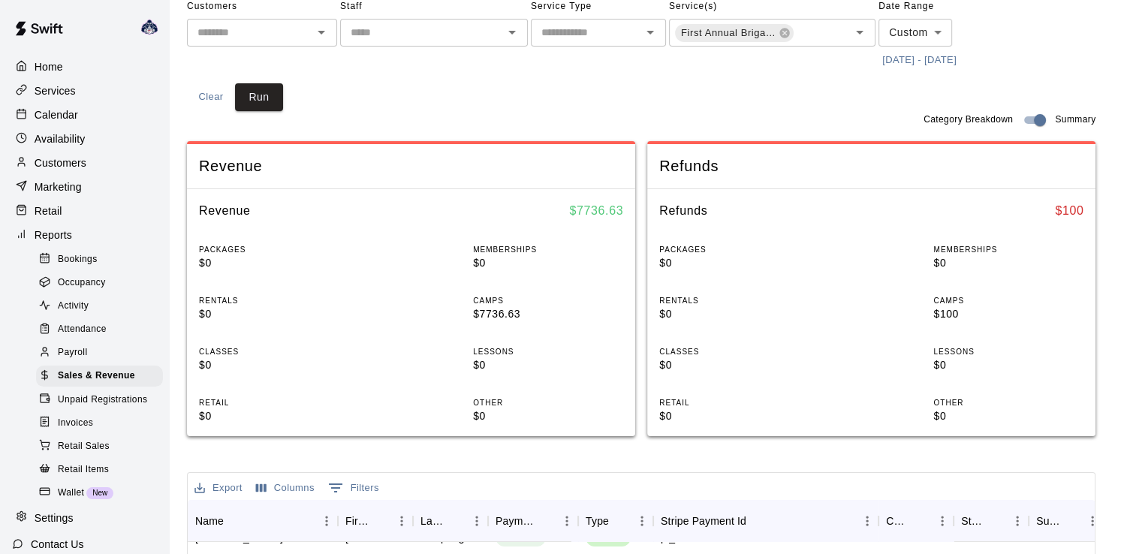
scroll to position [117, 0]
click at [57, 150] on div "Availability" at bounding box center [84, 139] width 145 height 23
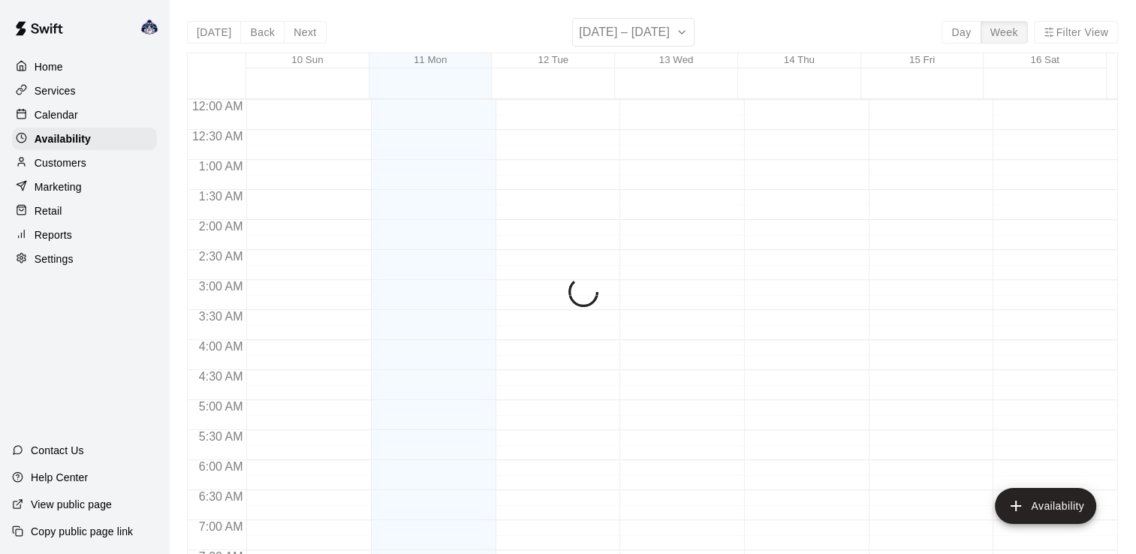
scroll to position [808, 0]
click at [63, 126] on div "Calendar" at bounding box center [84, 115] width 145 height 23
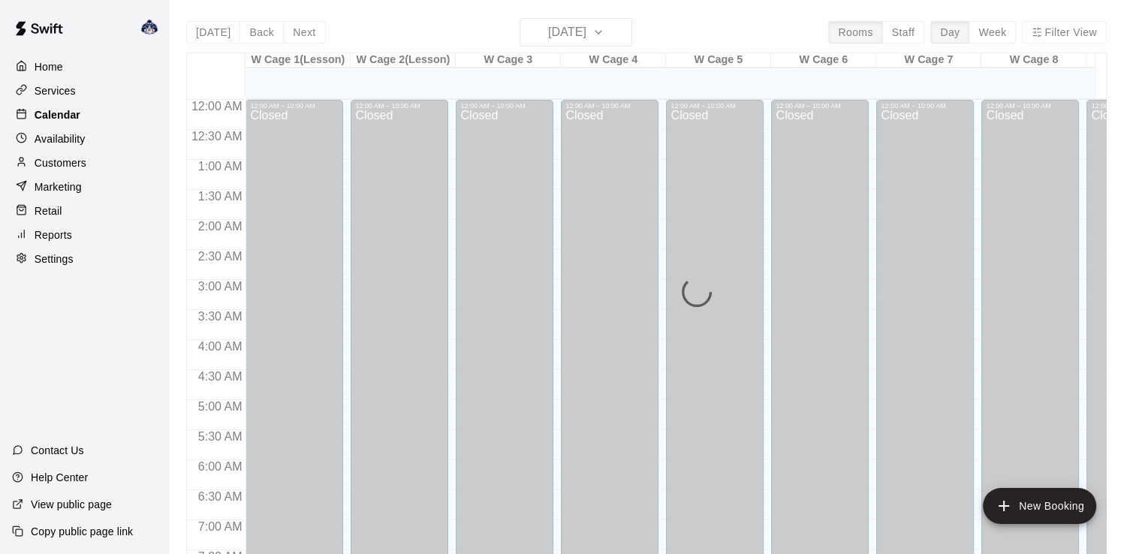
scroll to position [808, 0]
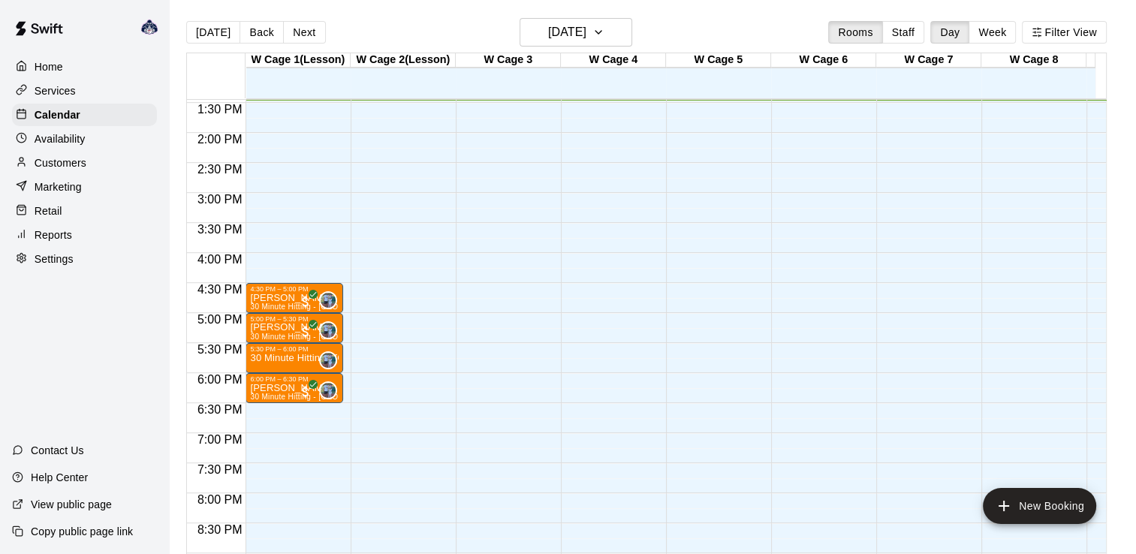
click at [47, 95] on p "Services" at bounding box center [55, 90] width 41 height 15
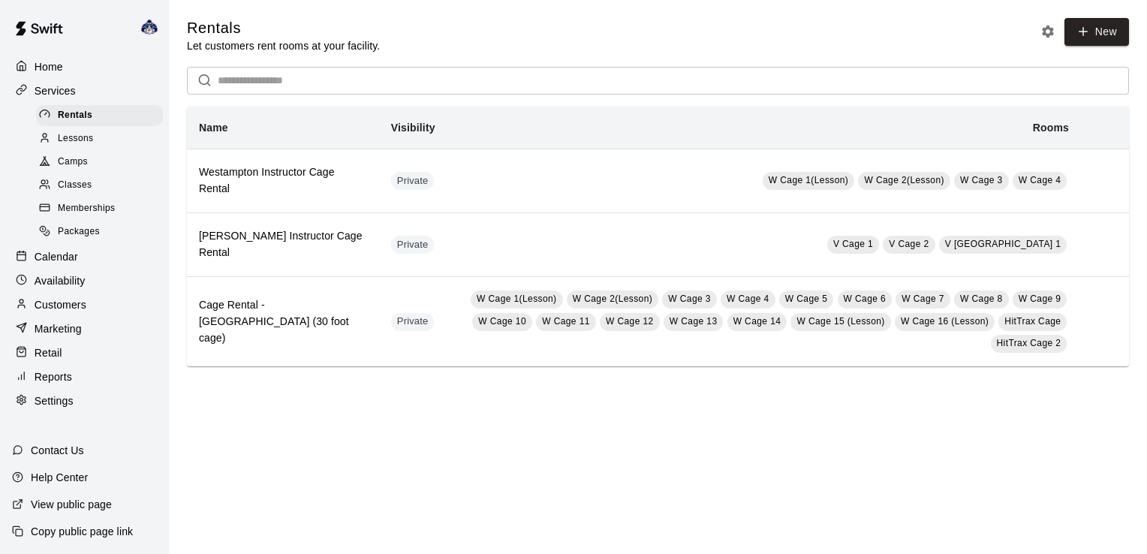
click at [60, 167] on span "Camps" at bounding box center [73, 162] width 30 height 15
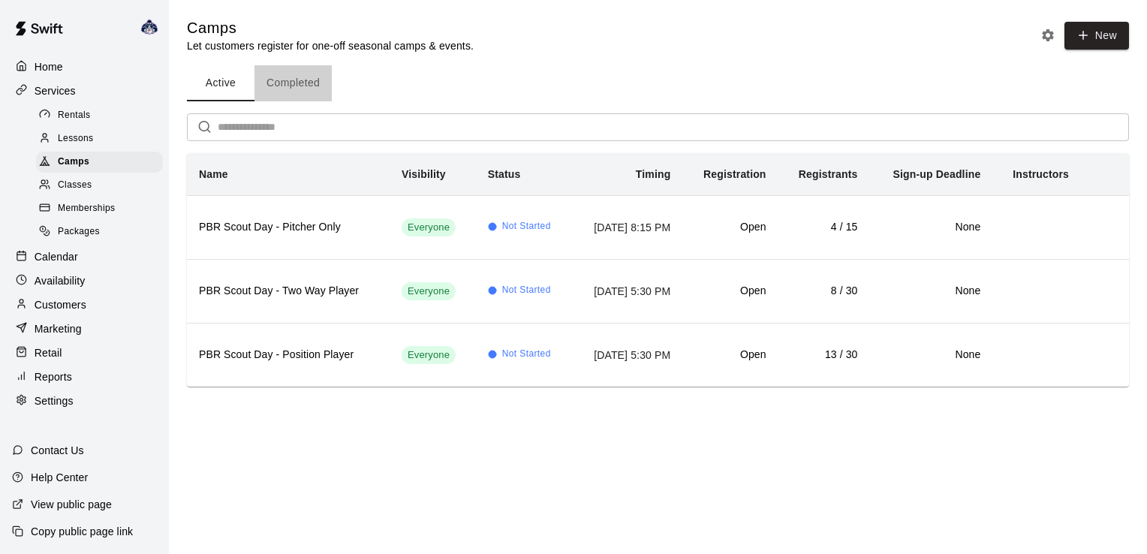
click at [297, 83] on button "Completed" at bounding box center [292, 83] width 77 height 36
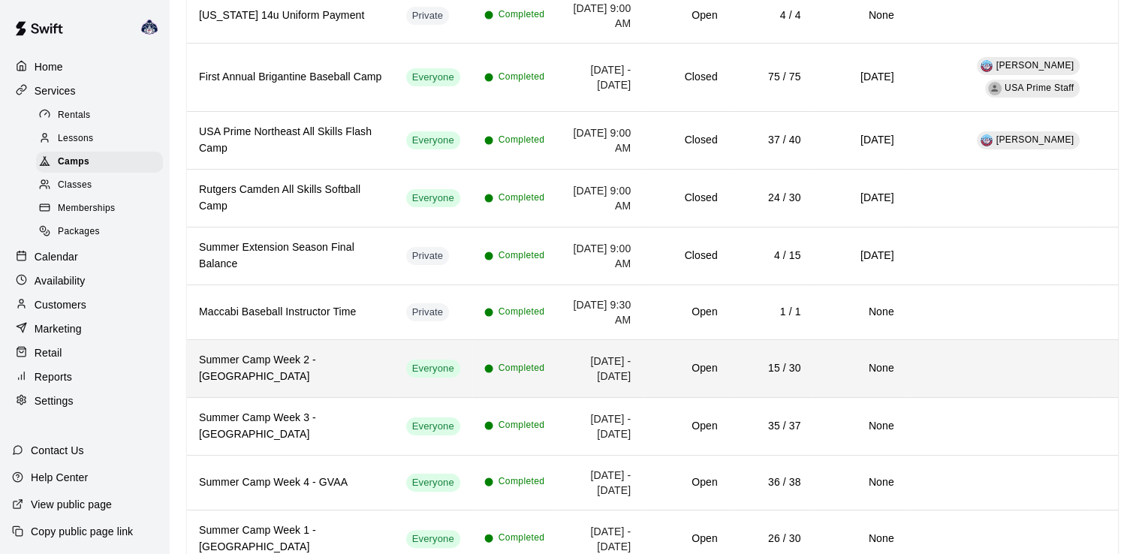
scroll to position [300, 0]
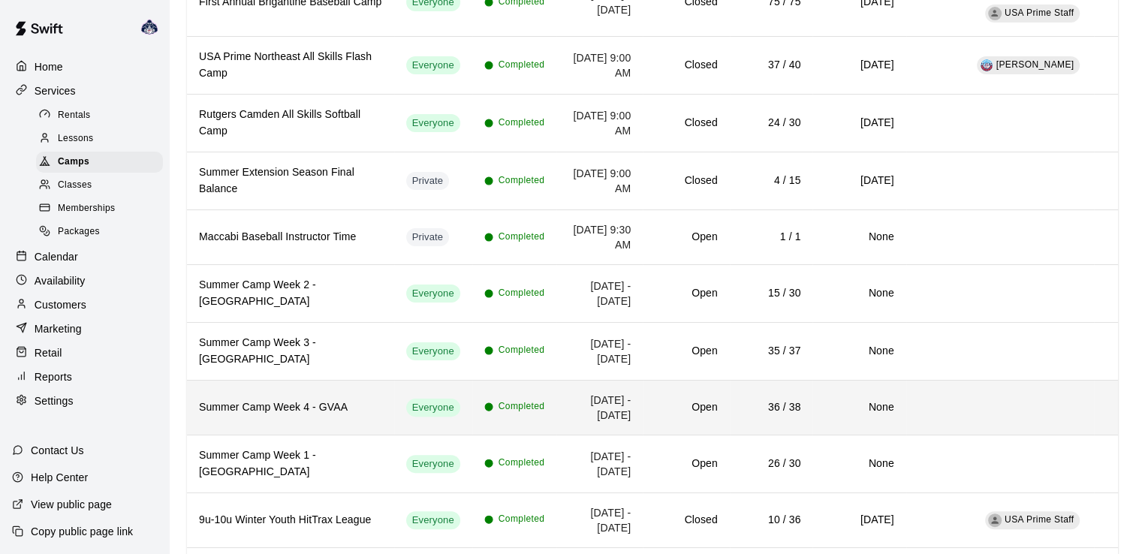
click at [299, 399] on h6 "Summer Camp Week 4 - GVAA" at bounding box center [290, 407] width 183 height 17
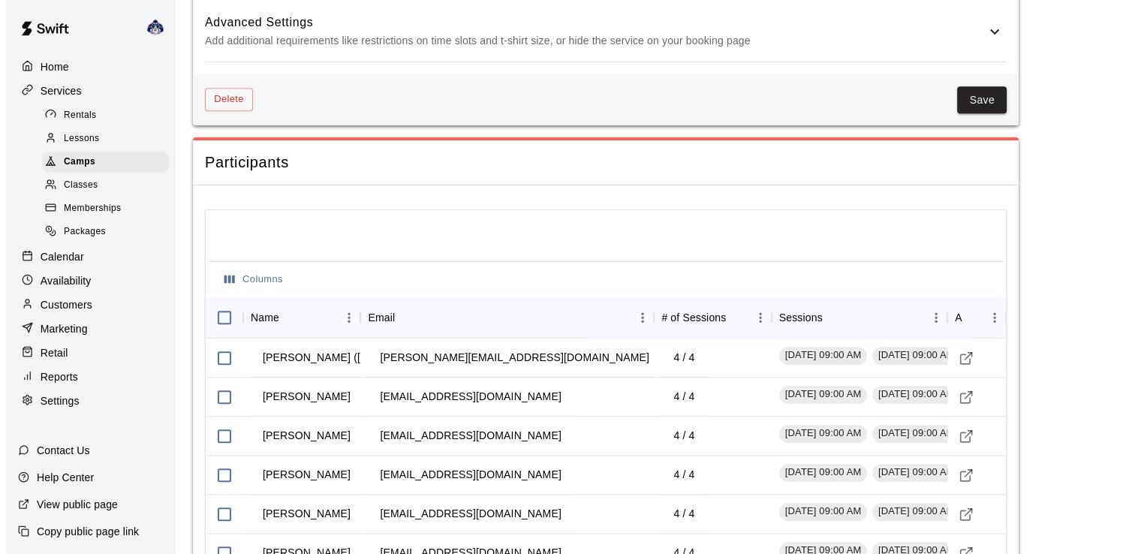
scroll to position [1375, 0]
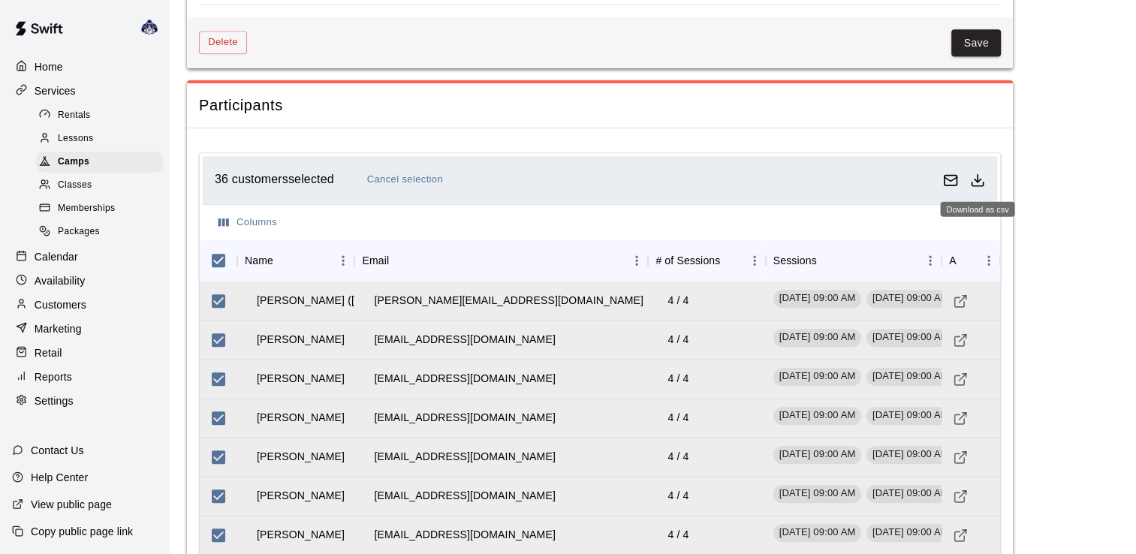
click at [972, 178] on icon "Download as csv" at bounding box center [977, 180] width 15 height 15
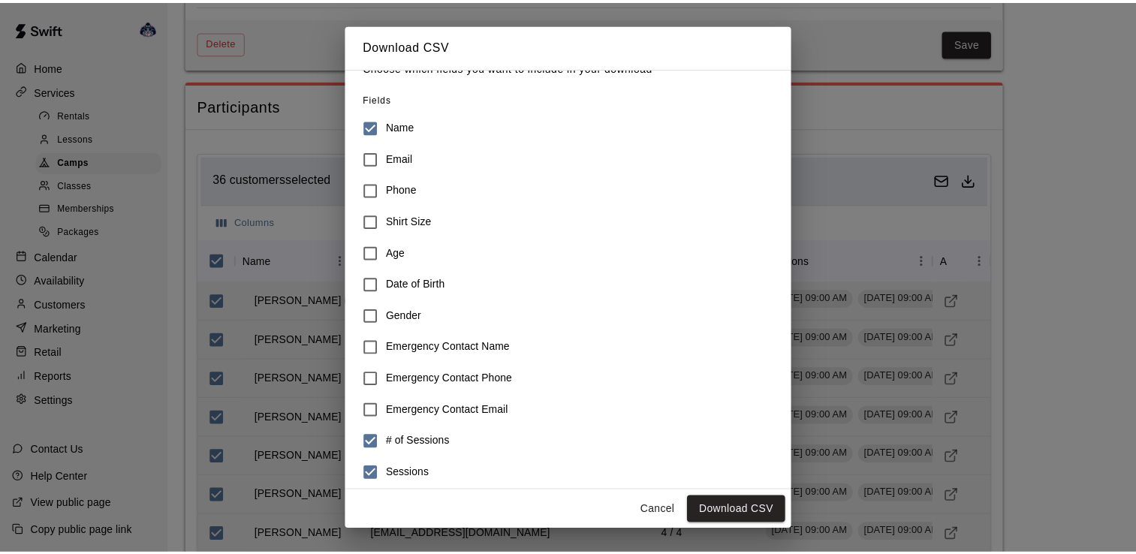
scroll to position [32, 0]
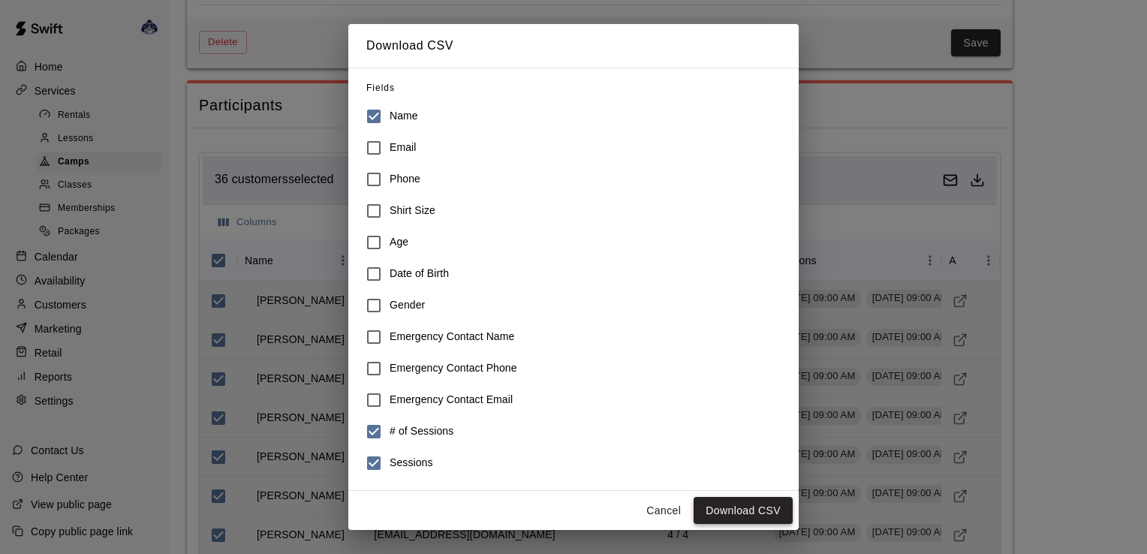
click at [750, 512] on button "Download CSV" at bounding box center [743, 511] width 99 height 28
drag, startPoint x: 1010, startPoint y: 291, endPoint x: 1011, endPoint y: 277, distance: 14.3
click at [1010, 291] on div "Download CSV Choose which fields you want to include in your download Fields Na…" at bounding box center [573, 277] width 1147 height 554
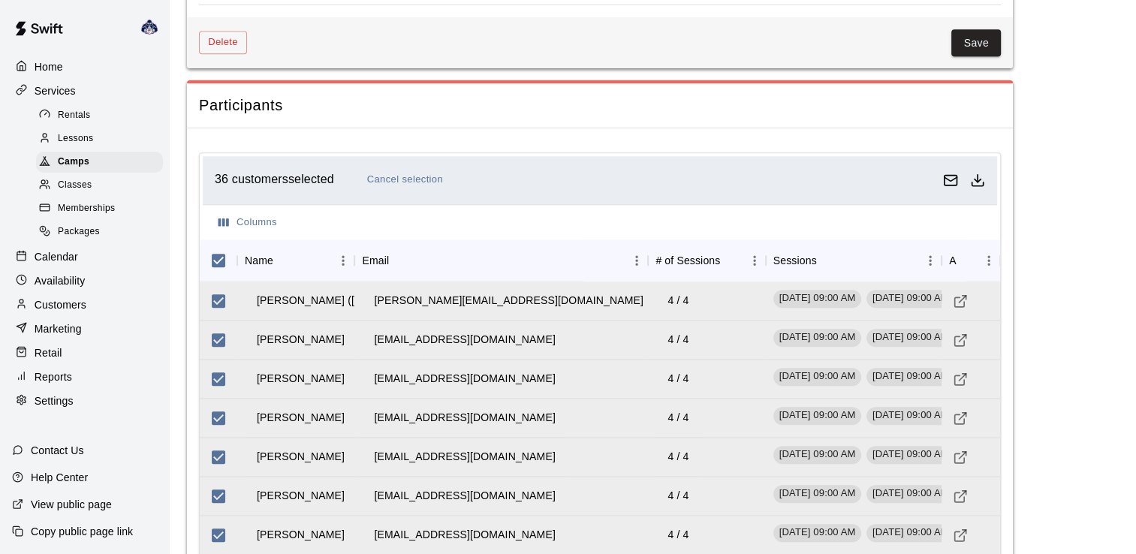
click at [462, 212] on div "Columns" at bounding box center [600, 222] width 794 height 36
click at [77, 388] on div "Reports" at bounding box center [84, 377] width 145 height 23
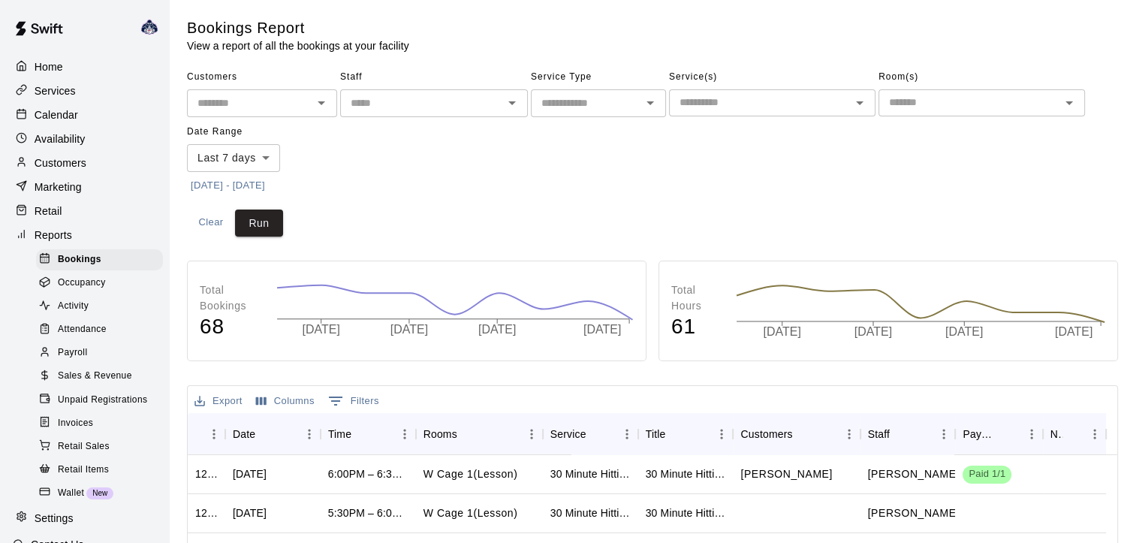
click at [87, 384] on span "Sales & Revenue" at bounding box center [95, 376] width 74 height 15
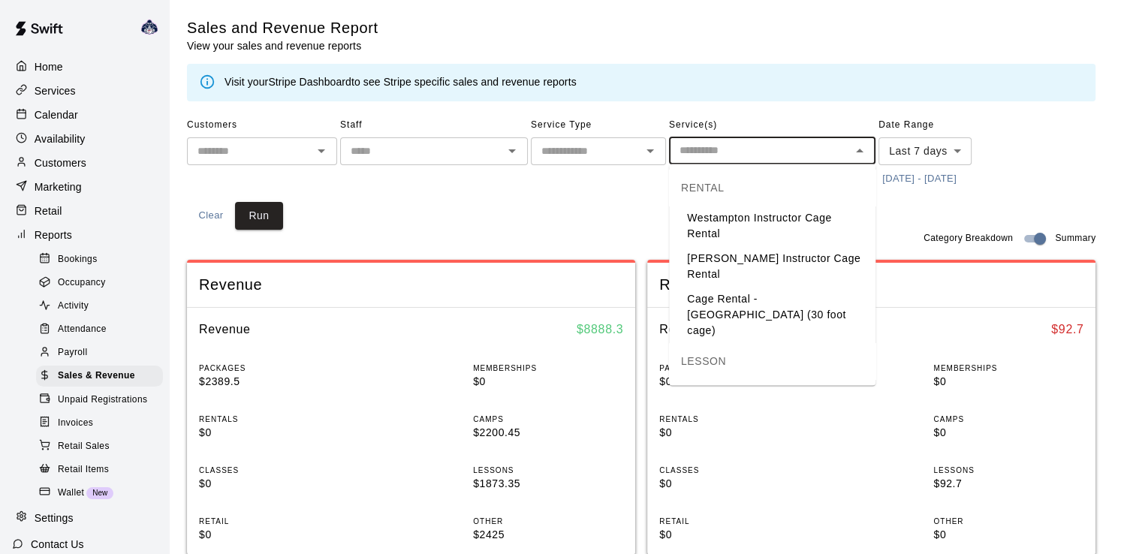
click at [757, 152] on input "text" at bounding box center [759, 150] width 173 height 19
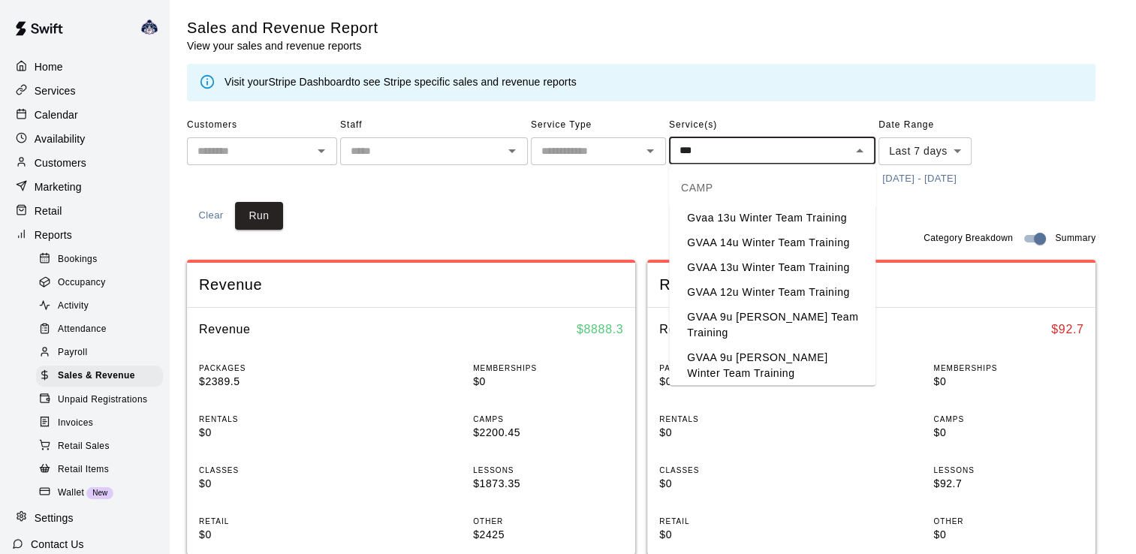
type input "****"
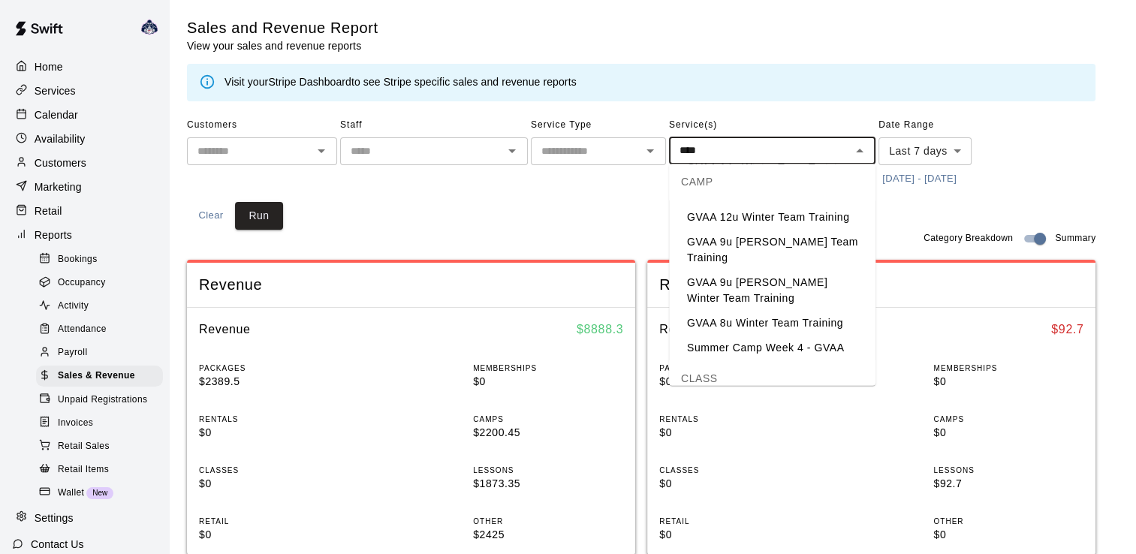
scroll to position [150, 0]
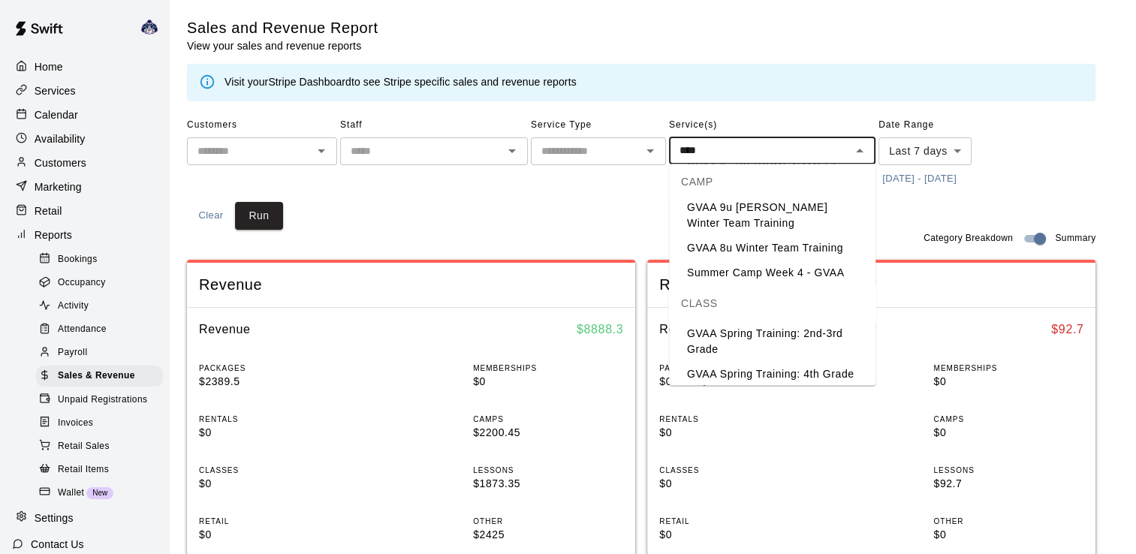
click at [790, 269] on li "Summer Camp Week 4 - GVAA" at bounding box center [772, 272] width 206 height 25
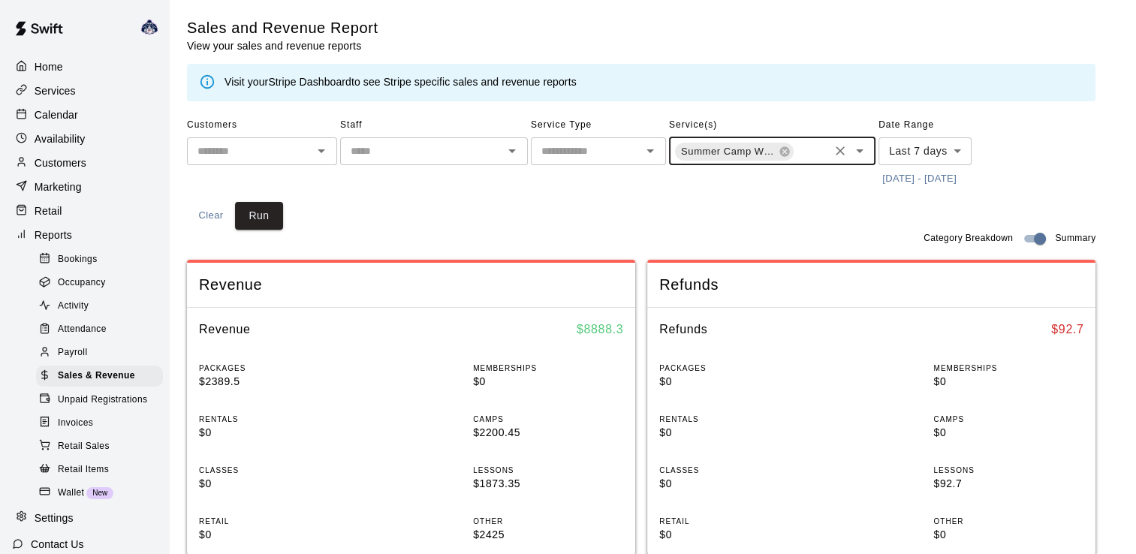
click at [954, 152] on body "Home Services Calendar Availability Customers Marketing Retail Reports Bookings…" at bounding box center [568, 561] width 1136 height 1122
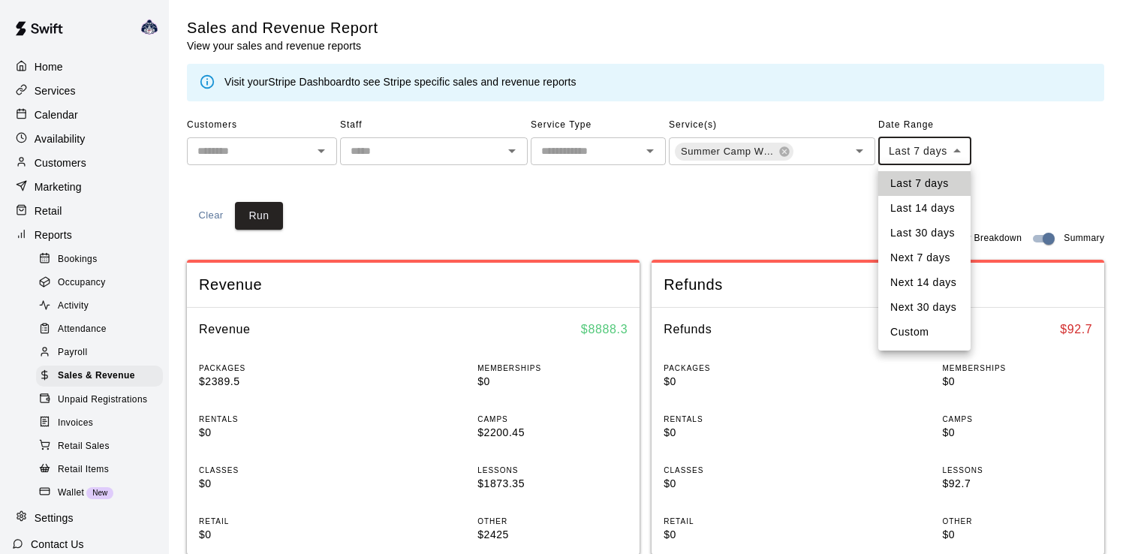
click at [931, 339] on li "Custom" at bounding box center [924, 332] width 92 height 25
type input "******"
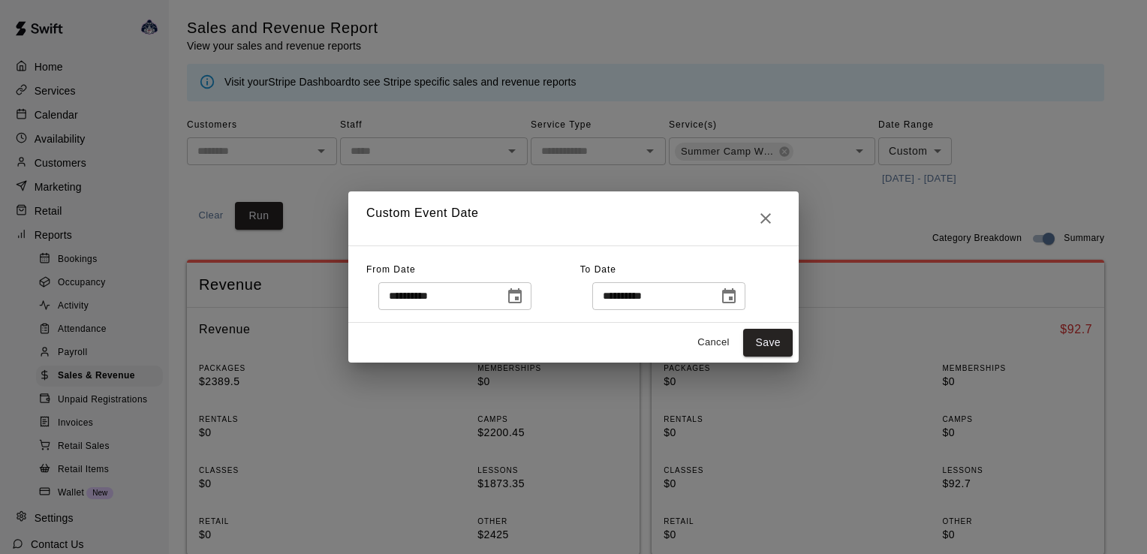
click at [531, 302] on div "**********" at bounding box center [454, 296] width 153 height 28
click at [522, 296] on icon "Choose date, selected date is Aug 4, 2025" at bounding box center [515, 295] width 14 height 15
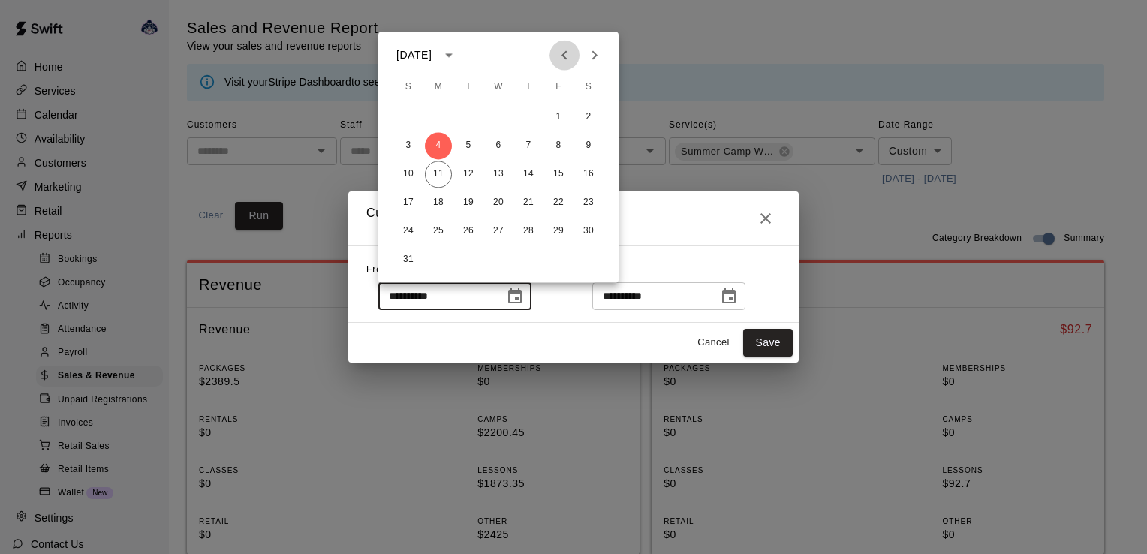
click at [561, 55] on icon "Previous month" at bounding box center [564, 55] width 18 height 18
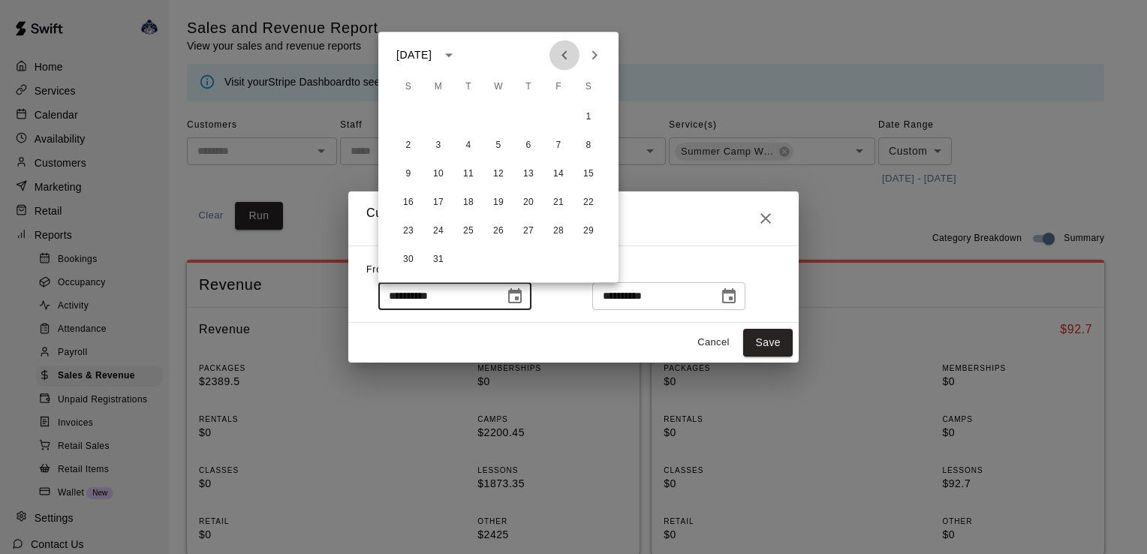
click at [561, 55] on icon "Previous month" at bounding box center [564, 55] width 18 height 18
click at [495, 114] on button "1" at bounding box center [498, 117] width 27 height 27
type input "**********"
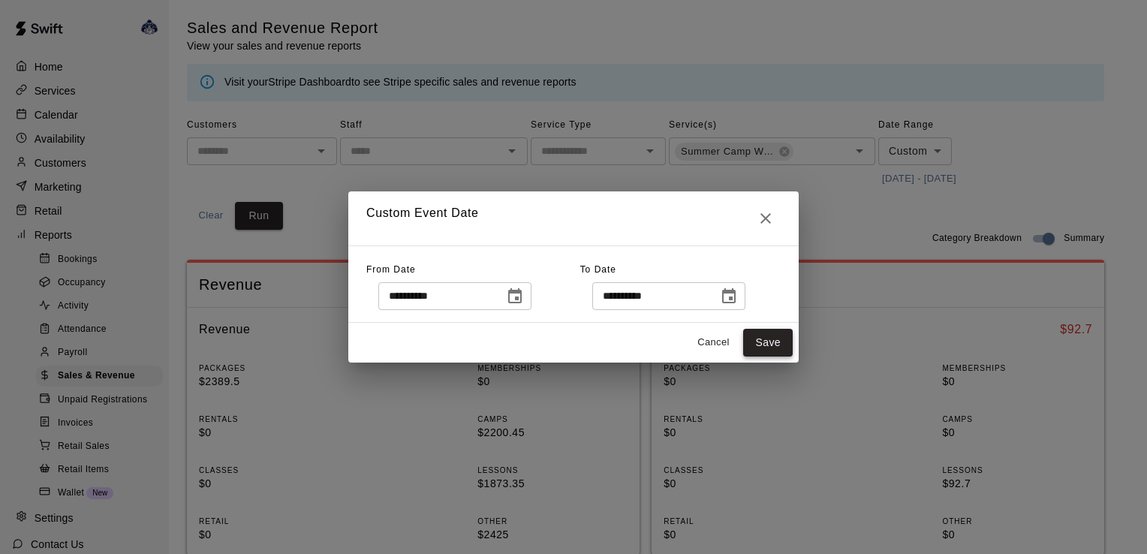
click at [765, 339] on button "Save" at bounding box center [768, 343] width 50 height 28
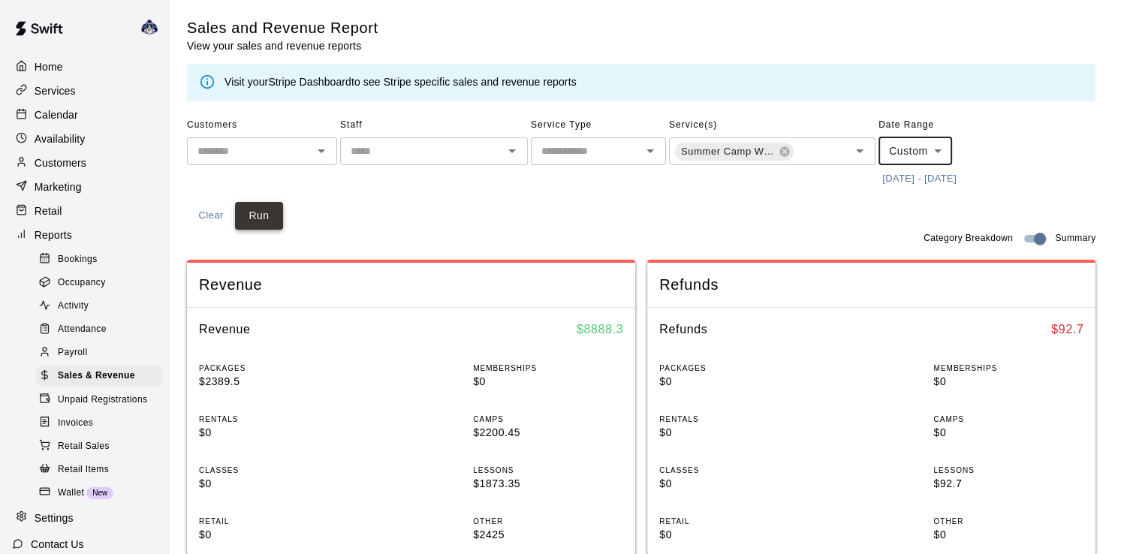
click at [274, 215] on button "Run" at bounding box center [259, 216] width 48 height 28
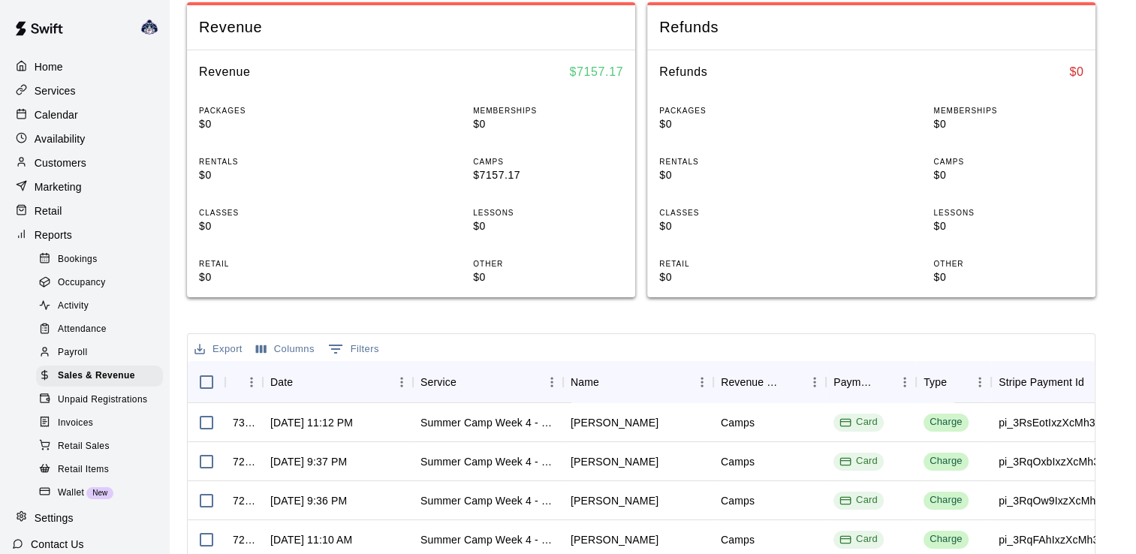
scroll to position [525, 0]
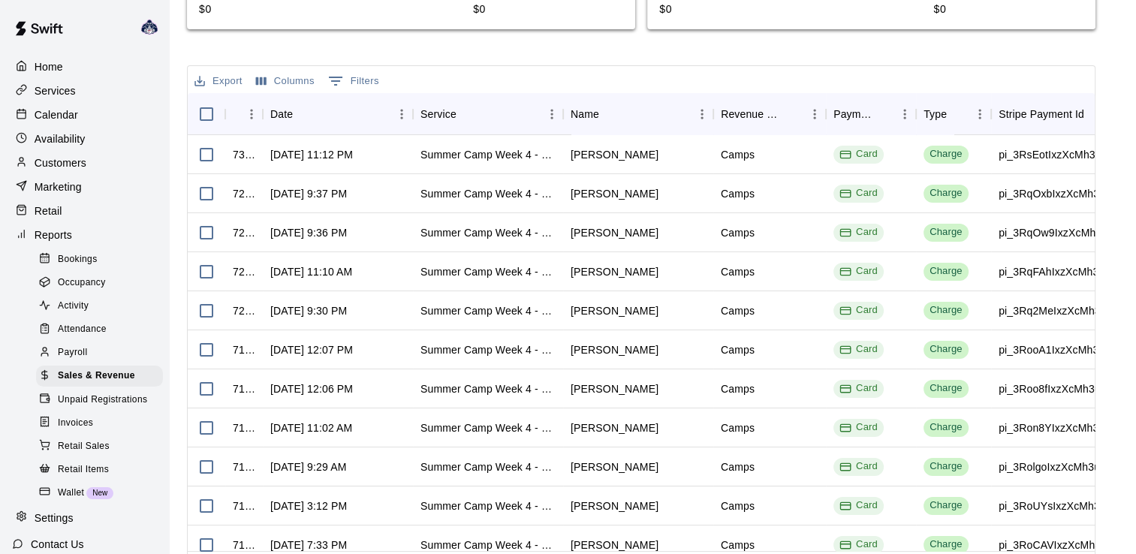
click at [282, 77] on button "Columns" at bounding box center [285, 81] width 66 height 23
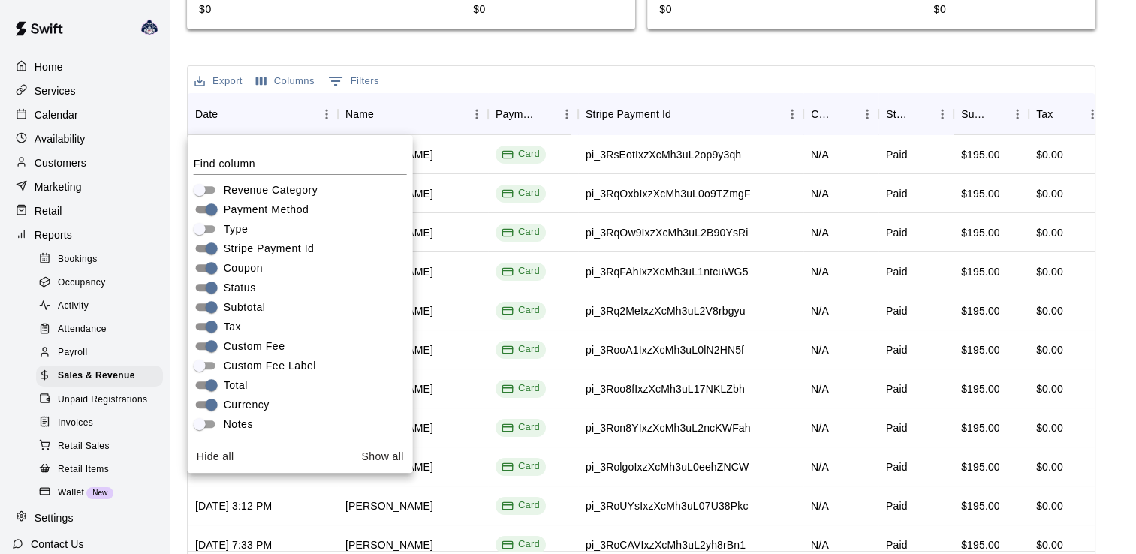
scroll to position [567, 0]
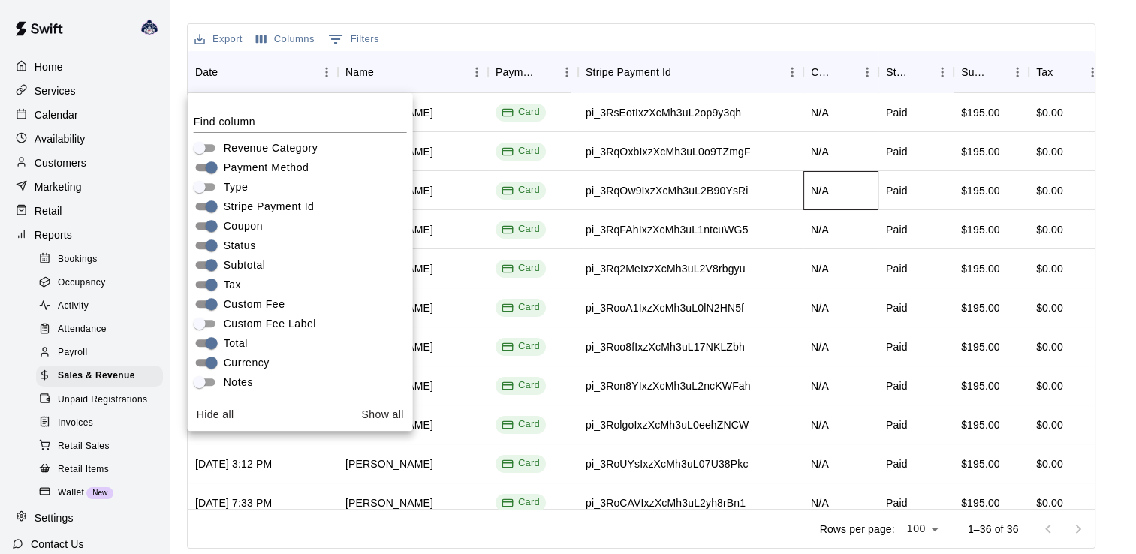
click at [825, 206] on div "N/A" at bounding box center [840, 190] width 75 height 39
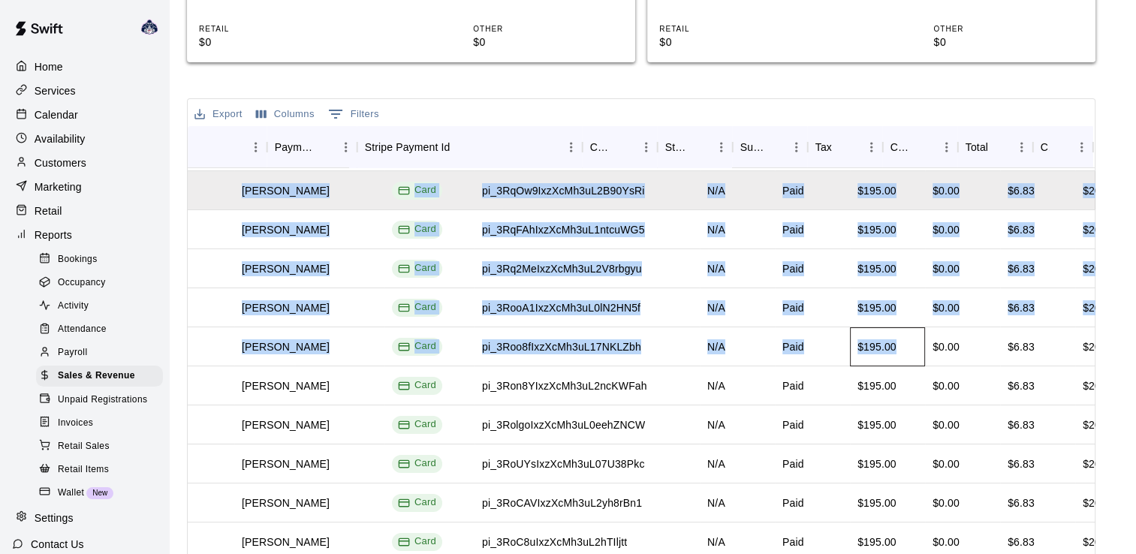
scroll to position [75, 221]
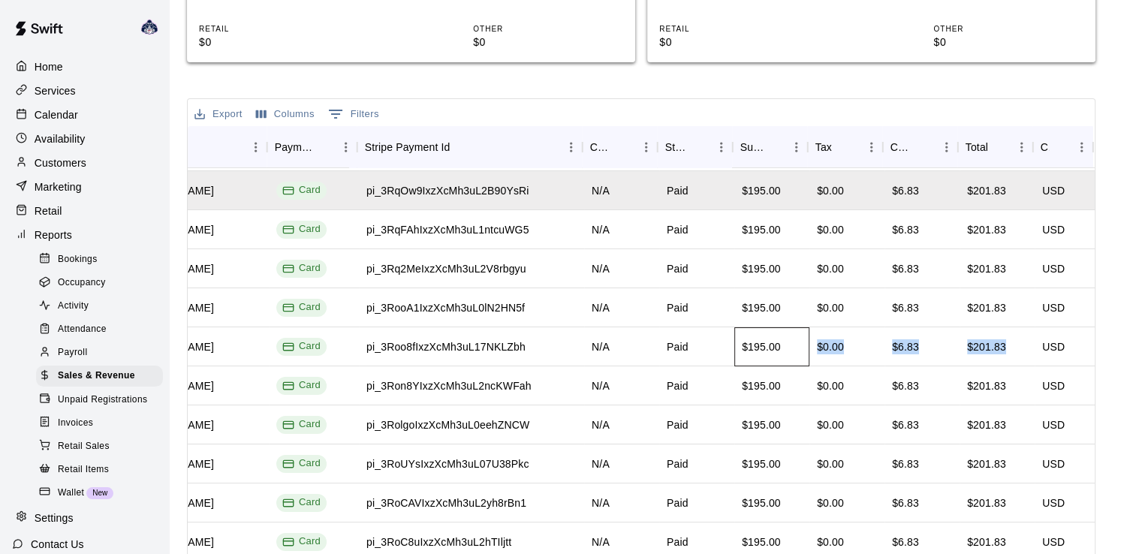
drag, startPoint x: 1003, startPoint y: 338, endPoint x: 1035, endPoint y: 345, distance: 33.1
click at [1035, 345] on div "[DATE] 12:06 PM [PERSON_NAME] Card pi_3Roo8fIxzXcMh3uL17NKLZbh N/A Paid $195.00…" at bounding box center [531, 346] width 1126 height 39
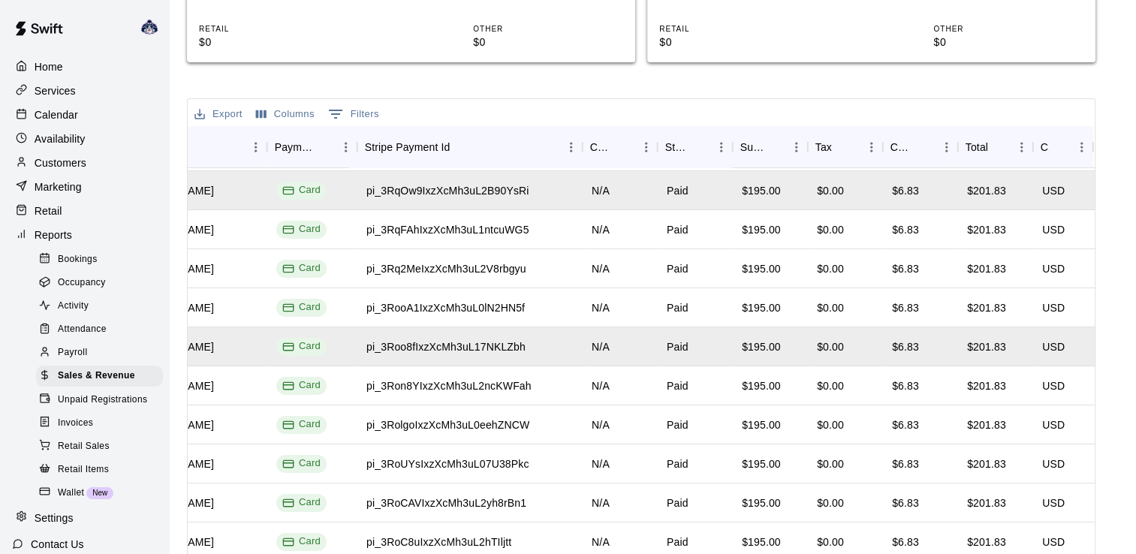
click at [859, 124] on div "Export Columns 0 Filters" at bounding box center [641, 112] width 907 height 27
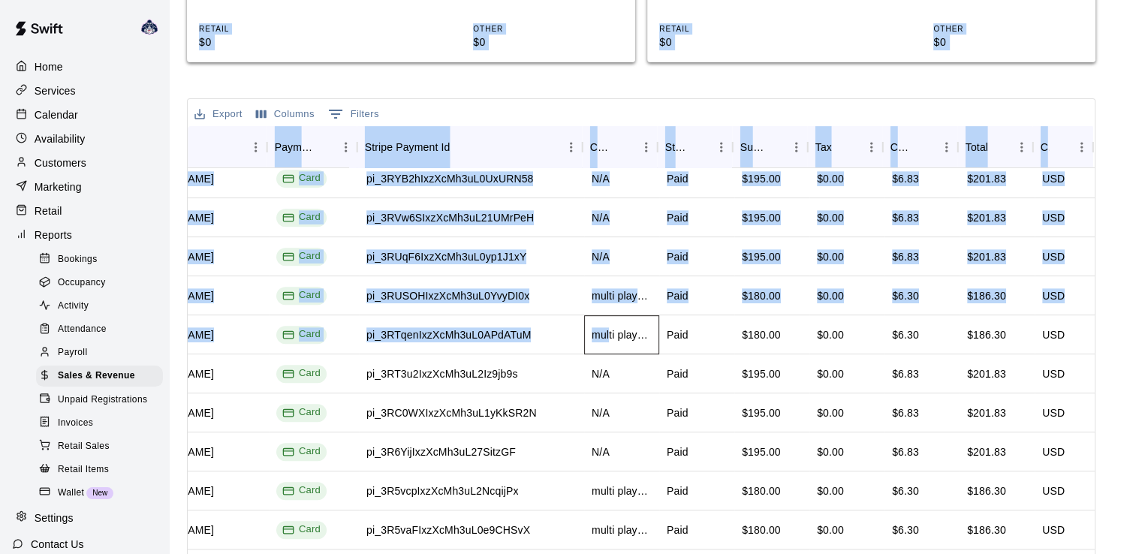
scroll to position [751, 0]
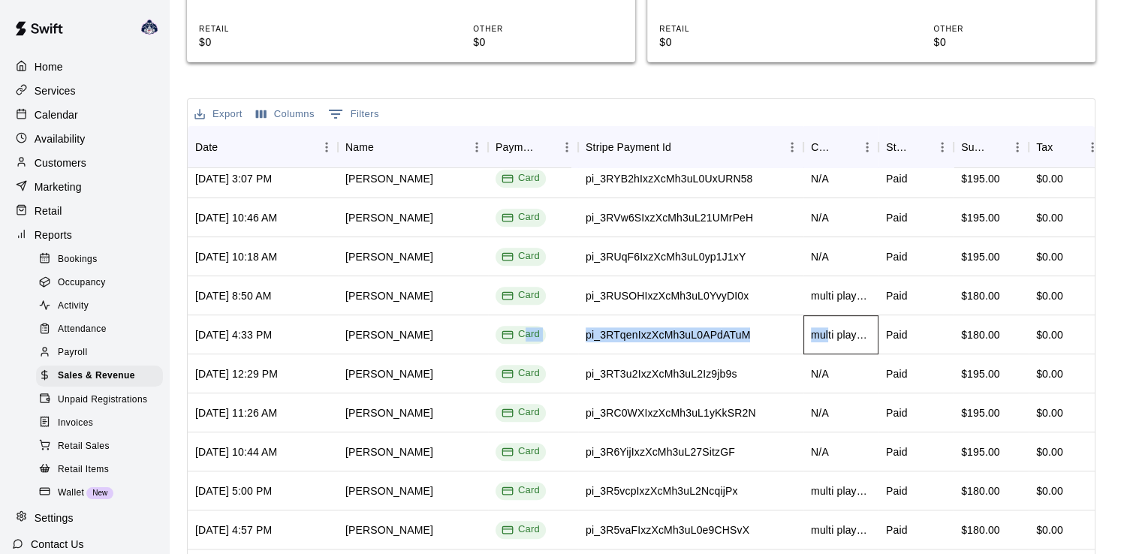
drag, startPoint x: 607, startPoint y: 323, endPoint x: 525, endPoint y: 352, distance: 86.9
click at [525, 352] on div "[DATE] 4:33 PM [PERSON_NAME] Card pi_3RTqenIxzXcMh3uL0APdATuM multi player/week…" at bounding box center [751, 334] width 1126 height 39
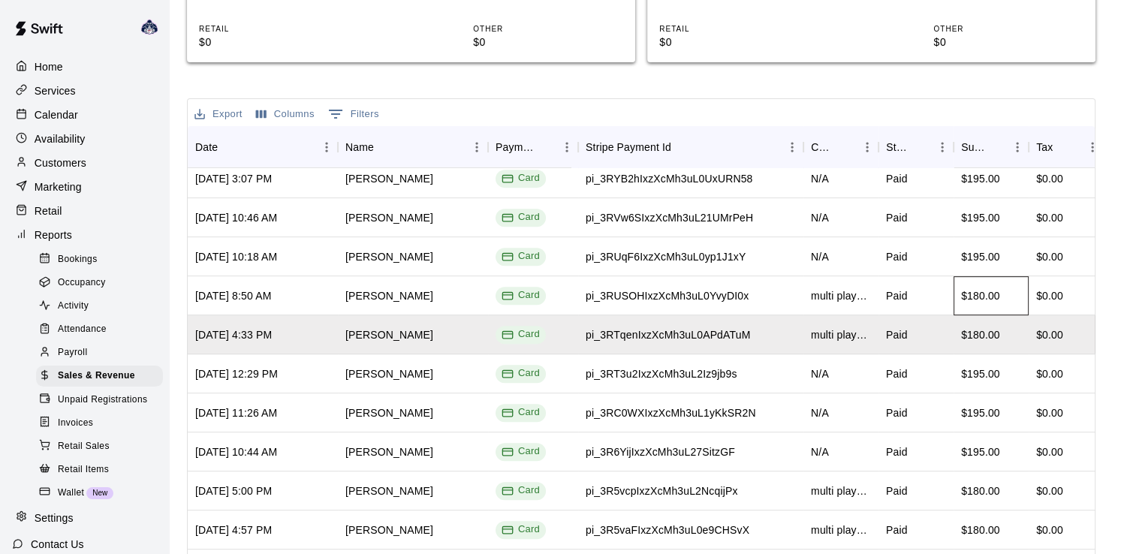
click at [972, 311] on div "$180.00" at bounding box center [990, 295] width 75 height 39
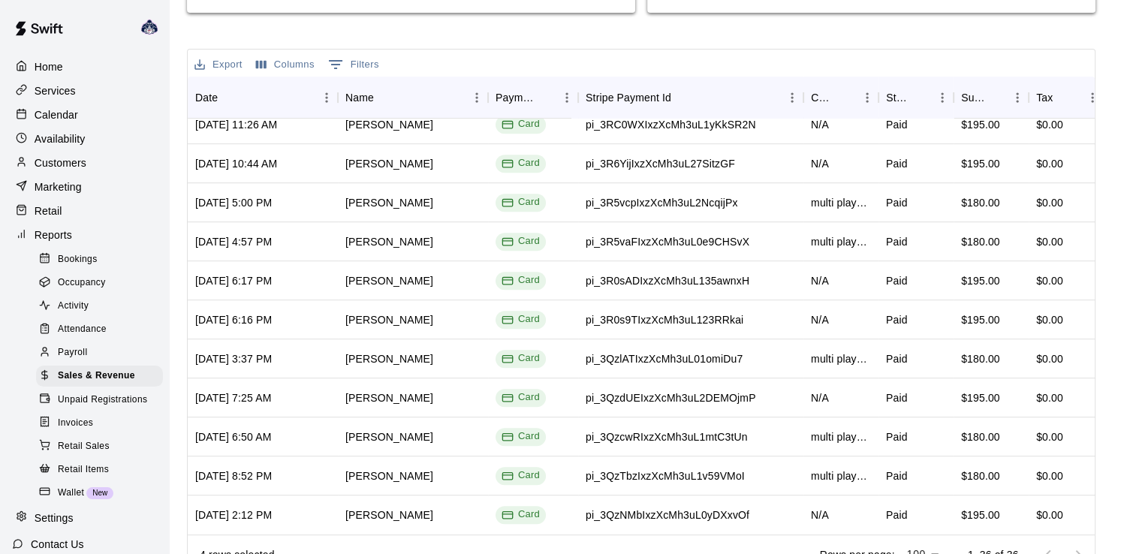
scroll to position [567, 0]
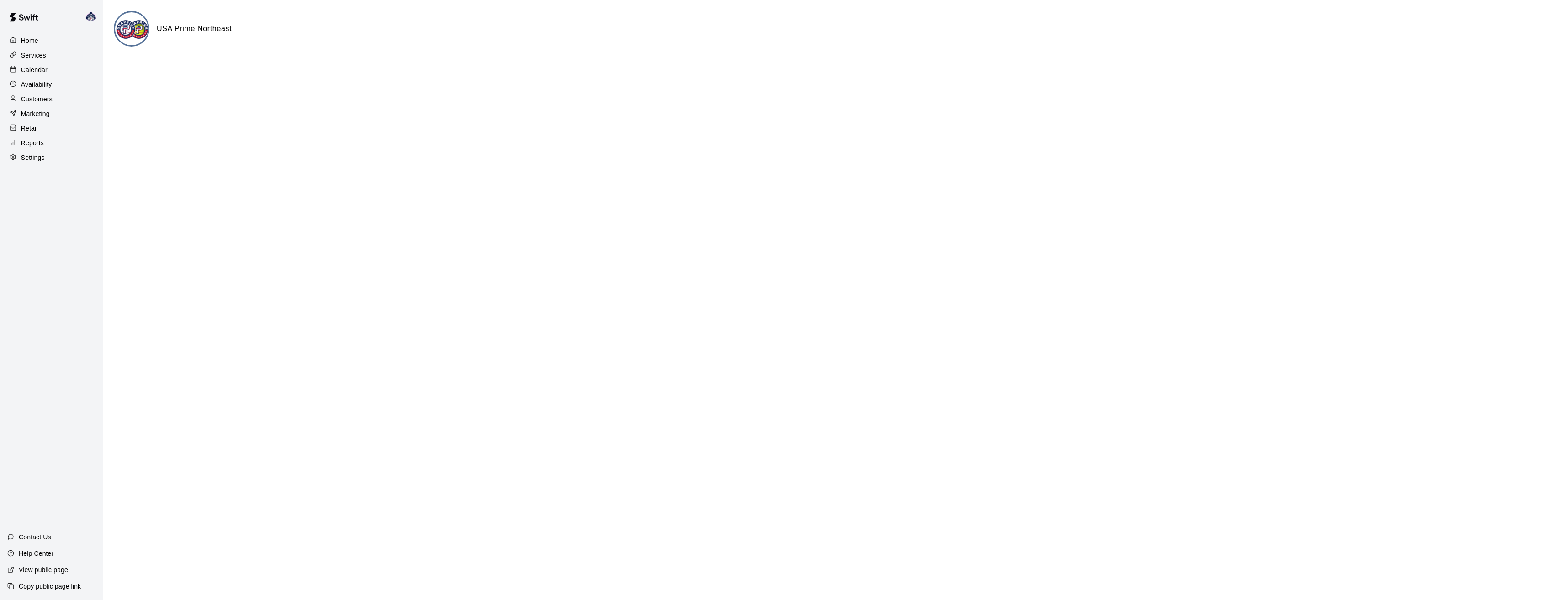
click at [33, 100] on p "Customers" at bounding box center [37, 99] width 32 height 9
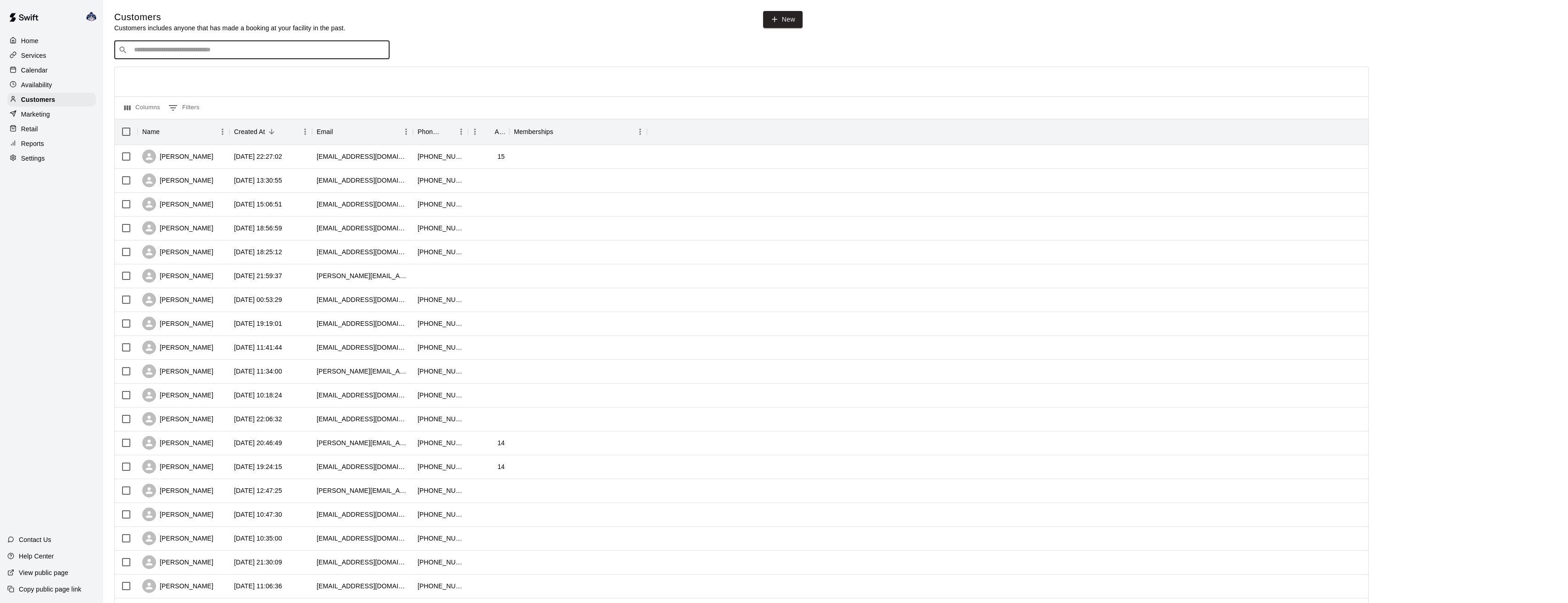
click at [251, 48] on input "Search customers by name or email" at bounding box center [259, 50] width 254 height 9
type input "********"
click at [240, 73] on div "May Tran maytranusa@gmail.com" at bounding box center [261, 75] width 242 height 20
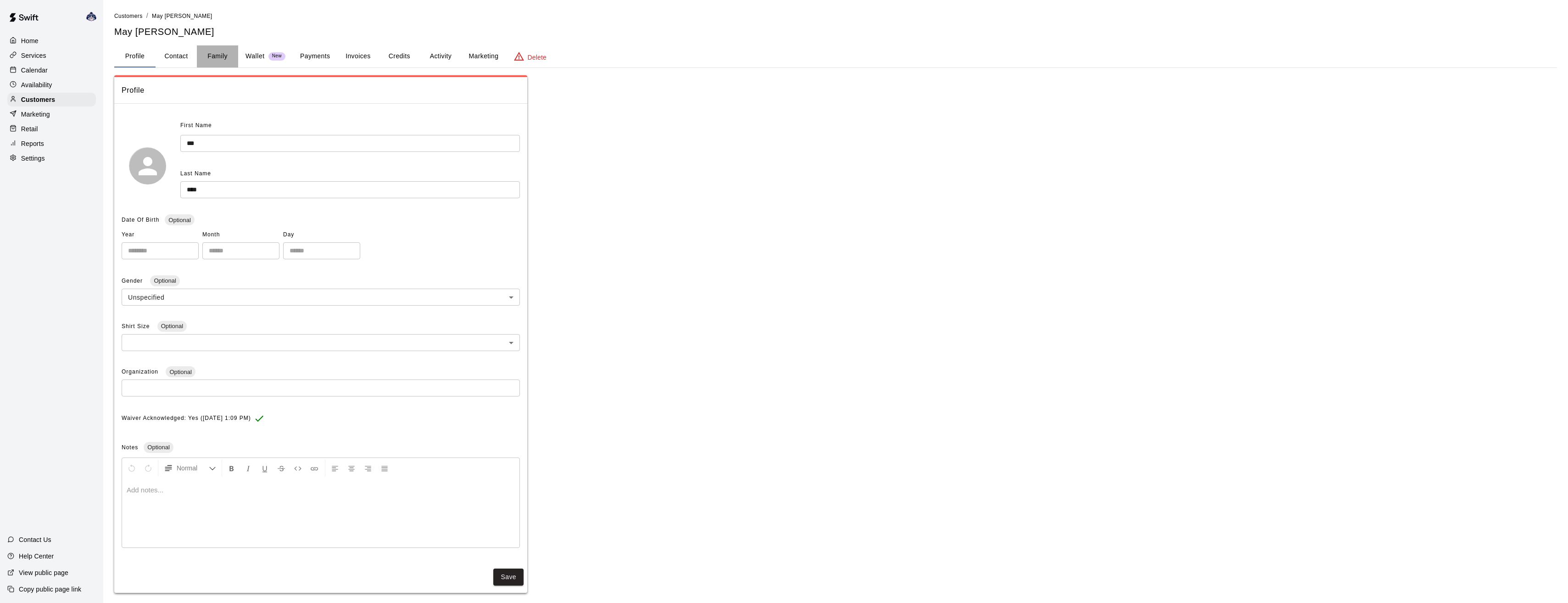
drag, startPoint x: 215, startPoint y: 54, endPoint x: 256, endPoint y: 74, distance: 45.6
click at [215, 54] on button "Family" at bounding box center [218, 56] width 42 height 22
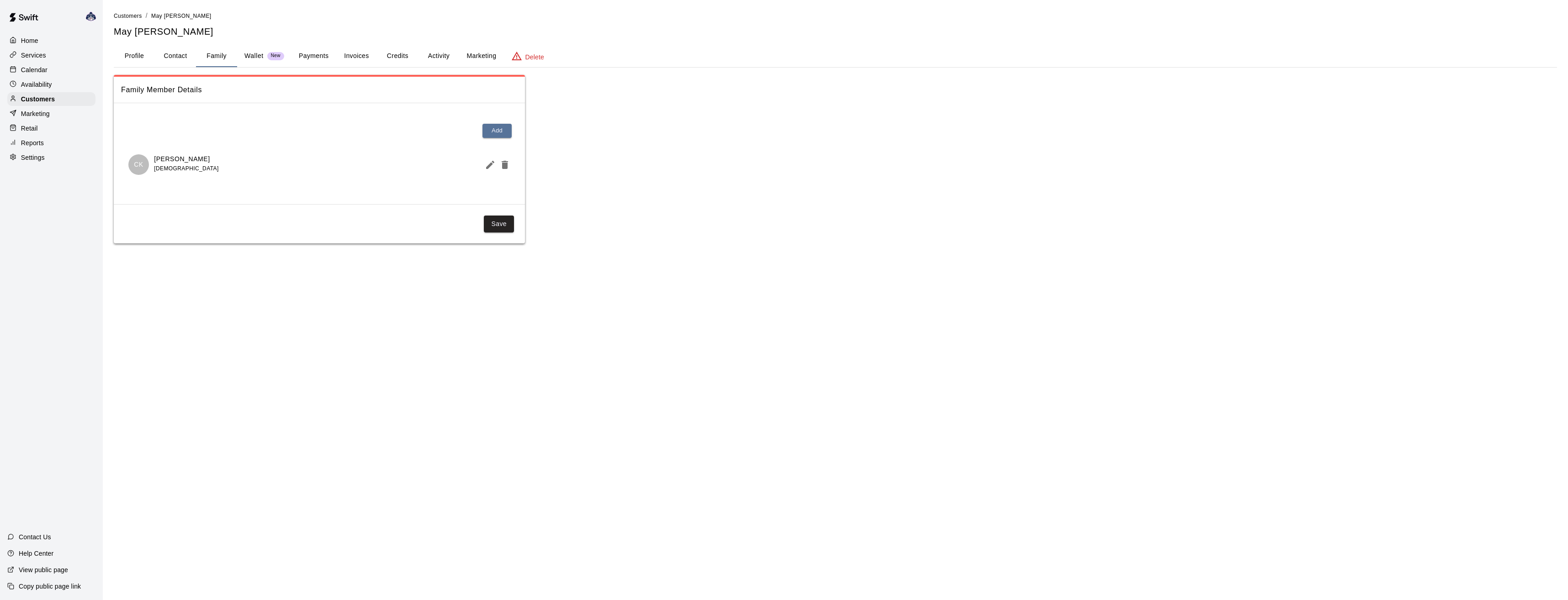
click at [23, 54] on p "Services" at bounding box center [33, 55] width 25 height 9
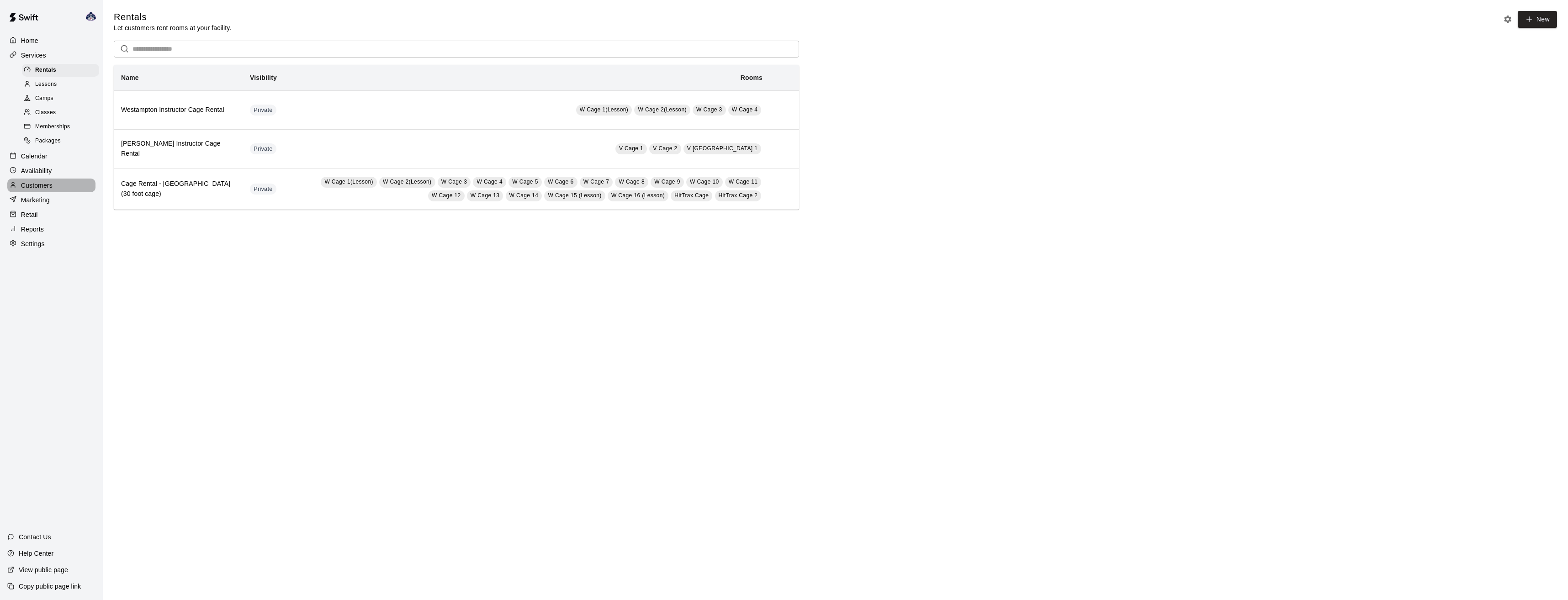
click at [40, 189] on p "Customers" at bounding box center [37, 185] width 32 height 9
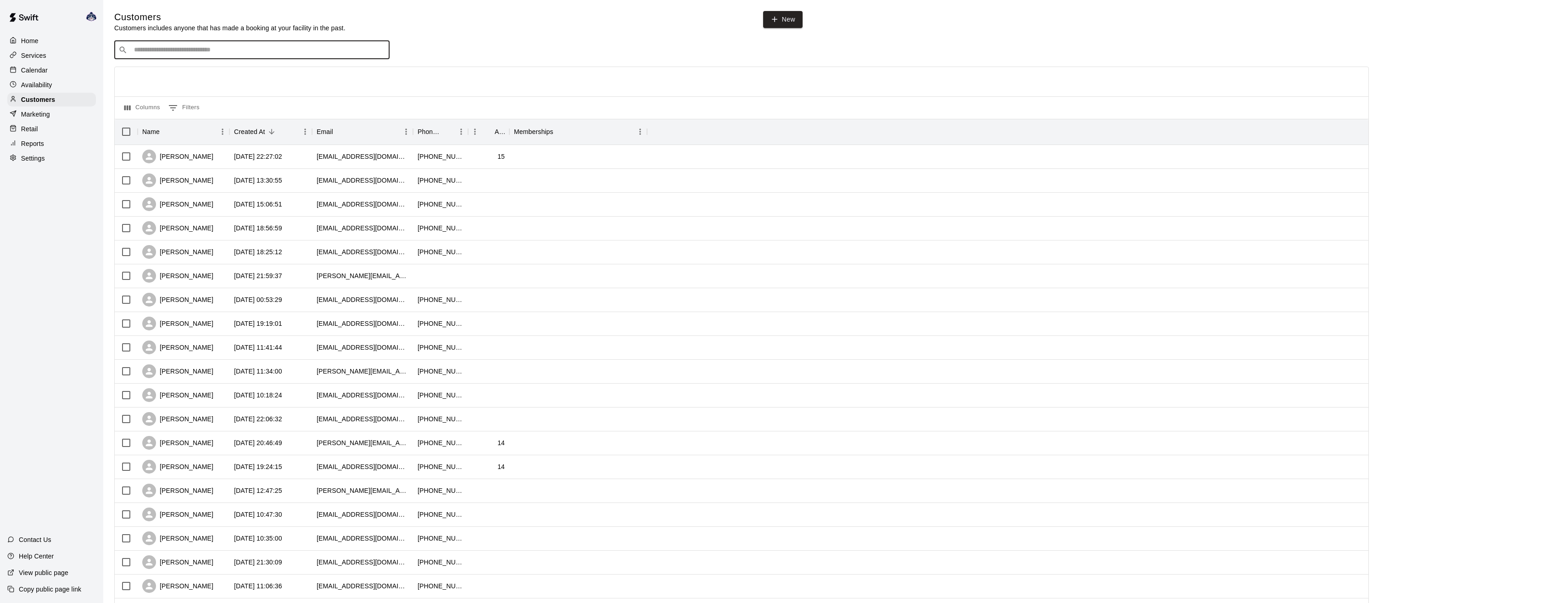
click at [213, 53] on input "Search customers by name or email" at bounding box center [259, 50] width 254 height 9
type input "*"
type input "**********"
click at [210, 75] on div "Dan Seaver danseaver11@yahoo.com" at bounding box center [261, 75] width 242 height 20
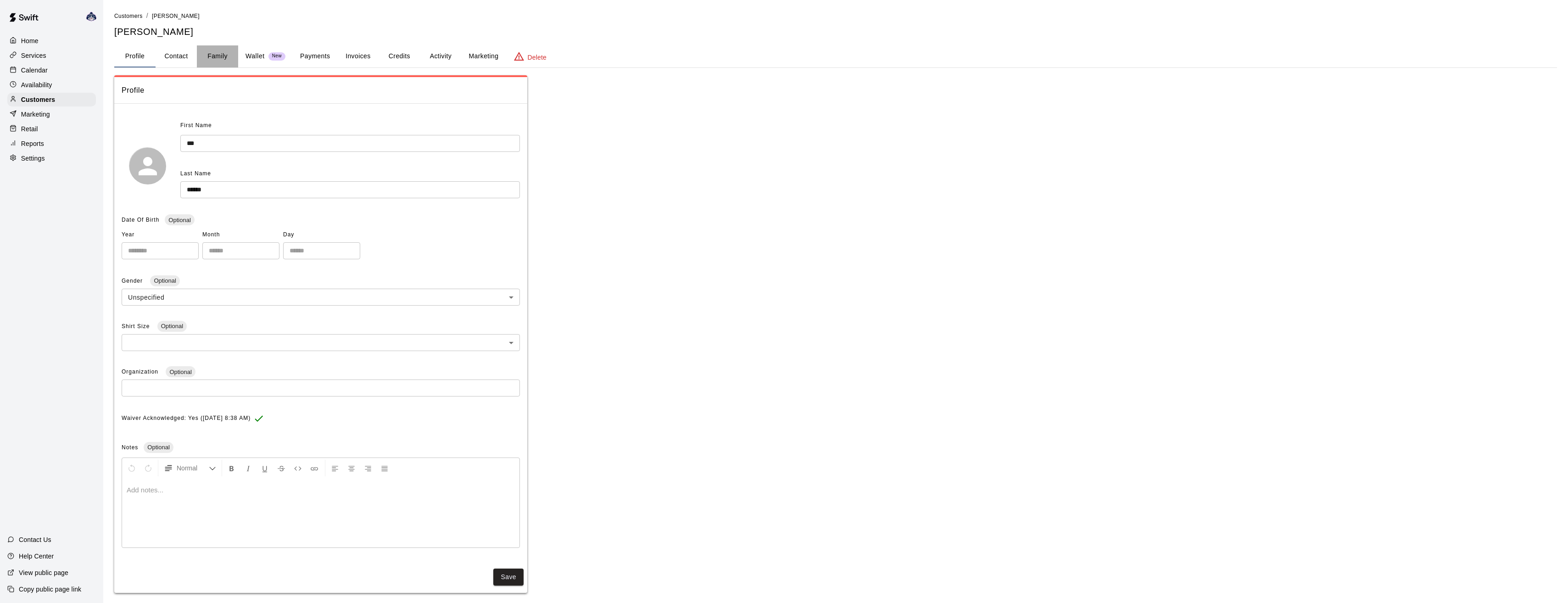
click at [214, 57] on button "Family" at bounding box center [218, 56] width 42 height 22
